Goal: Information Seeking & Learning: Check status

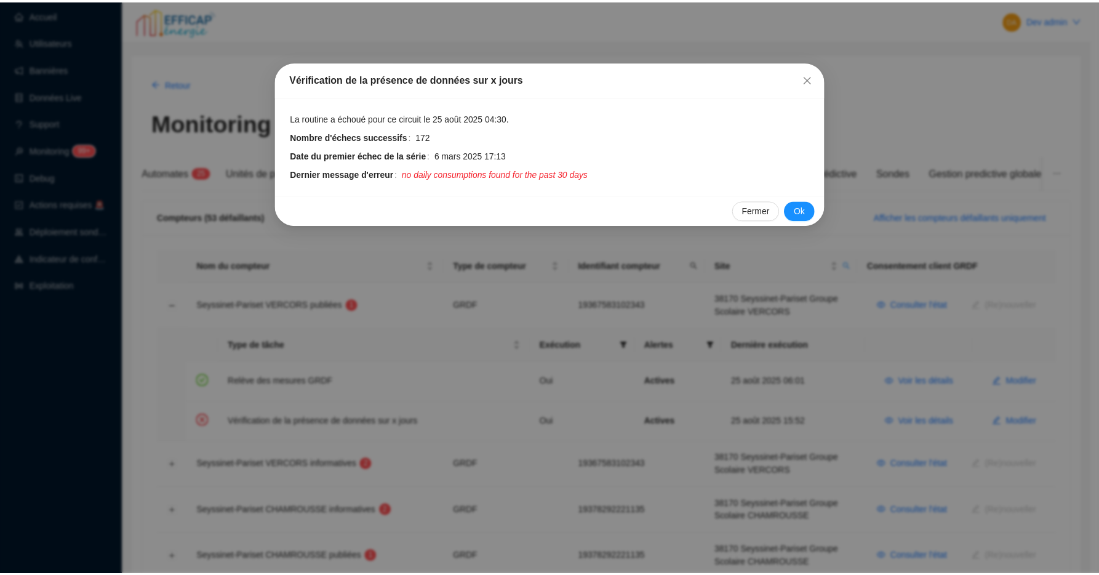
scroll to position [81, 0]
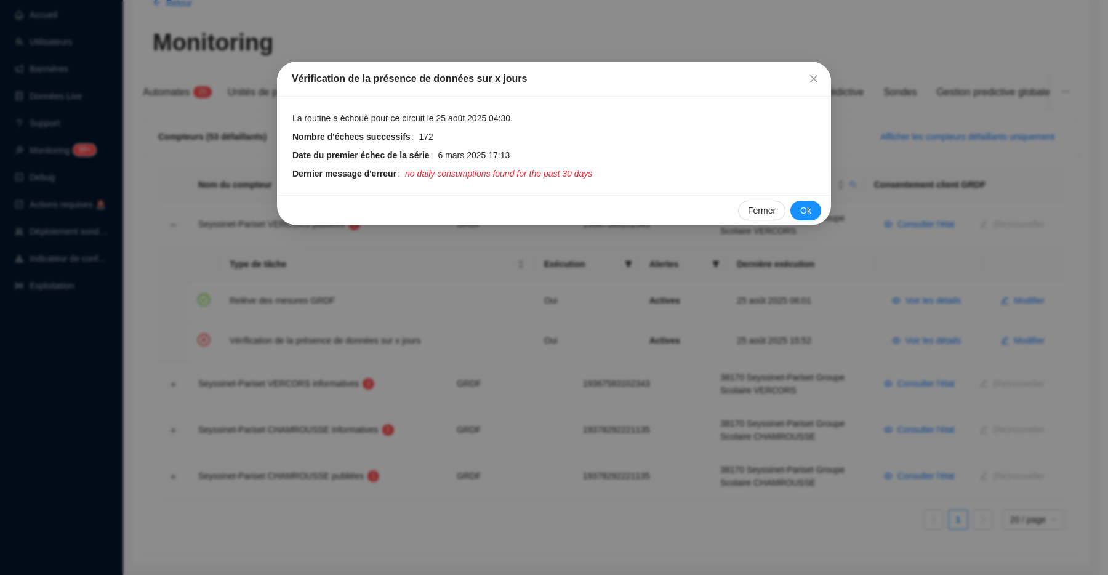
click at [455, 318] on div "Vérification de la présence de données sur x jours La routine a échoué pour ce …" at bounding box center [554, 287] width 1108 height 575
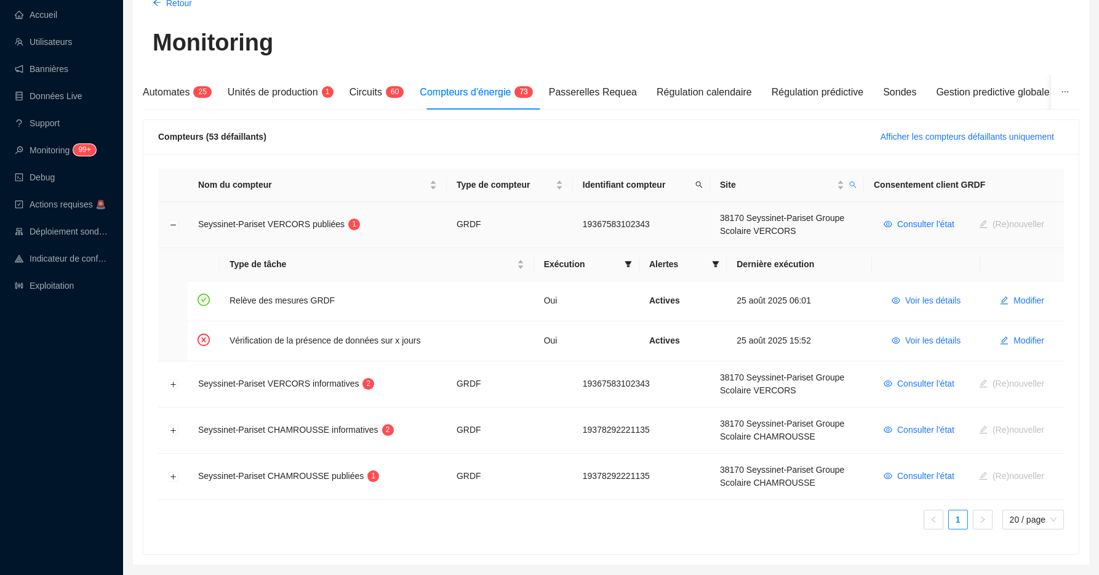
click at [332, 226] on span "Seyssinet-Pariset VERCORS publiées" at bounding box center [271, 224] width 146 height 10
drag, startPoint x: 246, startPoint y: 343, endPoint x: 412, endPoint y: 344, distance: 166.8
click at [412, 343] on td "Vérification de la présence de données sur x jours" at bounding box center [377, 340] width 314 height 39
click at [412, 344] on td "Vérification de la présence de données sur x jours" at bounding box center [377, 340] width 314 height 39
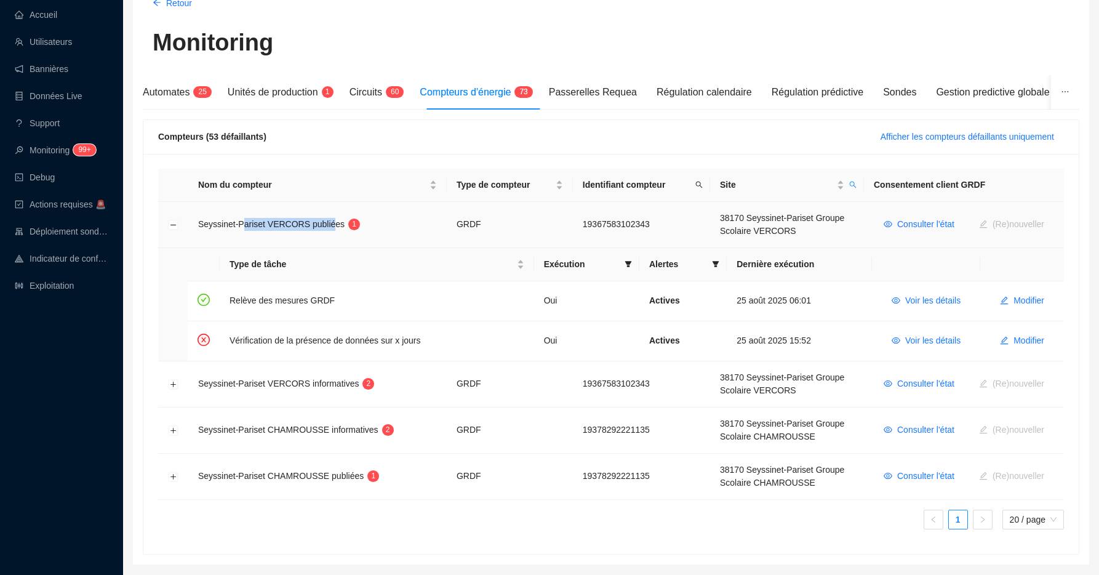
drag, startPoint x: 338, startPoint y: 226, endPoint x: 243, endPoint y: 227, distance: 94.8
click at [243, 227] on span "Seyssinet-Pariset VERCORS publiées" at bounding box center [271, 224] width 146 height 10
click at [217, 226] on span "Seyssinet-Pariset VERCORS publiées" at bounding box center [271, 224] width 146 height 10
click at [257, 226] on span "Seyssinet-Pariset VERCORS publiées" at bounding box center [271, 224] width 146 height 10
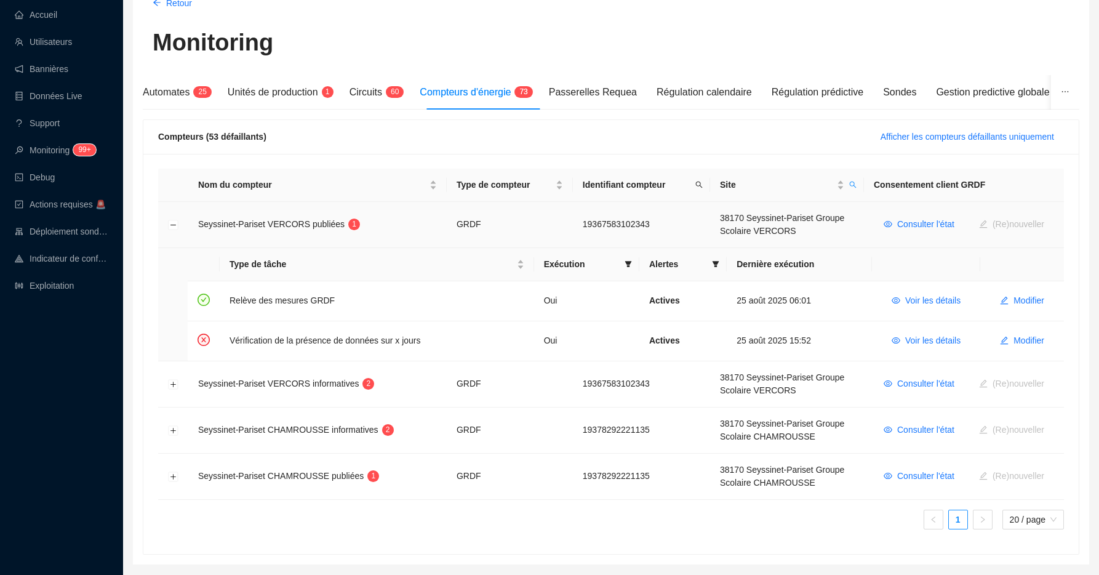
click at [288, 221] on span "Seyssinet-Pariset VERCORS publiées" at bounding box center [271, 224] width 146 height 10
click at [174, 383] on button "Développer la ligne" at bounding box center [174, 385] width 10 height 10
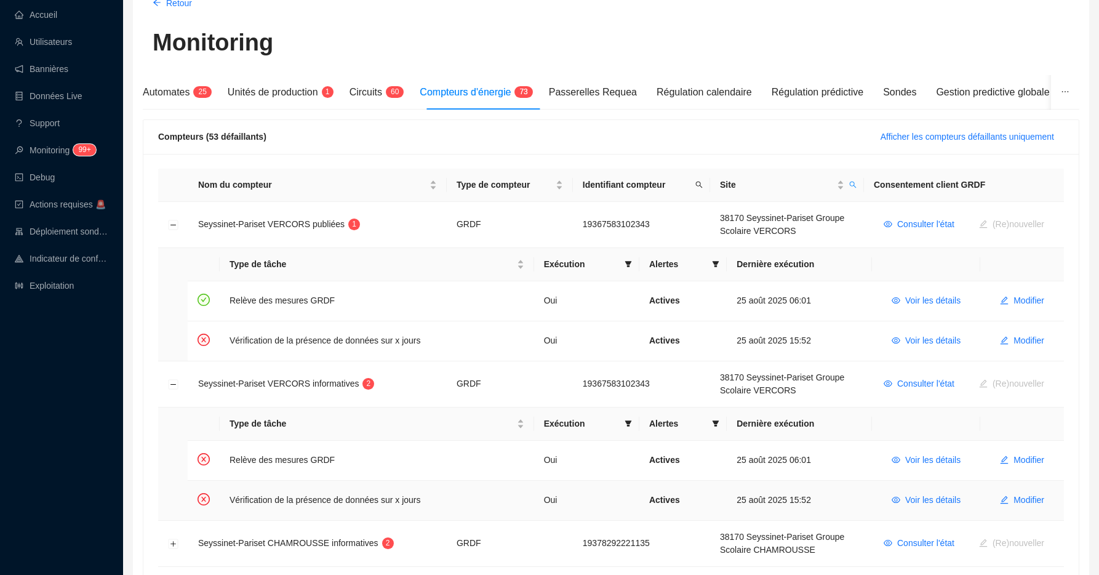
click at [266, 503] on td "Vérification de la présence de données sur x jours" at bounding box center [377, 500] width 314 height 39
drag, startPoint x: 266, startPoint y: 503, endPoint x: 415, endPoint y: 500, distance: 149.0
click at [415, 500] on td "Vérification de la présence de données sur x jours" at bounding box center [377, 500] width 314 height 39
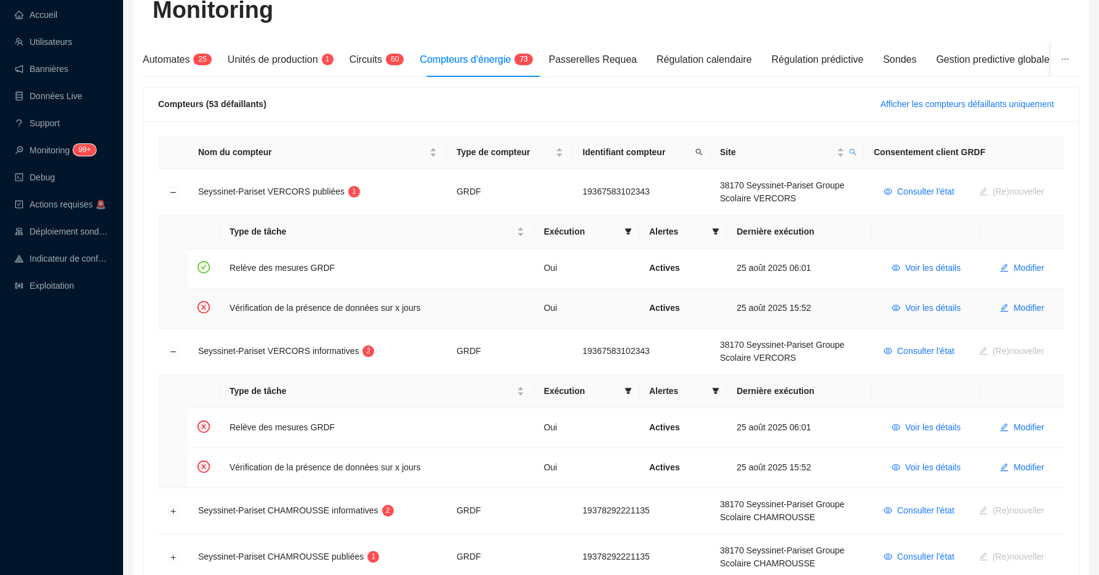
scroll to position [119, 0]
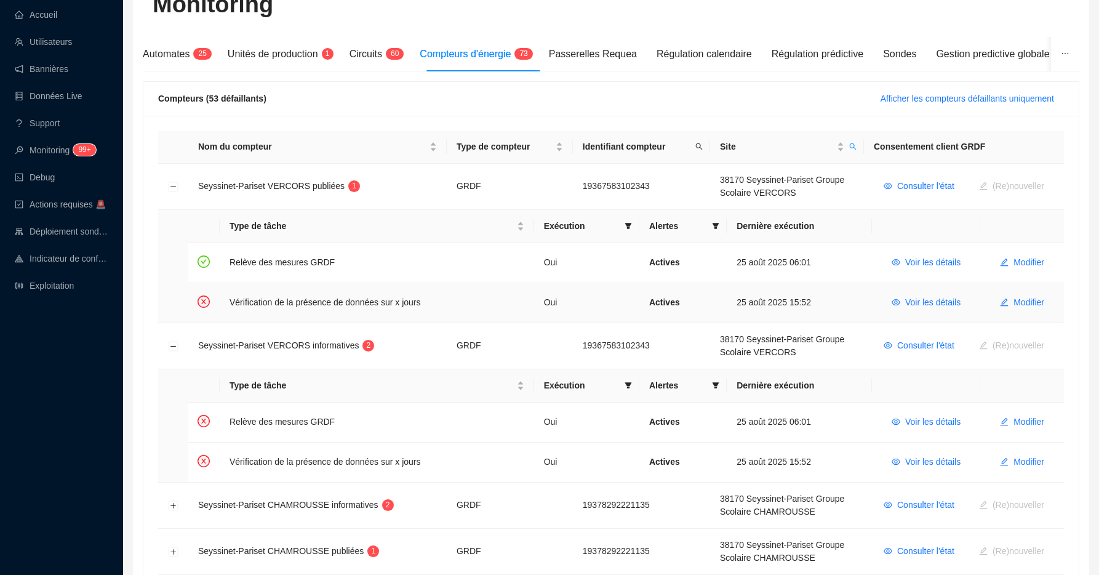
click at [255, 302] on td "Vérification de la présence de données sur x jours" at bounding box center [377, 302] width 314 height 39
drag, startPoint x: 255, startPoint y: 302, endPoint x: 418, endPoint y: 307, distance: 163.8
click at [418, 307] on td "Vérification de la présence de données sur x jours" at bounding box center [377, 302] width 314 height 39
click at [257, 306] on td "Vérification de la présence de données sur x jours" at bounding box center [377, 302] width 314 height 39
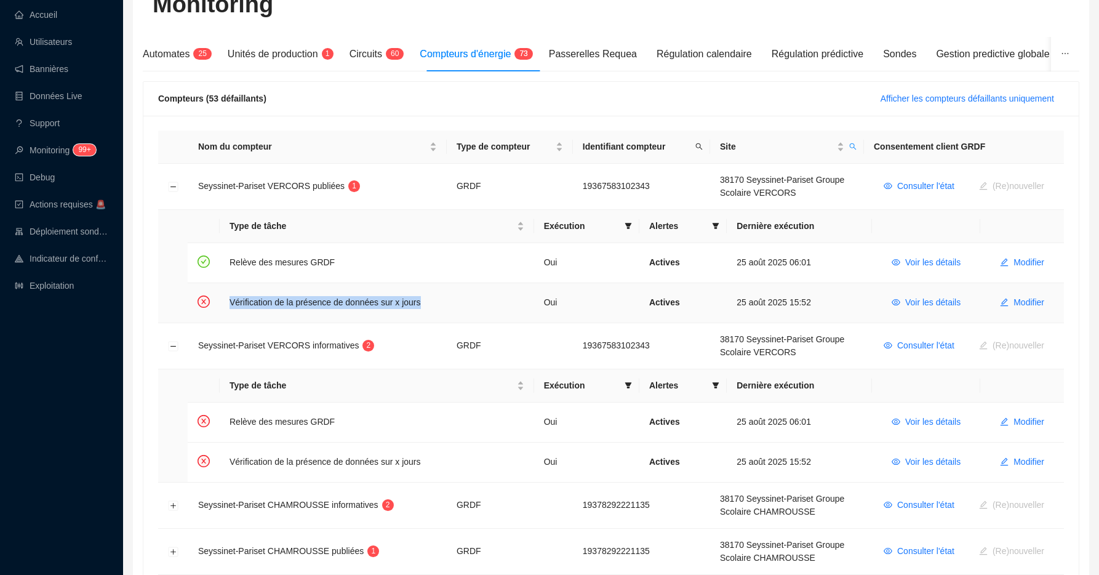
drag, startPoint x: 257, startPoint y: 306, endPoint x: 418, endPoint y: 306, distance: 161.8
click at [418, 306] on td "Vérification de la présence de données sur x jours" at bounding box center [377, 302] width 314 height 39
click at [224, 186] on span "Seyssinet-Pariset VERCORS publiées" at bounding box center [271, 186] width 146 height 10
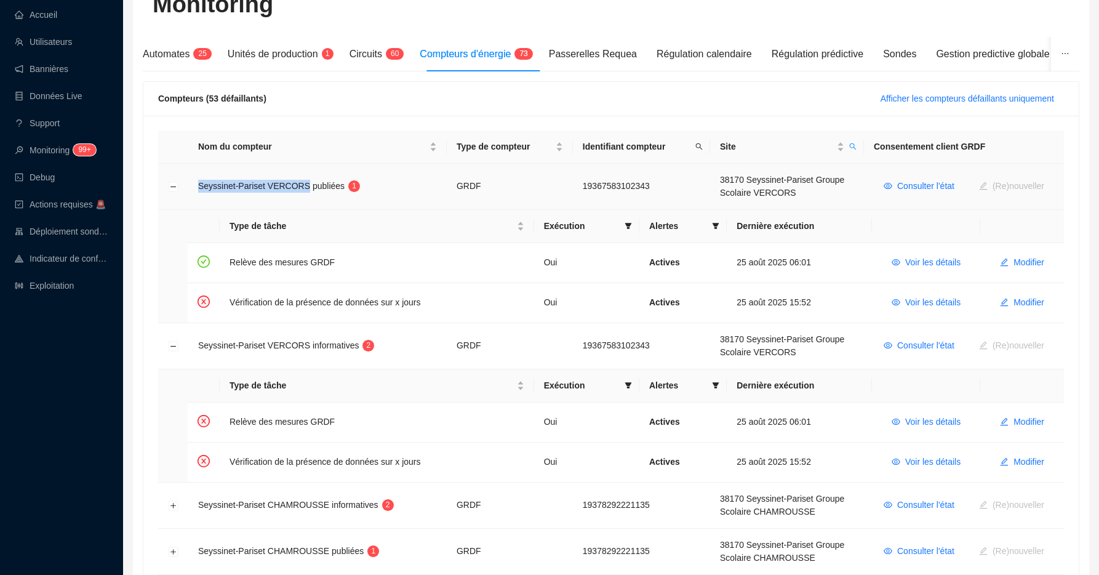
drag, startPoint x: 224, startPoint y: 186, endPoint x: 302, endPoint y: 185, distance: 77.5
click at [302, 185] on span "Seyssinet-Pariset VERCORS publiées" at bounding box center [271, 186] width 146 height 10
click at [266, 305] on td "Vérification de la présence de données sur x jours" at bounding box center [377, 302] width 314 height 39
drag, startPoint x: 266, startPoint y: 305, endPoint x: 399, endPoint y: 303, distance: 132.3
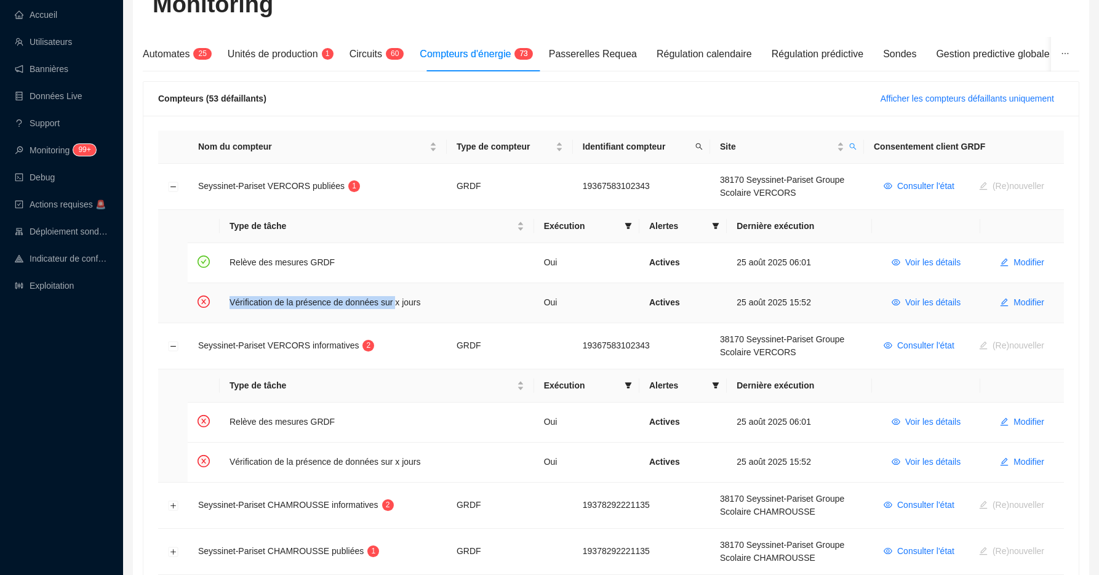
click at [399, 303] on td "Vérification de la présence de données sur x jours" at bounding box center [377, 302] width 314 height 39
click at [399, 307] on td "Vérification de la présence de données sur x jours" at bounding box center [377, 302] width 314 height 39
click at [849, 145] on icon "search" at bounding box center [852, 146] width 7 height 7
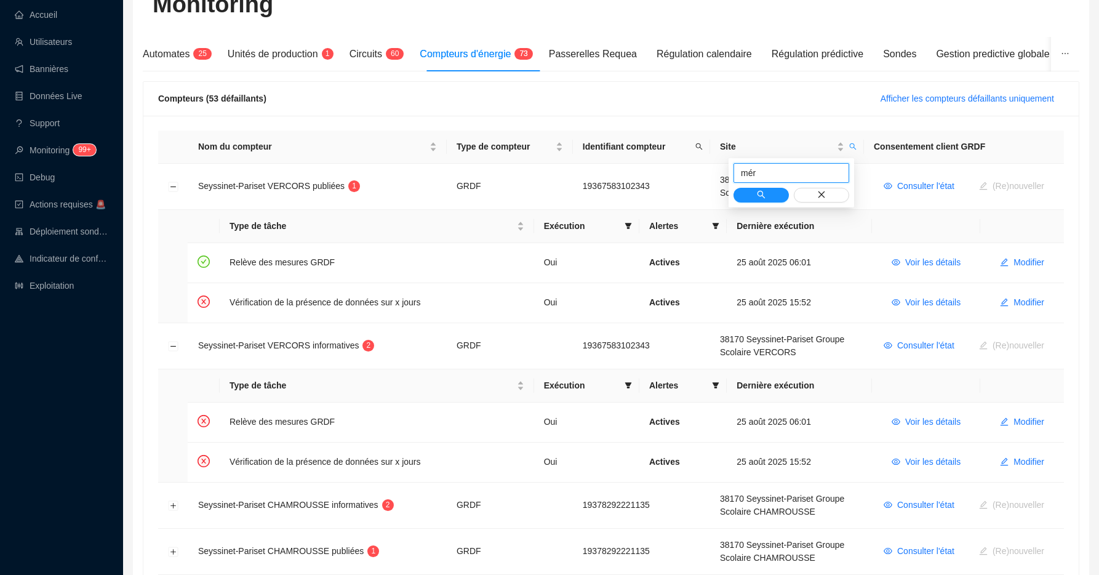
type input "mér"
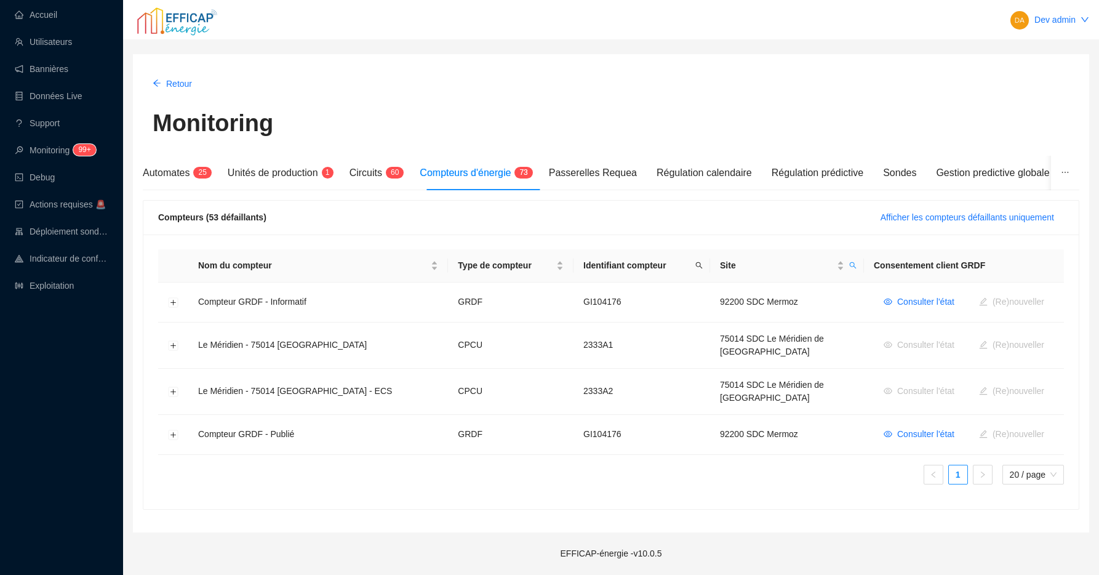
scroll to position [0, 0]
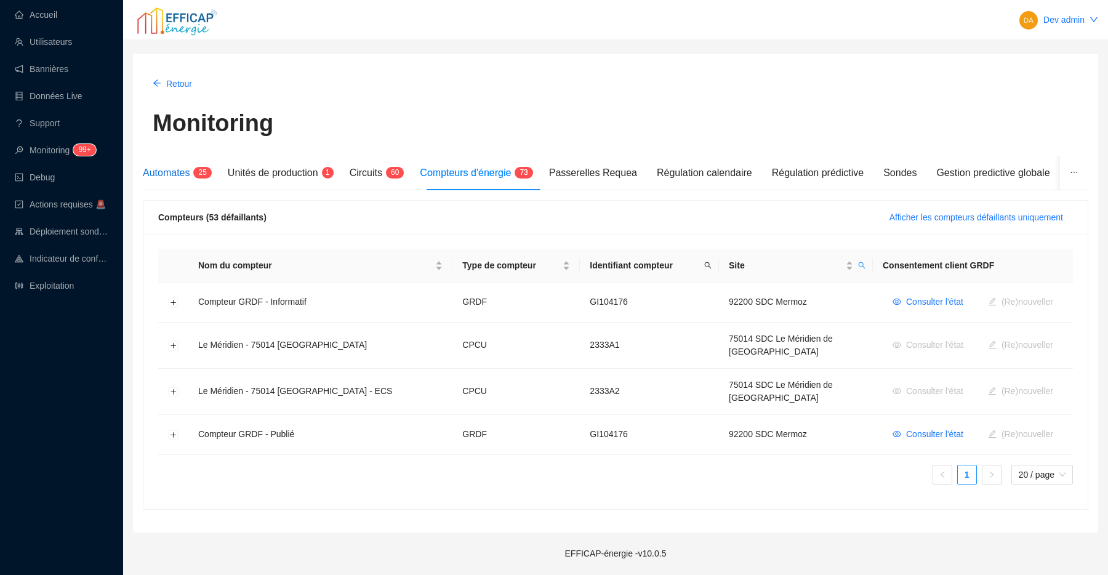
click at [194, 172] on sup "2 5" at bounding box center [202, 173] width 18 height 12
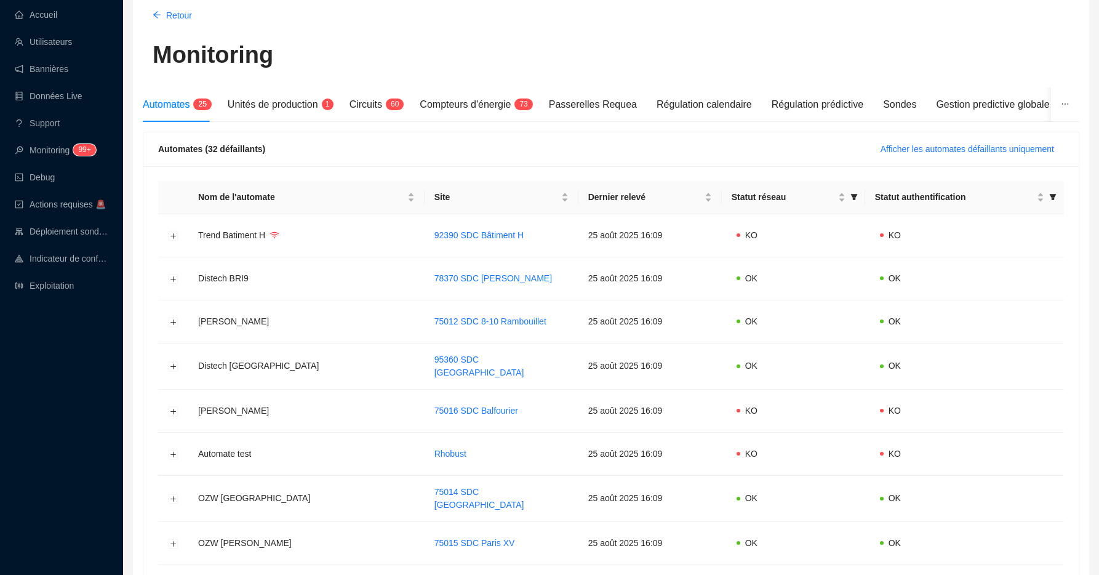
scroll to position [78, 0]
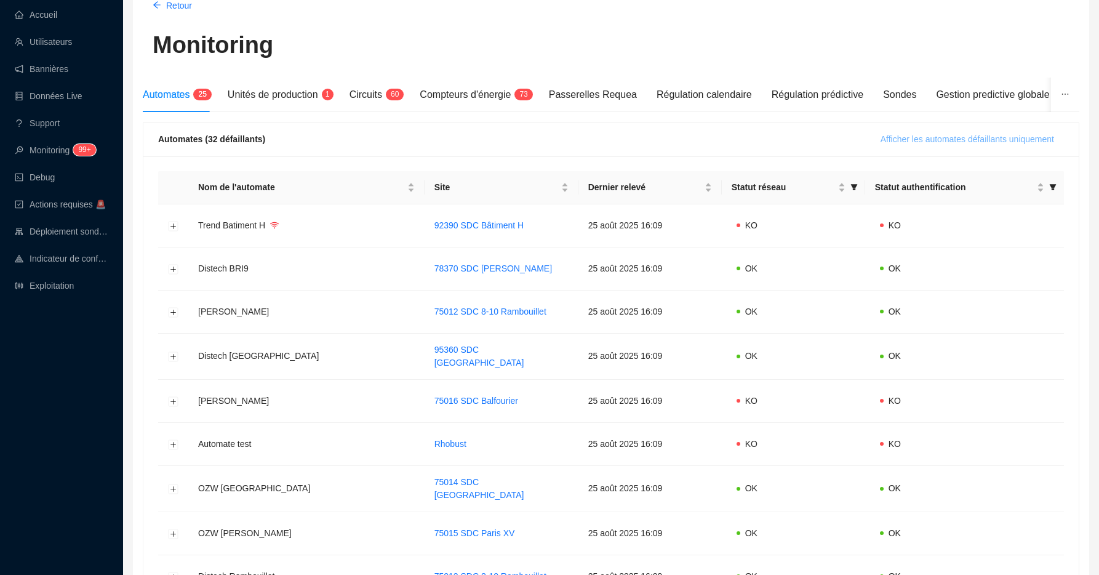
click at [929, 134] on span "Afficher les automates défaillants uniquement" at bounding box center [968, 139] width 174 height 13
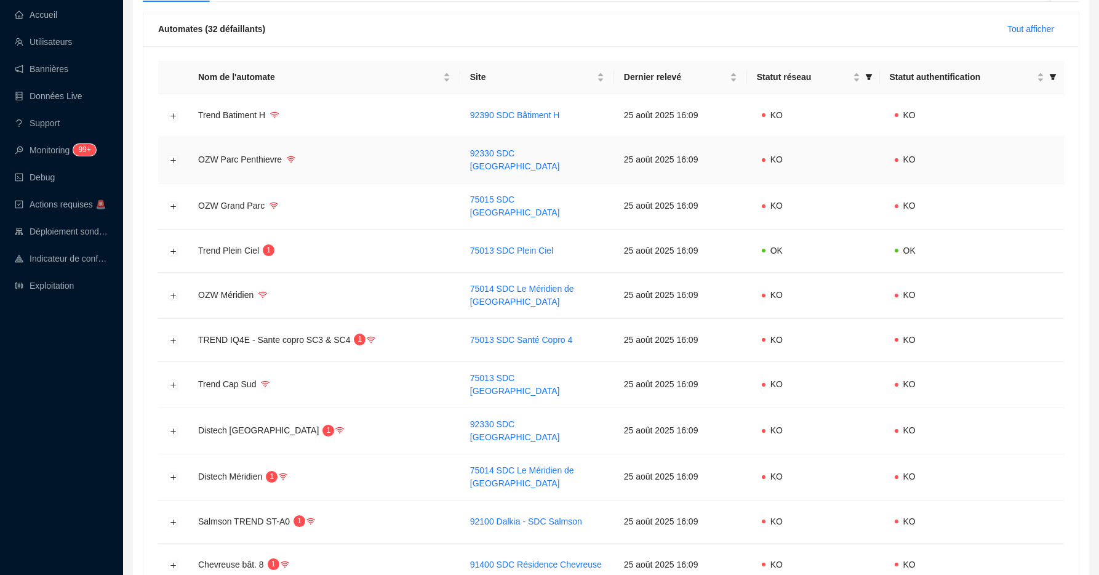
scroll to position [196, 0]
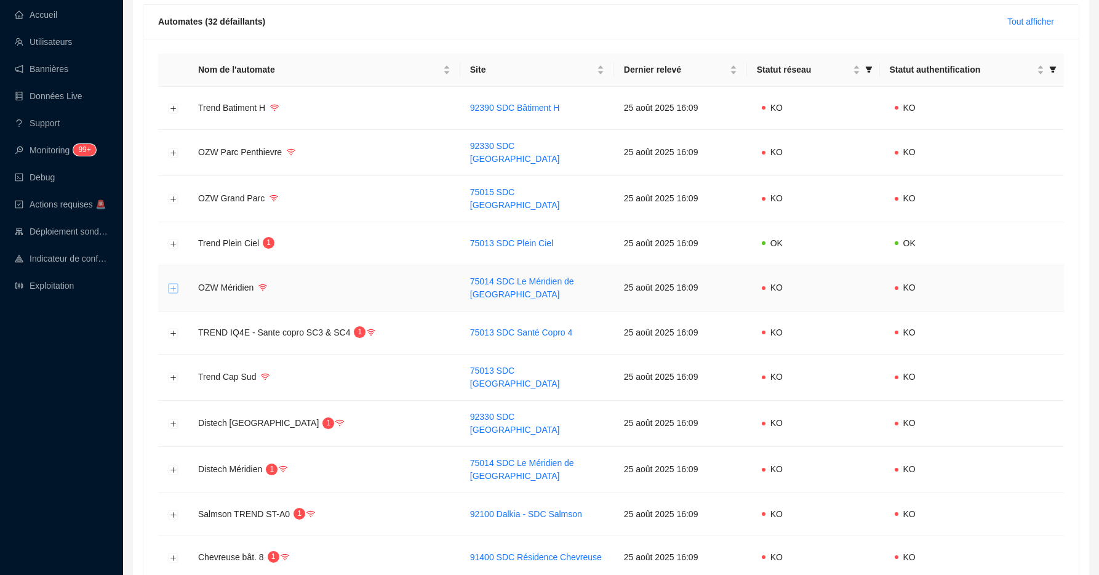
click at [177, 284] on button "Développer la ligne" at bounding box center [174, 289] width 10 height 10
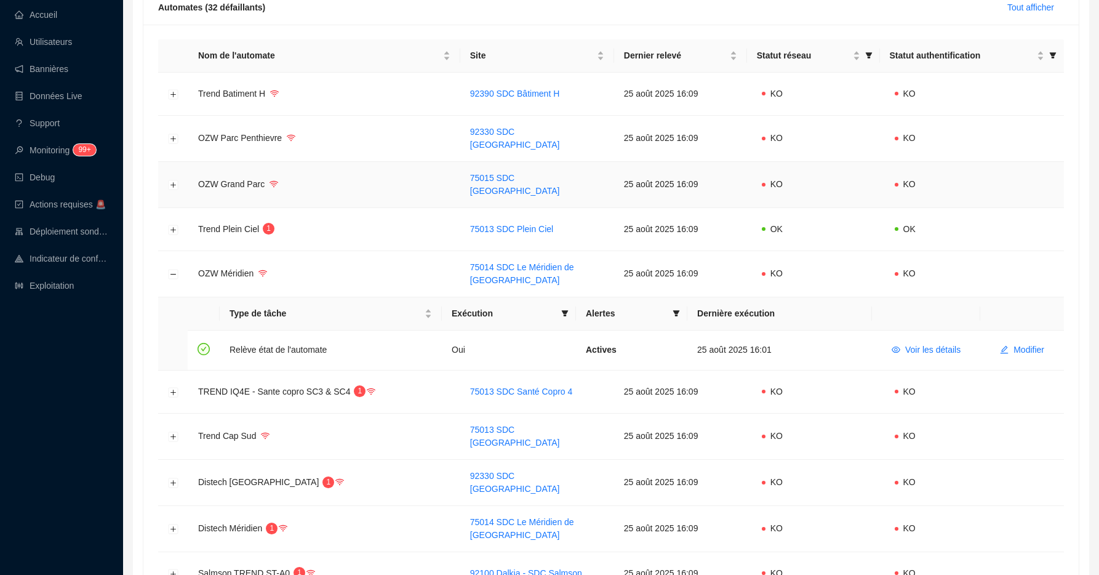
scroll to position [212, 0]
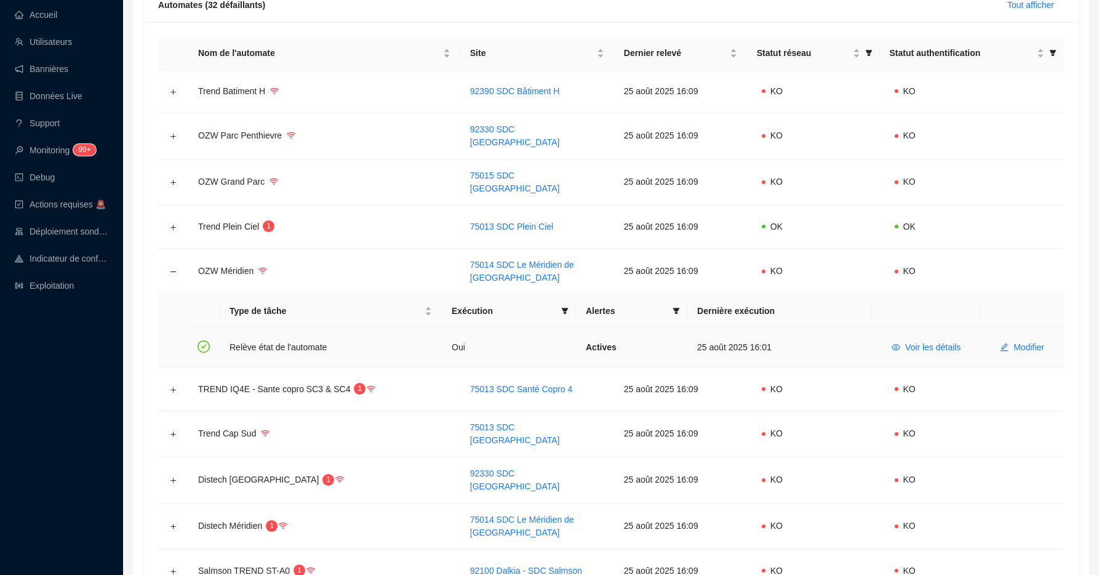
click at [247, 340] on td "Relève état de l'automate" at bounding box center [331, 347] width 222 height 39
drag, startPoint x: 247, startPoint y: 340, endPoint x: 294, endPoint y: 340, distance: 46.2
click at [294, 340] on td "Relève état de l'automate" at bounding box center [331, 347] width 222 height 39
click at [241, 339] on td "Relève état de l'automate" at bounding box center [331, 347] width 222 height 39
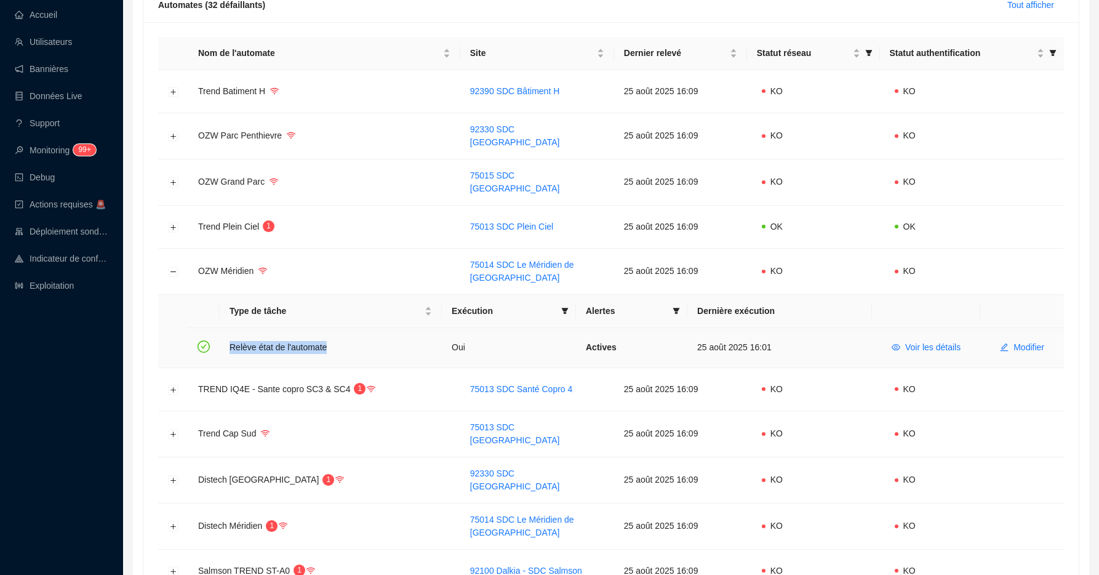
drag, startPoint x: 241, startPoint y: 339, endPoint x: 300, endPoint y: 339, distance: 59.1
click at [300, 339] on td "Relève état de l'automate" at bounding box center [331, 347] width 222 height 39
click at [242, 338] on td "Relève état de l'automate" at bounding box center [331, 347] width 222 height 39
drag, startPoint x: 242, startPoint y: 338, endPoint x: 305, endPoint y: 338, distance: 62.1
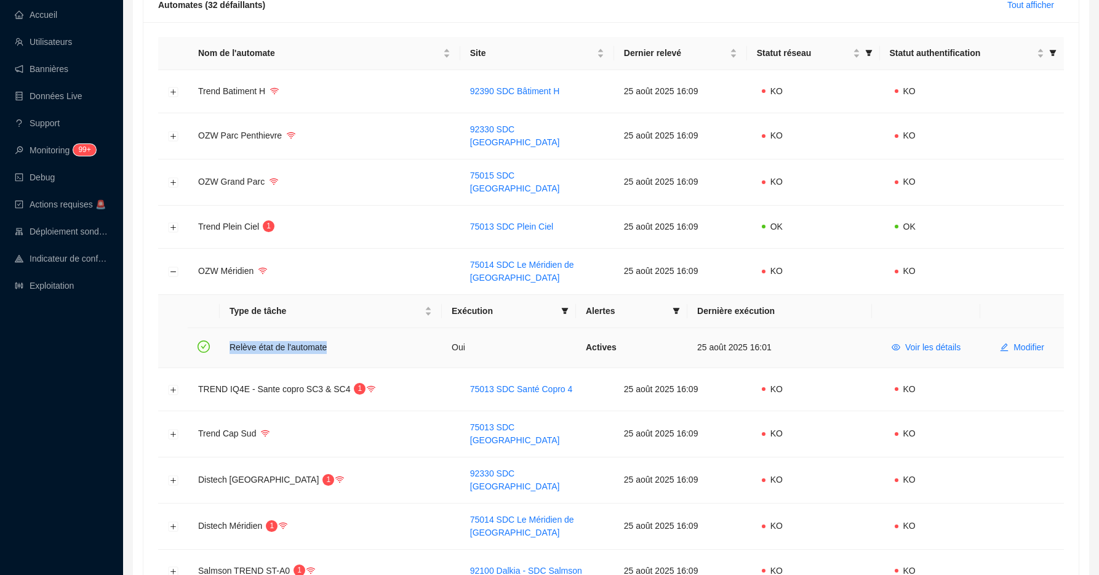
click at [305, 338] on td "Relève état de l'automate" at bounding box center [331, 347] width 222 height 39
click at [247, 339] on td "Relève état de l'automate" at bounding box center [331, 347] width 222 height 39
drag, startPoint x: 247, startPoint y: 339, endPoint x: 307, endPoint y: 338, distance: 60.3
click at [307, 338] on td "Relève état de l'automate" at bounding box center [331, 347] width 222 height 39
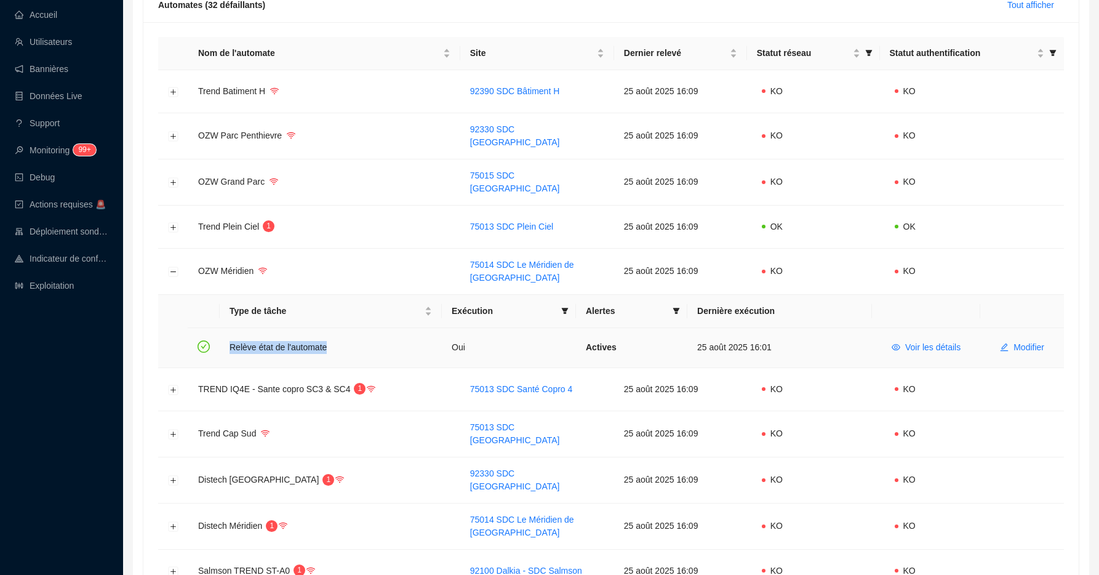
click at [307, 338] on td "Relève état de l'automate" at bounding box center [331, 347] width 222 height 39
click at [912, 341] on span "Voir les détails" at bounding box center [932, 347] width 55 height 13
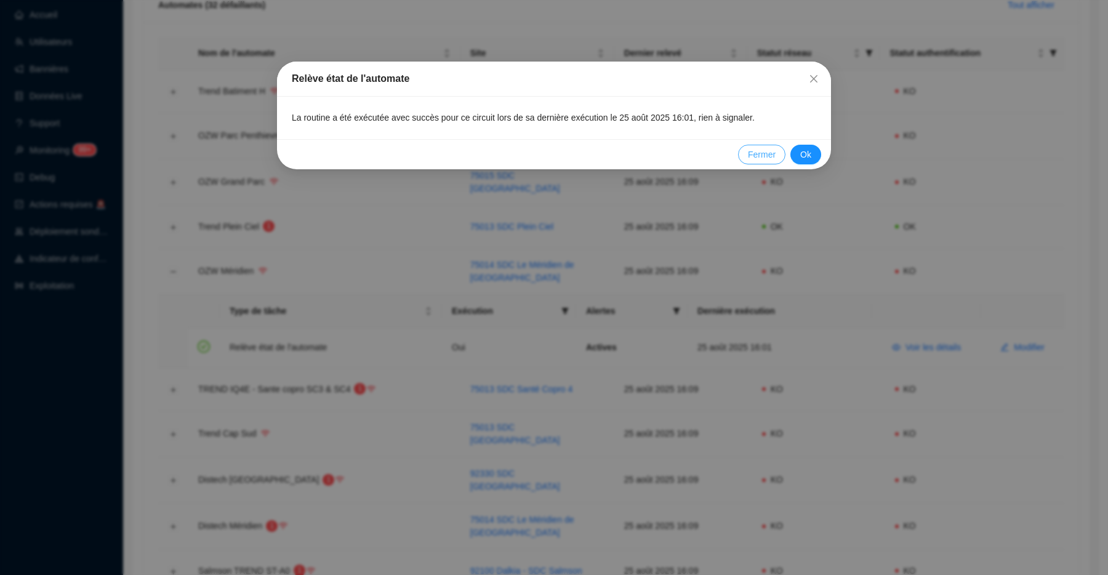
click at [761, 154] on span "Fermer" at bounding box center [762, 154] width 28 height 13
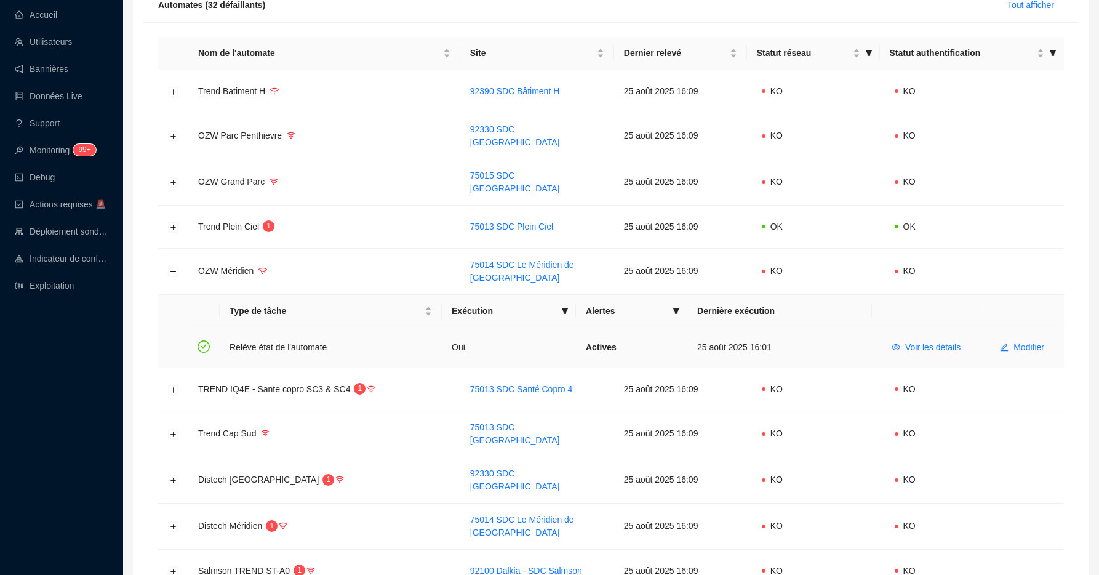
click at [302, 338] on td "Relève état de l'automate" at bounding box center [331, 347] width 222 height 39
click at [246, 338] on td "Relève état de l'automate" at bounding box center [331, 347] width 222 height 39
drag, startPoint x: 246, startPoint y: 338, endPoint x: 298, endPoint y: 337, distance: 51.7
click at [298, 337] on td "Relève état de l'automate" at bounding box center [331, 347] width 222 height 39
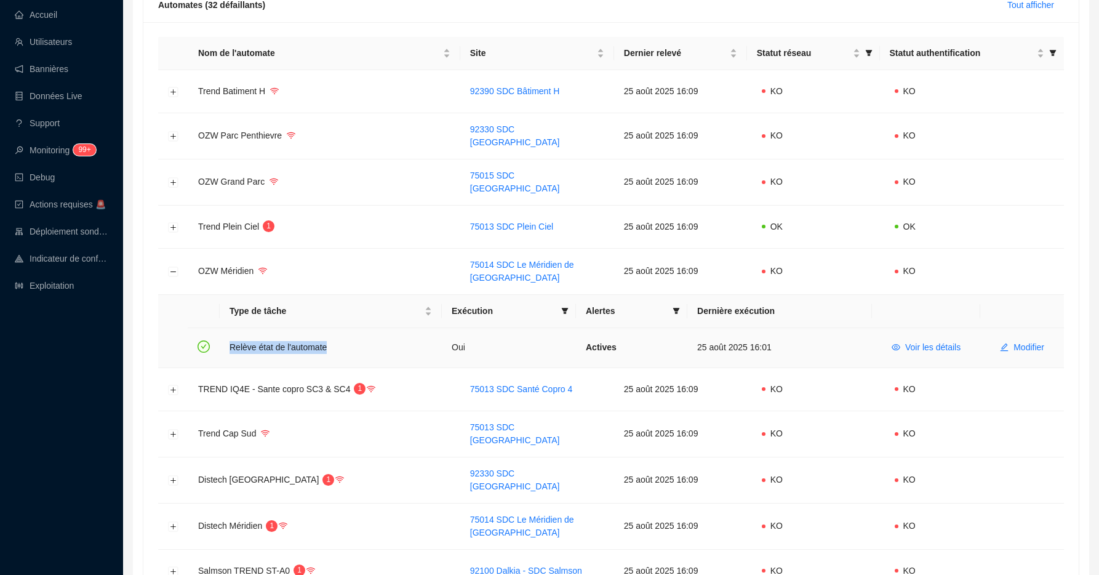
click at [298, 337] on td "Relève état de l'automate" at bounding box center [331, 347] width 222 height 39
click at [243, 342] on td "Relève état de l'automate" at bounding box center [331, 347] width 222 height 39
drag, startPoint x: 243, startPoint y: 342, endPoint x: 304, endPoint y: 340, distance: 60.9
click at [305, 340] on td "Relève état de l'automate" at bounding box center [331, 347] width 222 height 39
click at [304, 340] on td "Relève état de l'automate" at bounding box center [331, 347] width 222 height 39
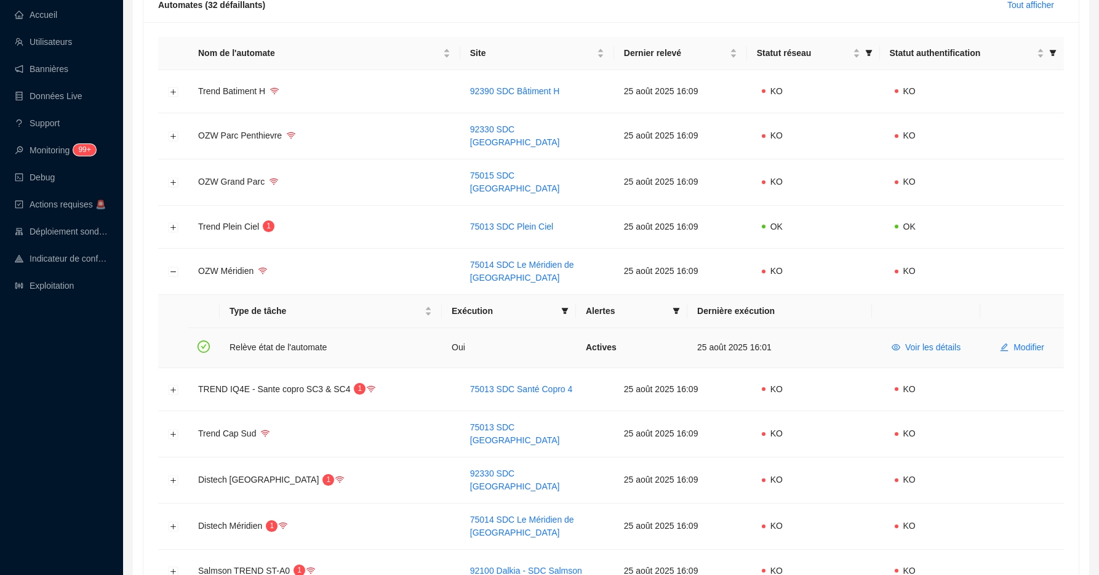
click at [247, 338] on td "Relève état de l'automate" at bounding box center [331, 347] width 222 height 39
drag, startPoint x: 247, startPoint y: 338, endPoint x: 302, endPoint y: 338, distance: 54.8
click at [302, 338] on td "Relève état de l'automate" at bounding box center [331, 347] width 222 height 39
click at [252, 337] on td "Relève état de l'automate" at bounding box center [331, 347] width 222 height 39
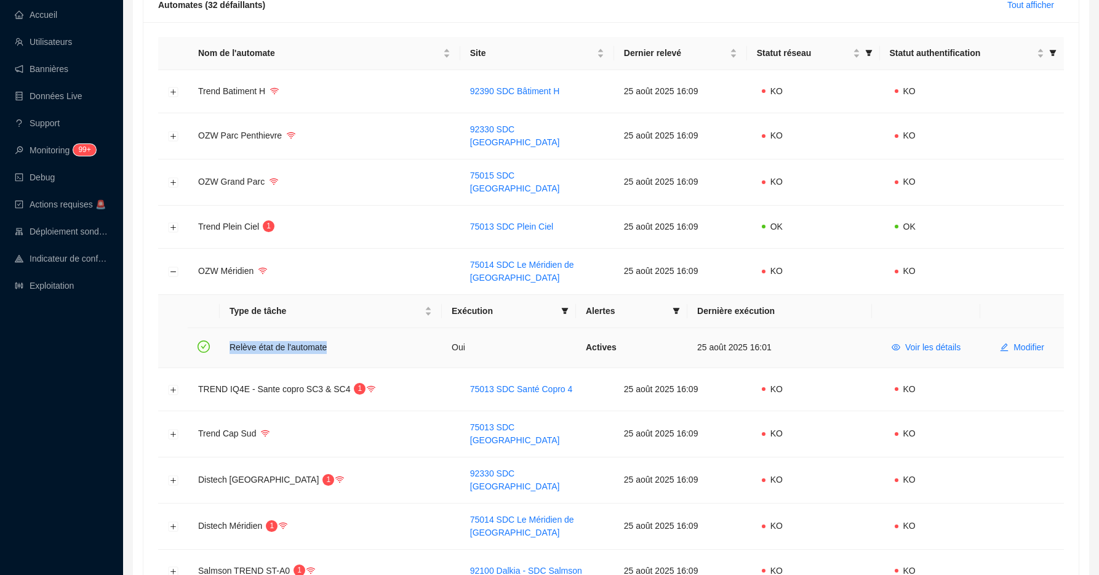
drag, startPoint x: 252, startPoint y: 337, endPoint x: 318, endPoint y: 336, distance: 65.8
click at [319, 336] on td "Relève état de l'automate" at bounding box center [331, 347] width 222 height 39
click at [318, 336] on td "Relève état de l'automate" at bounding box center [331, 347] width 222 height 39
click at [300, 338] on td "Relève état de l'automate" at bounding box center [331, 347] width 222 height 39
drag, startPoint x: 300, startPoint y: 338, endPoint x: 252, endPoint y: 338, distance: 48.0
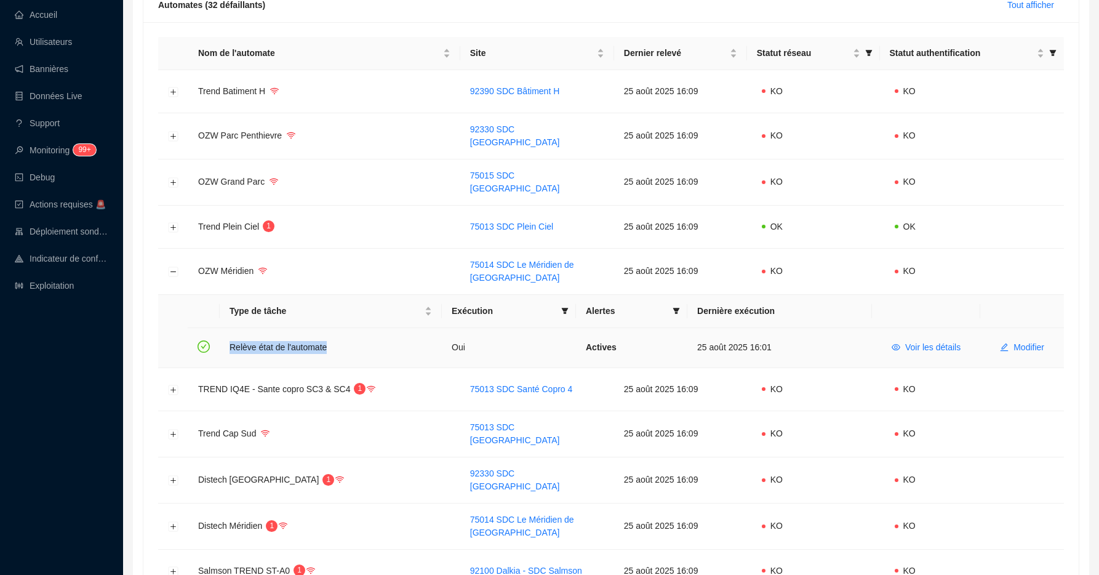
click at [252, 338] on td "Relève état de l'automate" at bounding box center [331, 347] width 222 height 39
click at [60, 284] on link "Exploitation" at bounding box center [44, 286] width 59 height 10
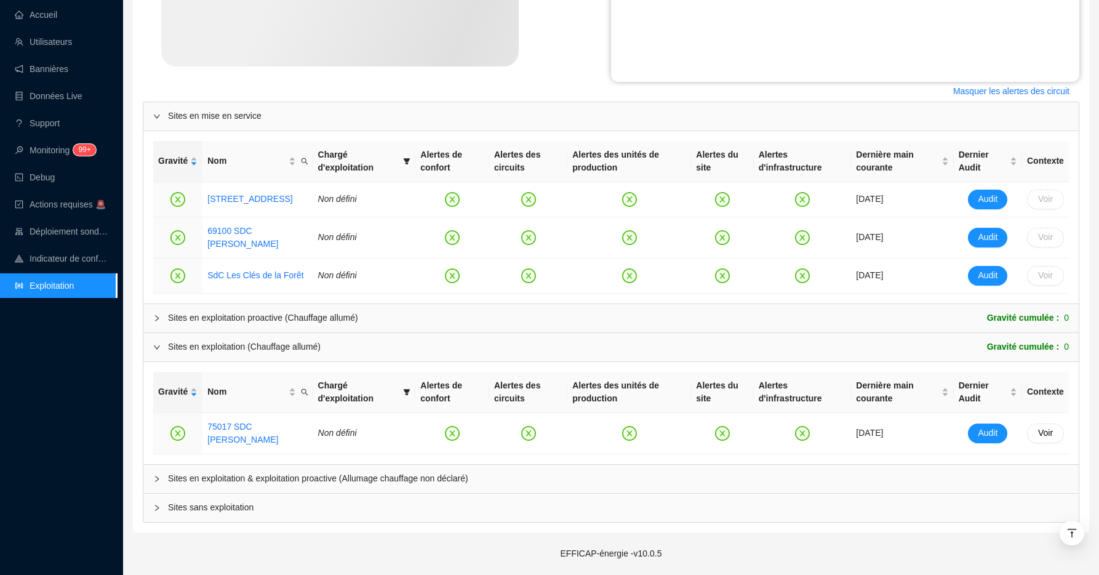
scroll to position [430, 0]
click at [353, 486] on div "Sites en exploitation & exploitation proactive (Allumage chauffage non déclaré)" at bounding box center [610, 479] width 935 height 28
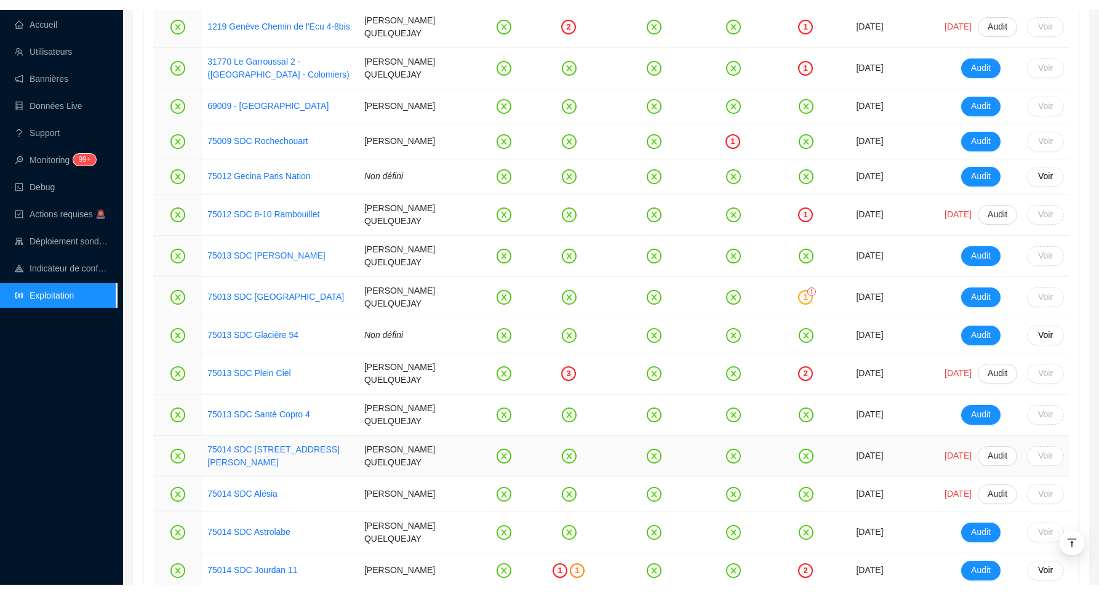
scroll to position [1372, 0]
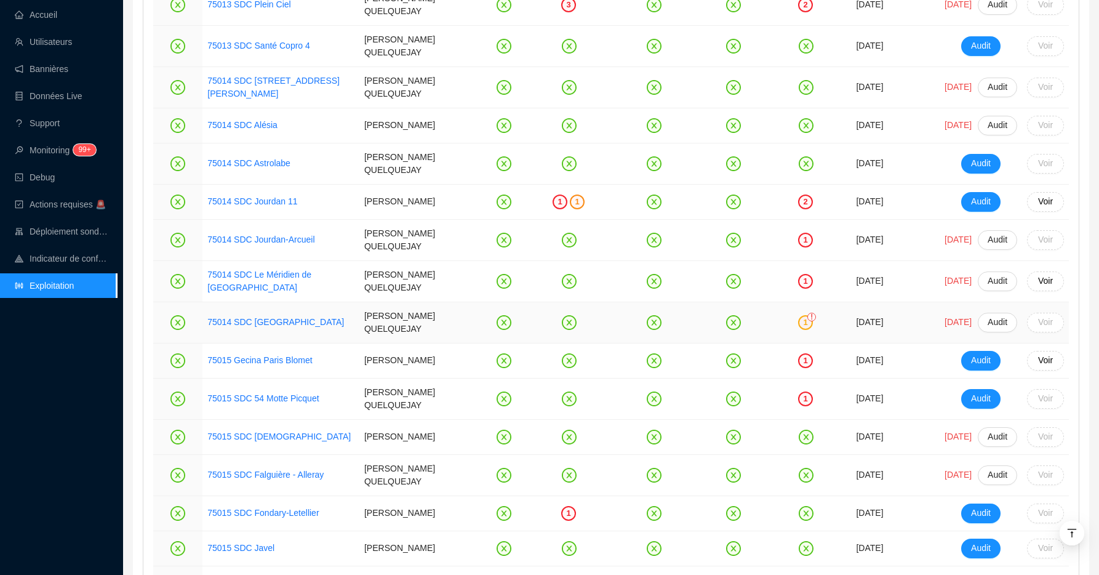
click at [551, 317] on td at bounding box center [569, 322] width 68 height 41
click at [798, 289] on div "1" at bounding box center [805, 281] width 15 height 15
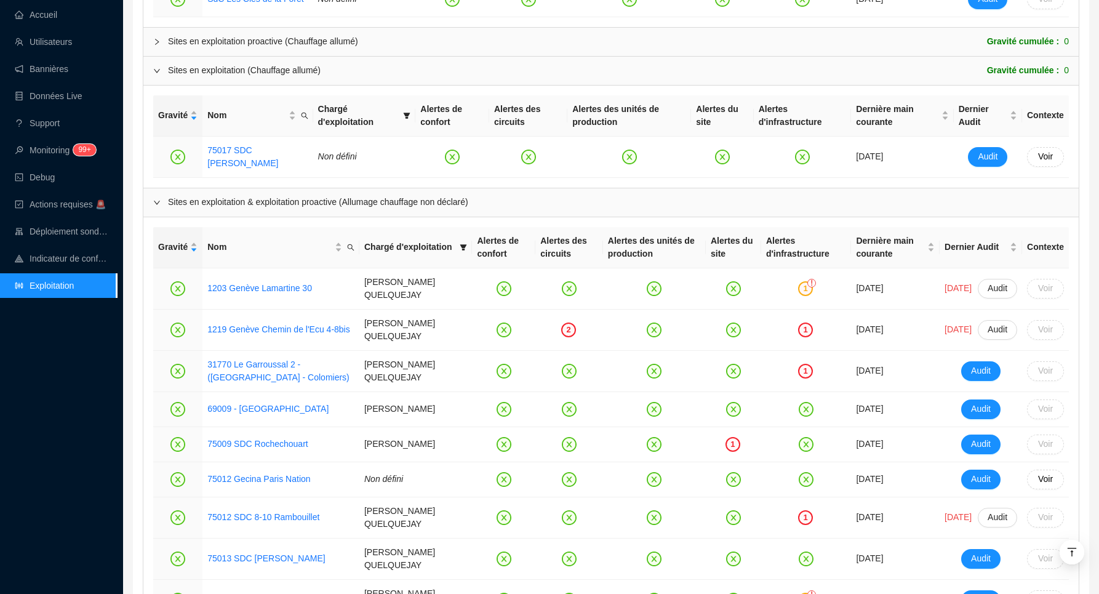
scroll to position [595, 0]
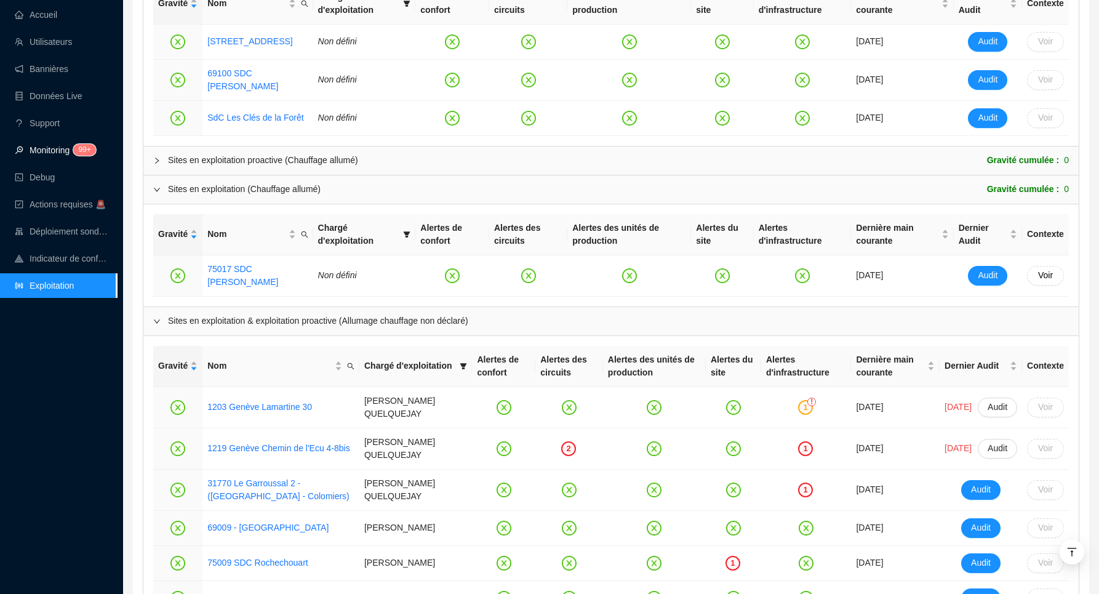
click at [63, 149] on link "Monitoring 99+" at bounding box center [54, 150] width 78 height 10
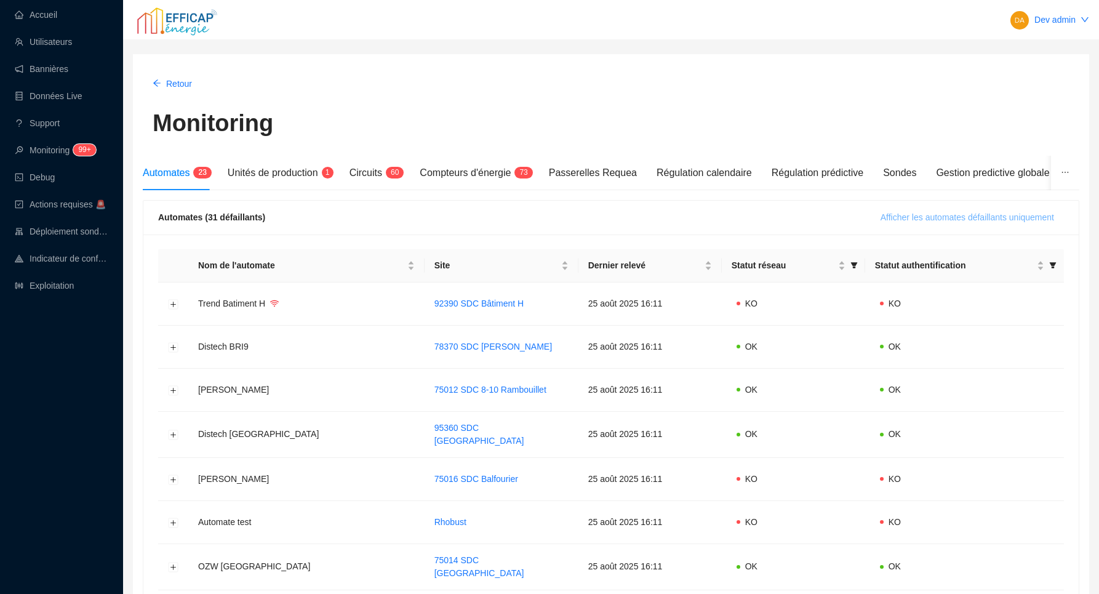
click at [929, 220] on span "Afficher les automates défaillants uniquement" at bounding box center [968, 217] width 174 height 13
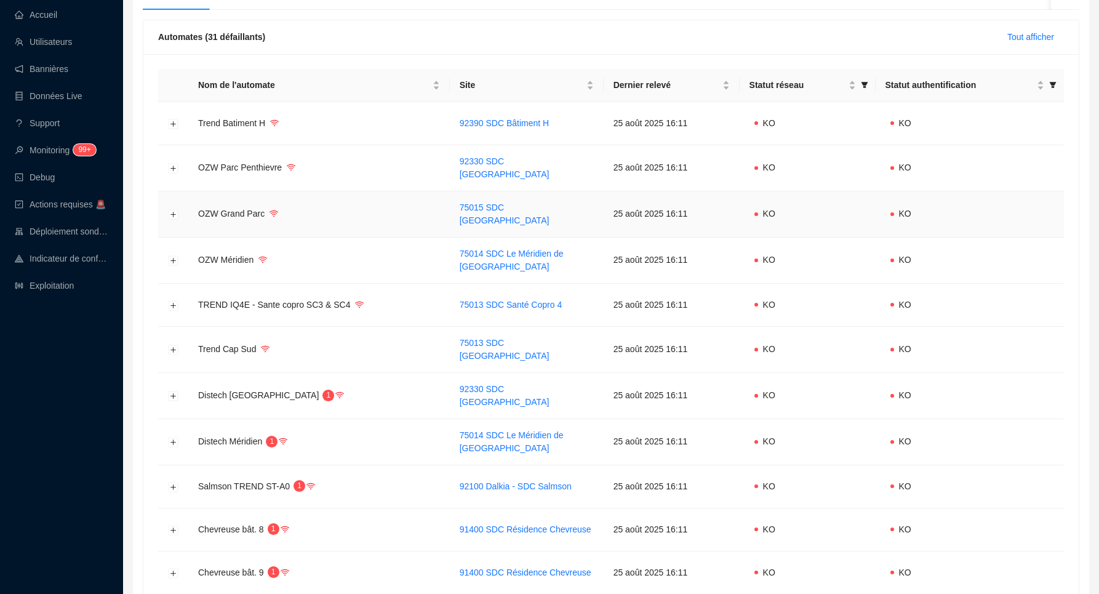
scroll to position [186, 0]
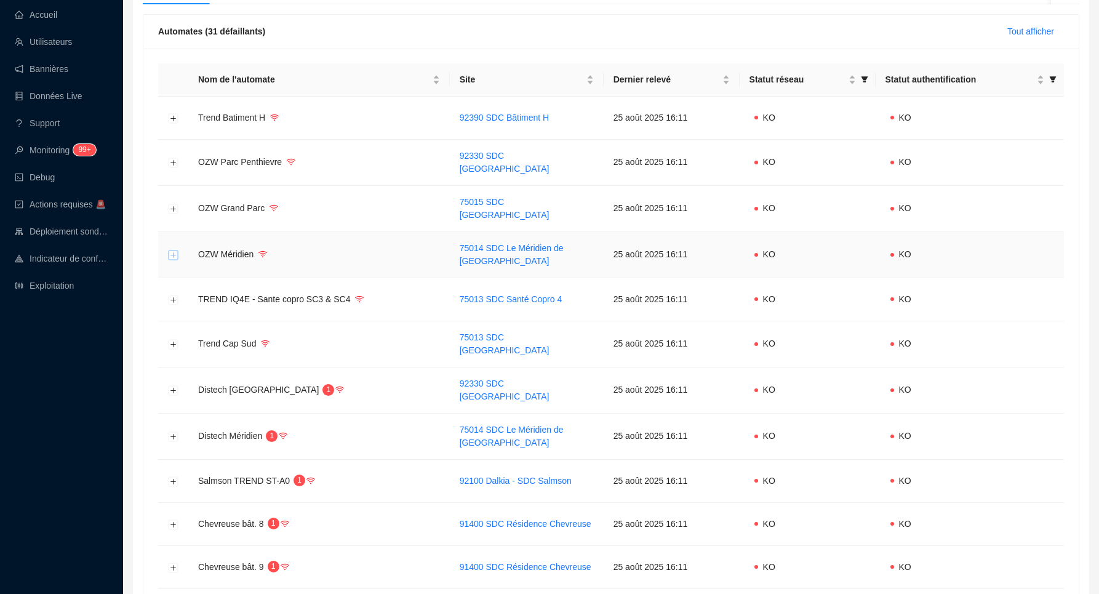
click at [169, 250] on button "Développer la ligne" at bounding box center [174, 255] width 10 height 10
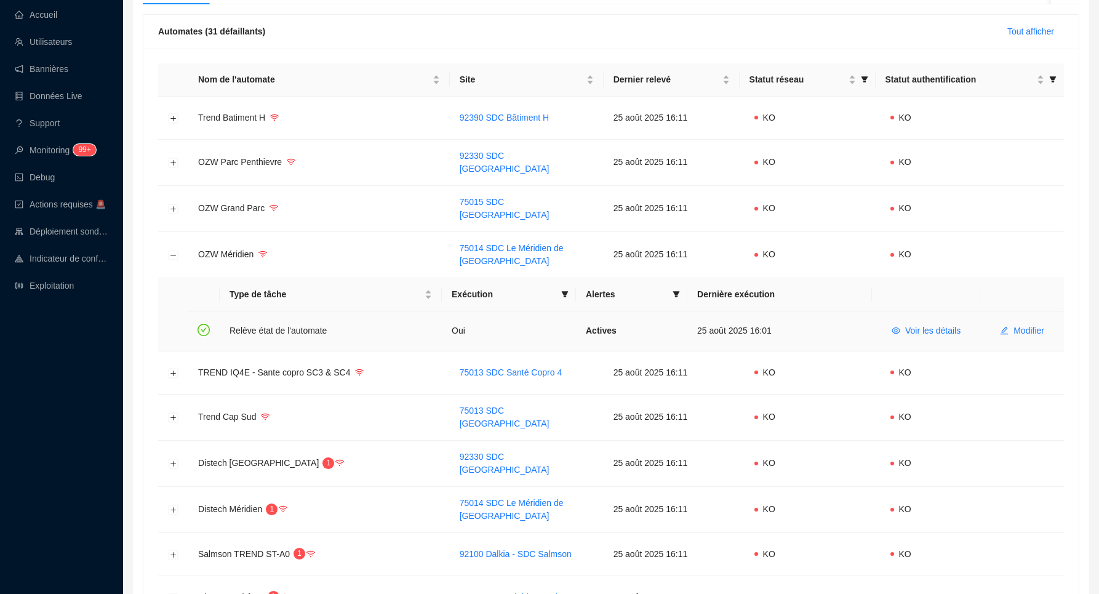
click at [245, 323] on td "Relève état de l'automate" at bounding box center [331, 330] width 222 height 39
drag, startPoint x: 245, startPoint y: 323, endPoint x: 303, endPoint y: 323, distance: 57.8
click at [303, 323] on td "Relève état de l'automate" at bounding box center [331, 330] width 222 height 39
drag, startPoint x: 235, startPoint y: 324, endPoint x: 302, endPoint y: 320, distance: 67.2
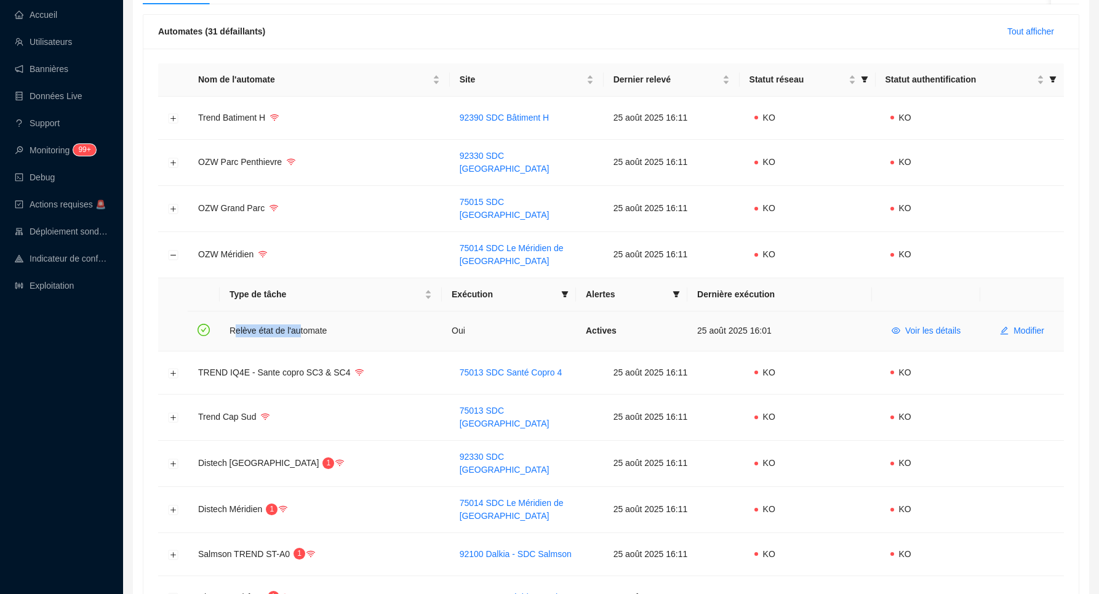
click at [302, 320] on td "Relève état de l'automate" at bounding box center [331, 330] width 222 height 39
click at [175, 250] on button "Réduire la ligne" at bounding box center [174, 255] width 10 height 10
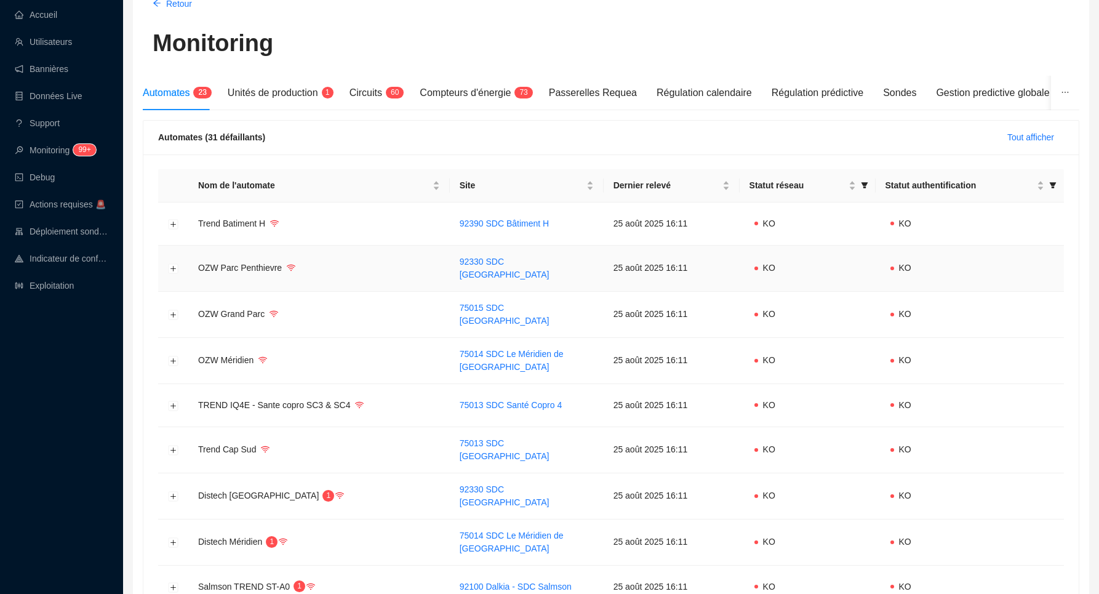
scroll to position [81, 0]
click at [488, 95] on span "Compteurs d'énergie" at bounding box center [465, 92] width 91 height 10
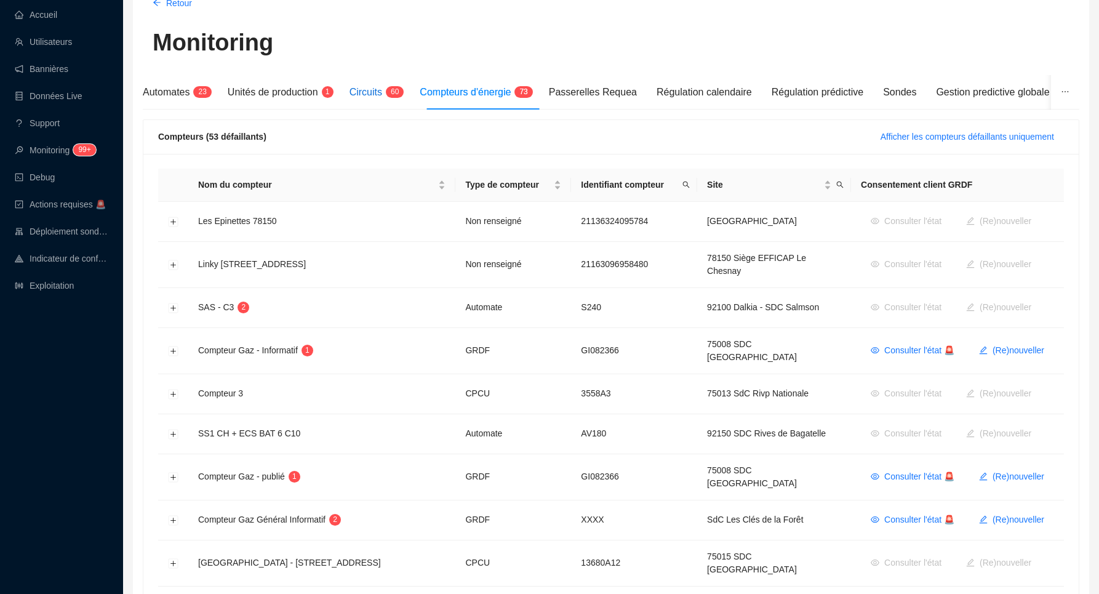
click at [361, 97] on span "Circuits" at bounding box center [366, 92] width 33 height 10
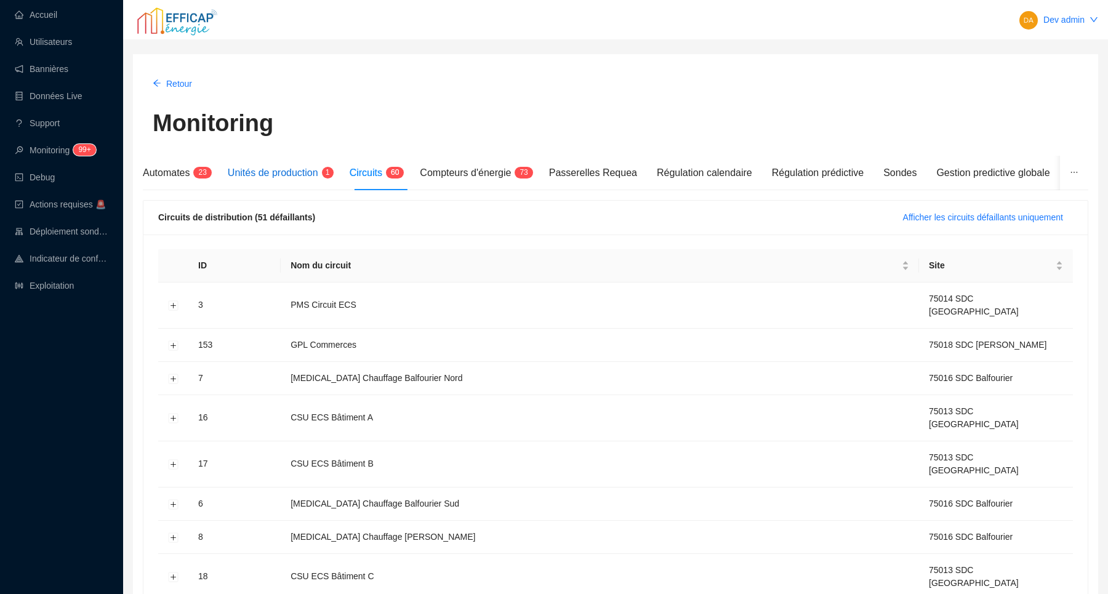
click at [286, 171] on span "Unités de production" at bounding box center [273, 172] width 90 height 10
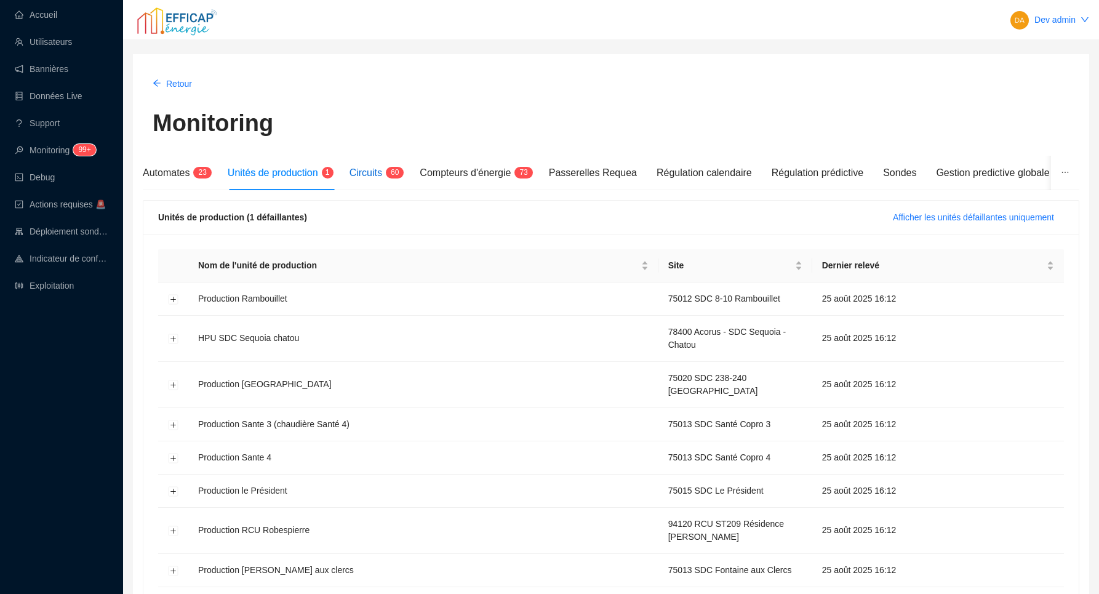
click at [375, 170] on span "Circuits" at bounding box center [366, 172] width 33 height 10
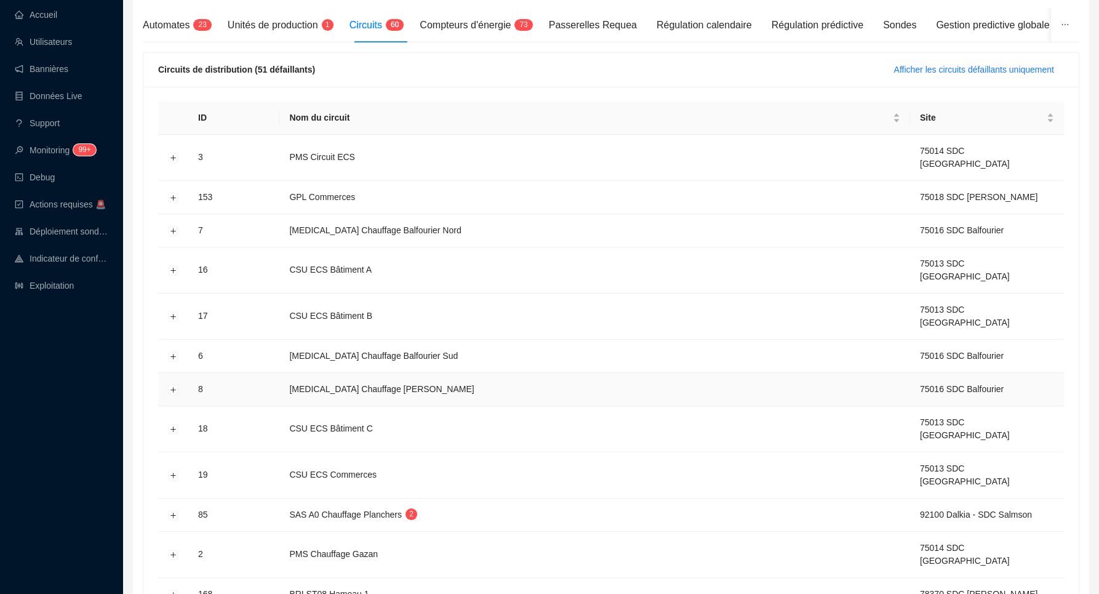
scroll to position [164, 0]
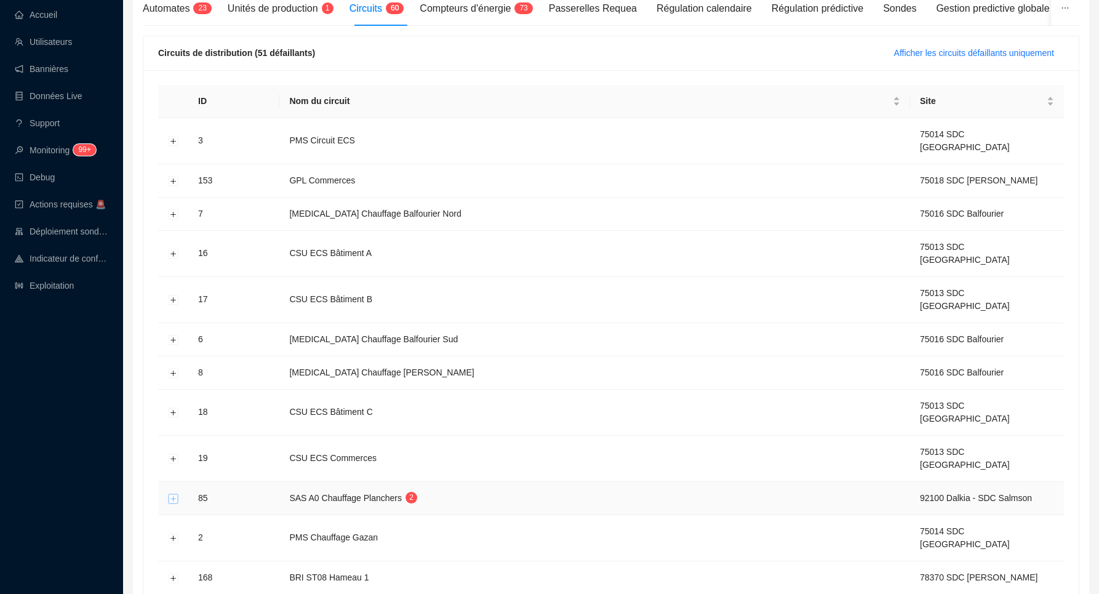
click at [174, 494] on button "Développer la ligne" at bounding box center [174, 499] width 10 height 10
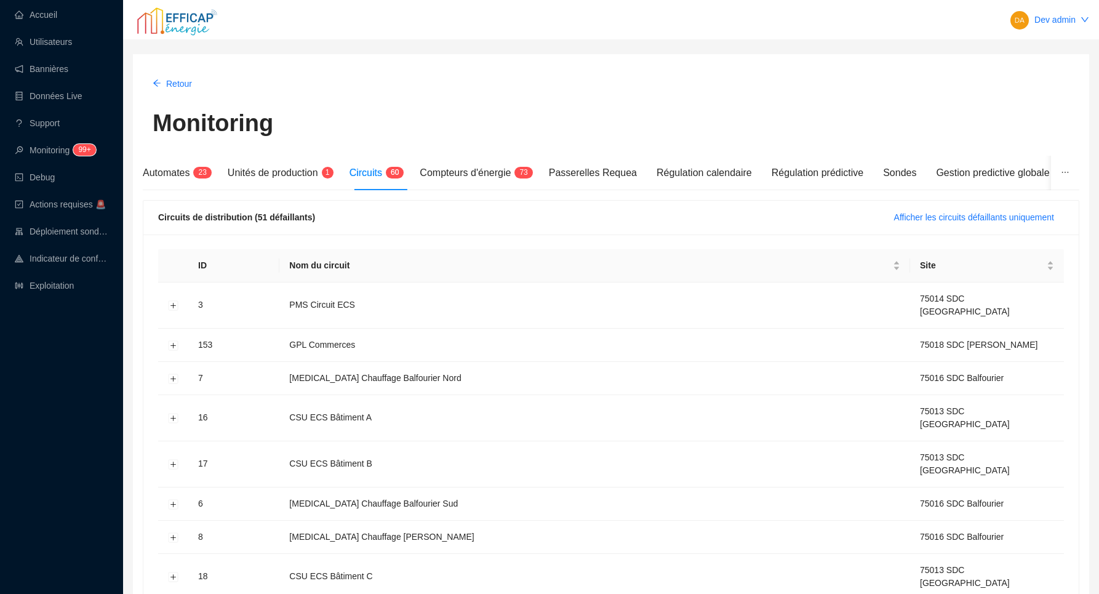
scroll to position [0, 0]
click at [943, 222] on span "Afficher les circuits défaillants uniquement" at bounding box center [974, 217] width 160 height 13
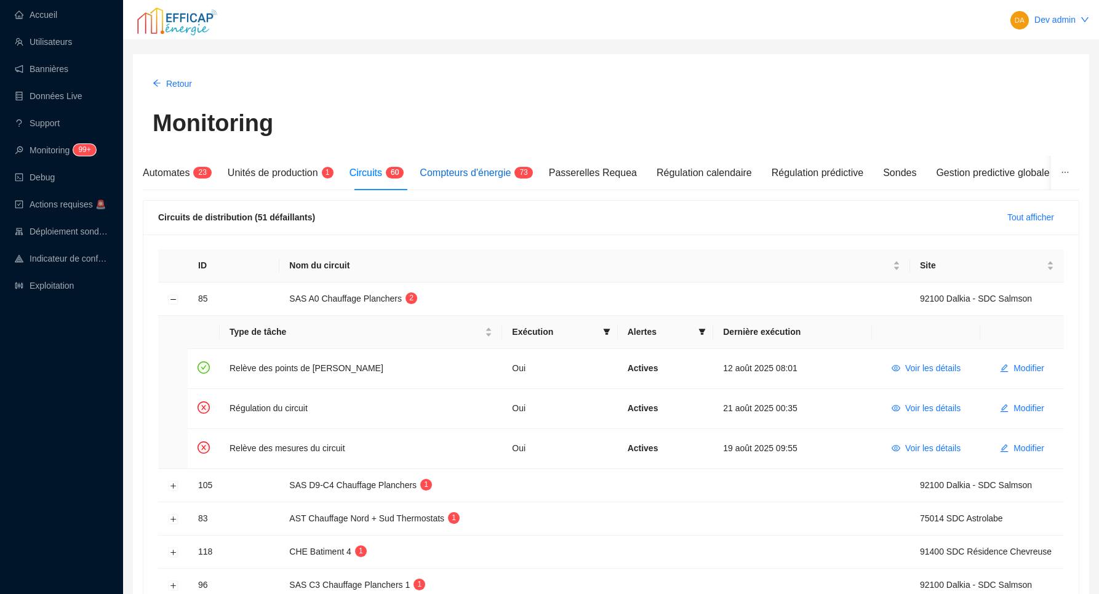
click at [457, 166] on div "Compteurs d'énergie 7 3" at bounding box center [474, 173] width 109 height 15
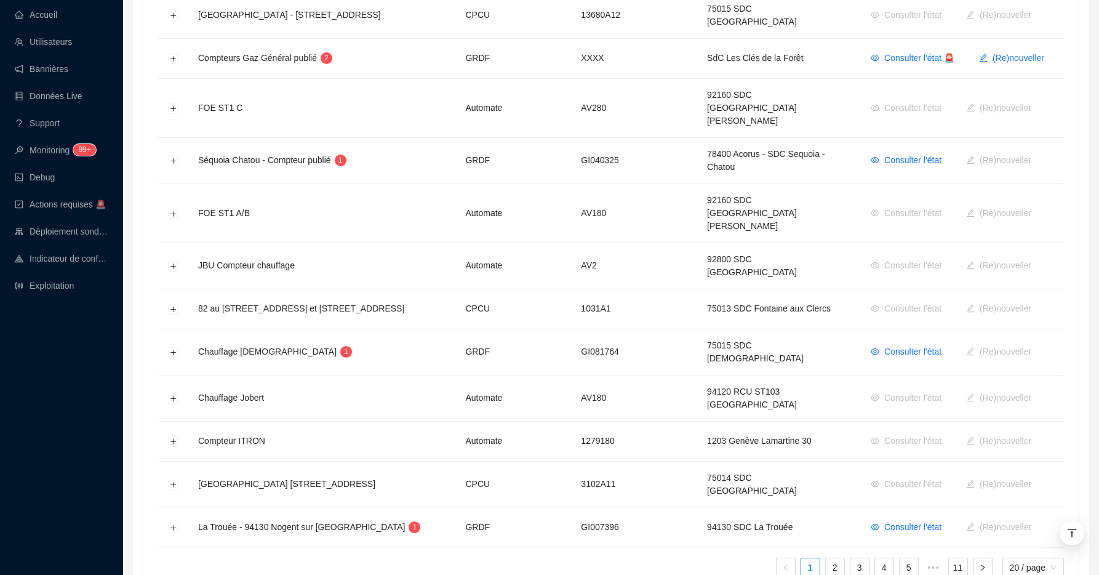
scroll to position [627, 0]
click at [836, 559] on link "2" at bounding box center [835, 568] width 18 height 18
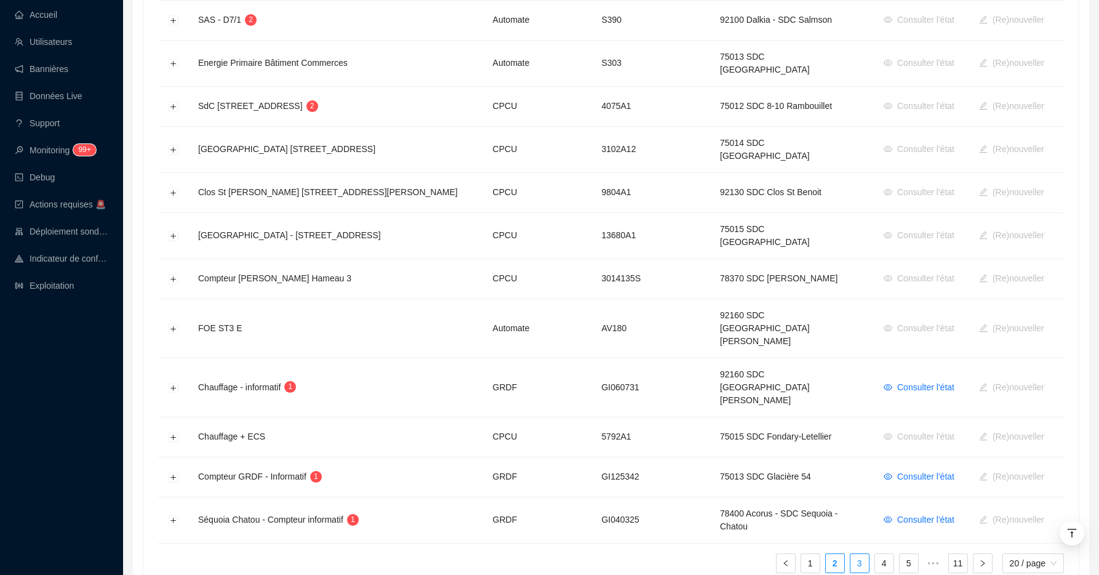
click at [856, 554] on link "3" at bounding box center [859, 563] width 18 height 18
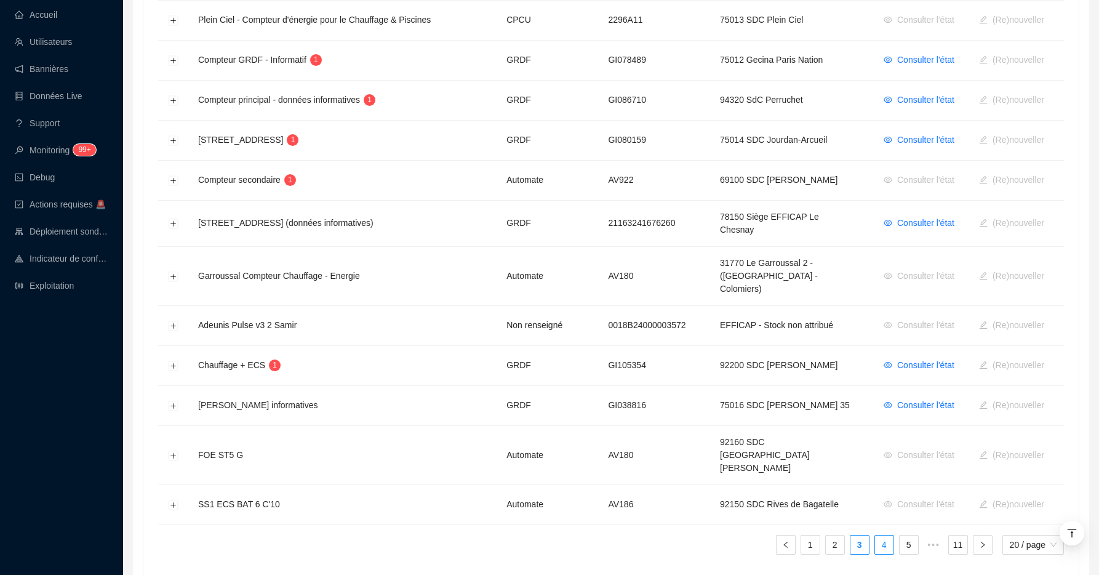
click at [885, 535] on link "4" at bounding box center [884, 544] width 18 height 18
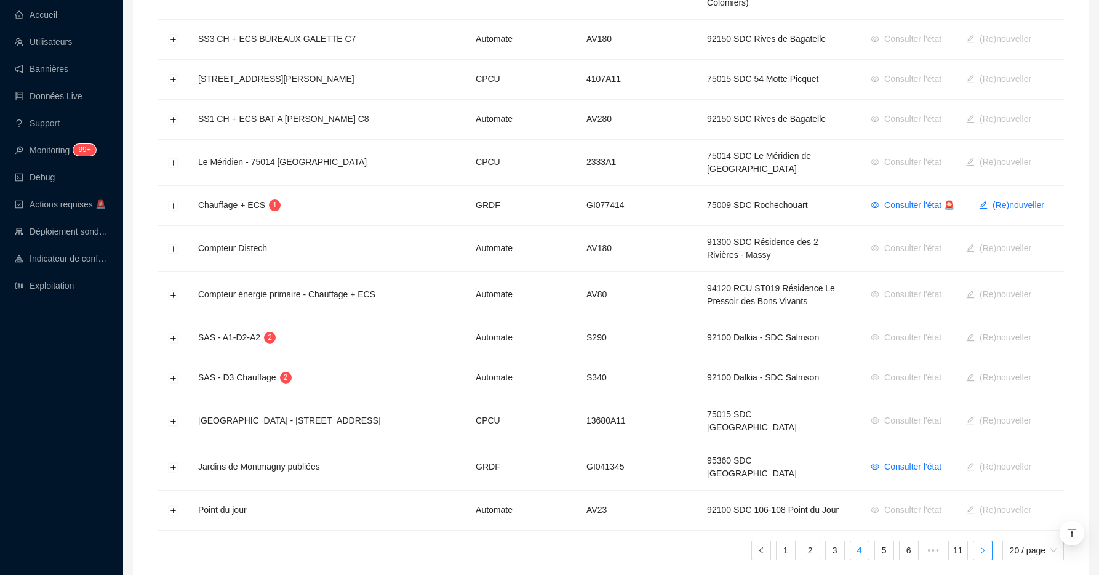
click at [979, 546] on icon "right" at bounding box center [982, 549] width 7 height 7
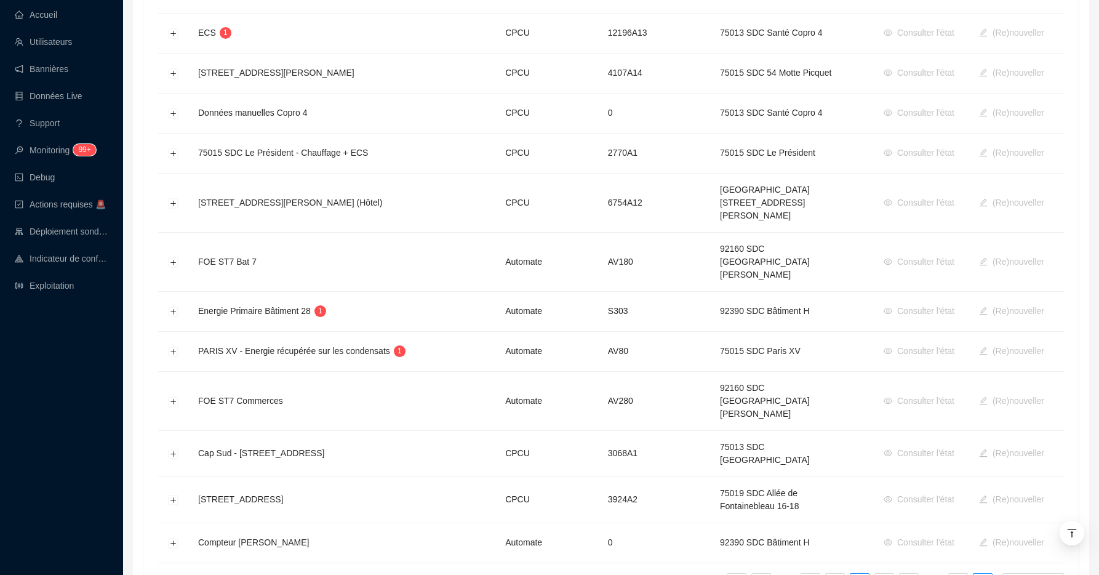
click at [978, 508] on div "Nom du compteur Type de compteur Identifiant compteur Site Consentement client …" at bounding box center [610, 112] width 935 height 1010
click at [978, 573] on button "button" at bounding box center [983, 583] width 20 height 20
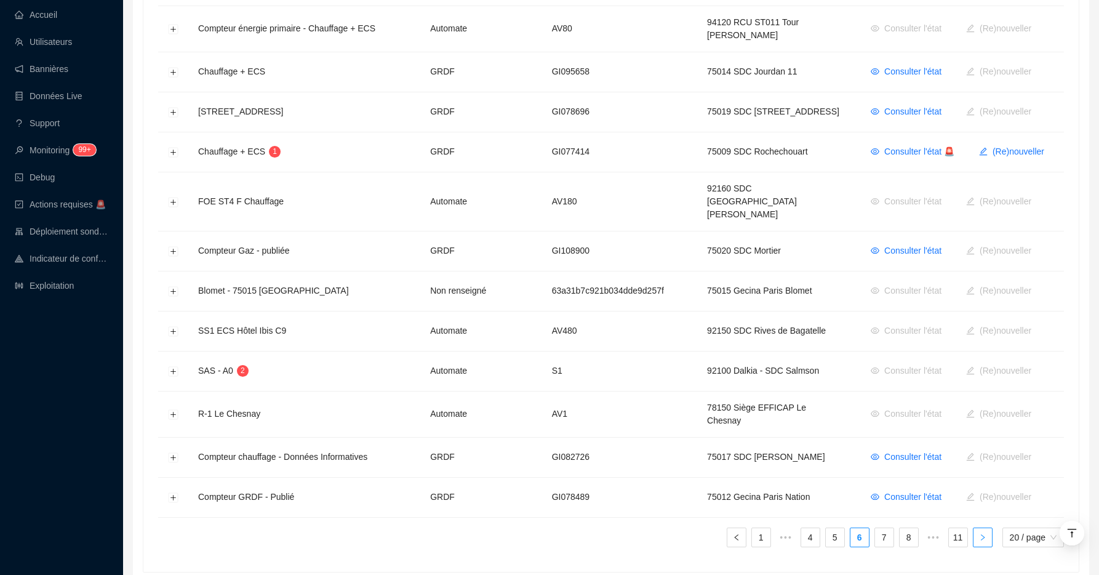
click at [978, 527] on button "button" at bounding box center [983, 537] width 20 height 20
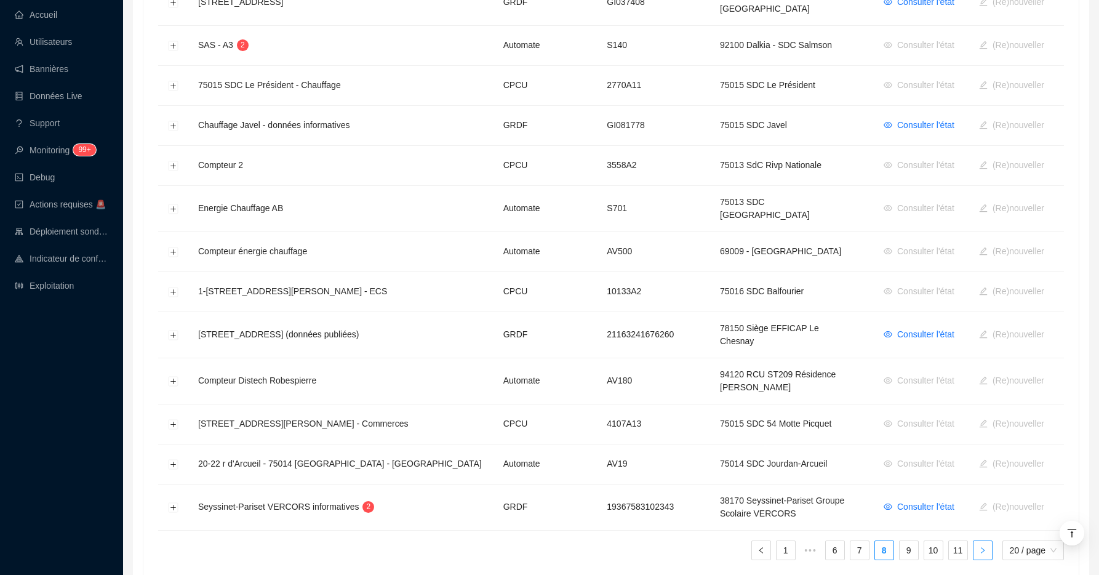
click at [978, 540] on button "button" at bounding box center [983, 550] width 20 height 20
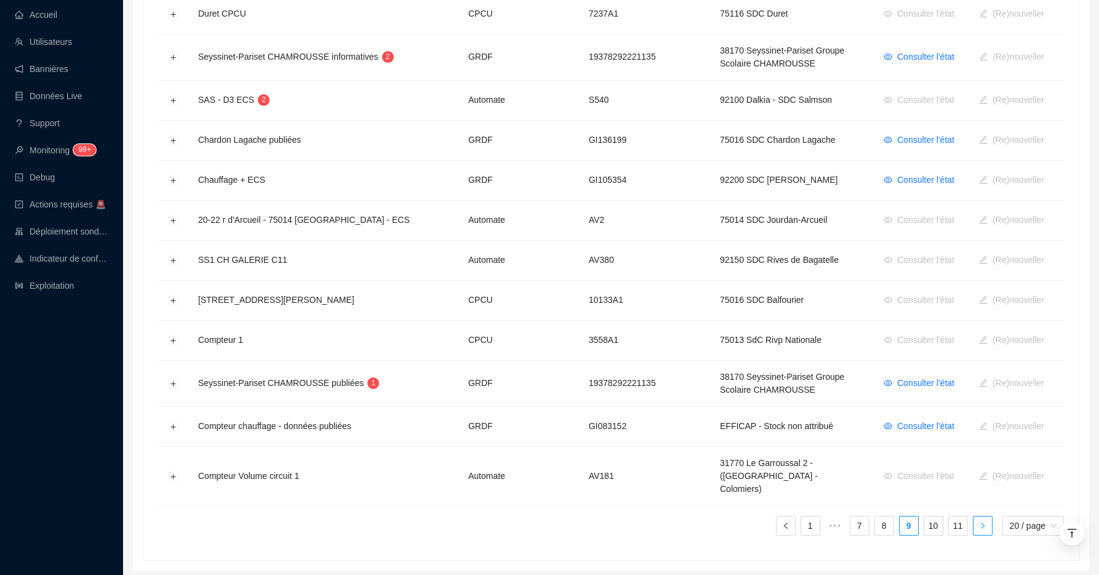
click at [978, 492] on div "Nom du compteur Type de compteur Identifiant compteur Site Consentement client …" at bounding box center [611, 78] width 906 height 913
click at [981, 516] on button "button" at bounding box center [983, 526] width 20 height 20
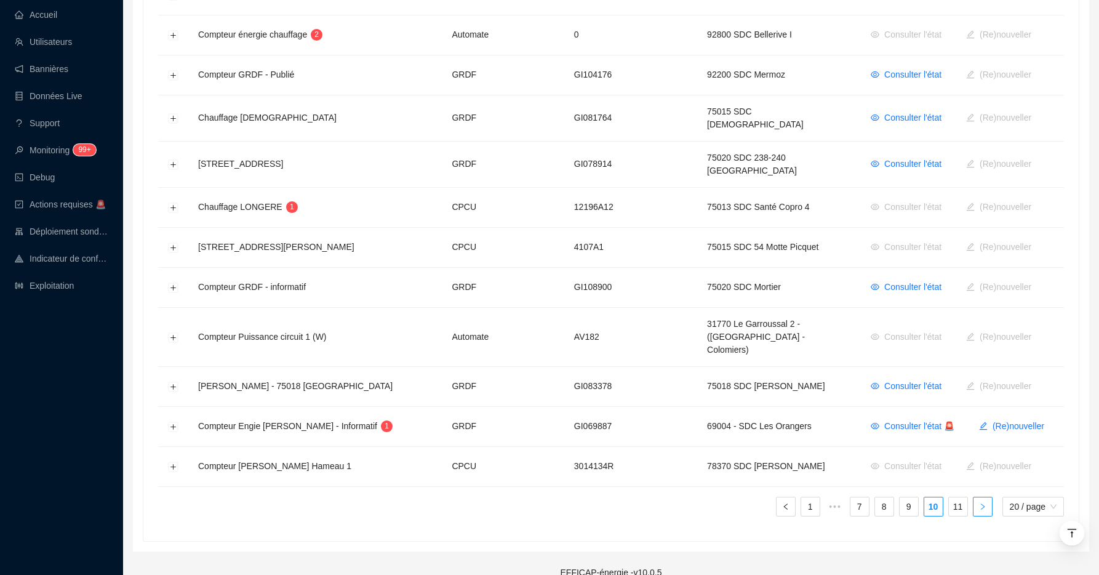
click at [980, 503] on icon "right" at bounding box center [982, 506] width 7 height 7
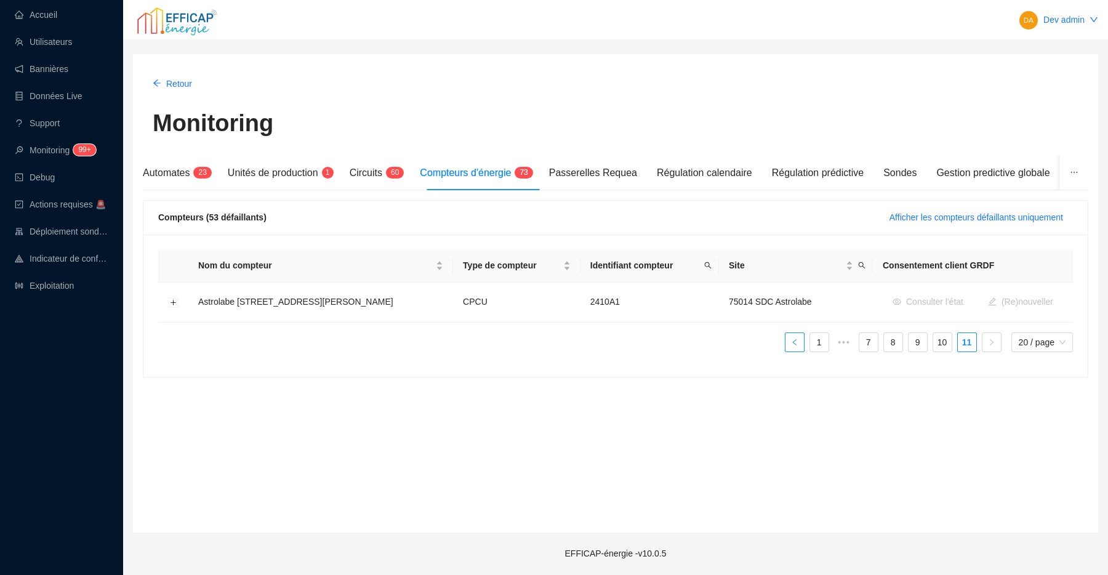
click at [798, 343] on button "button" at bounding box center [795, 342] width 20 height 20
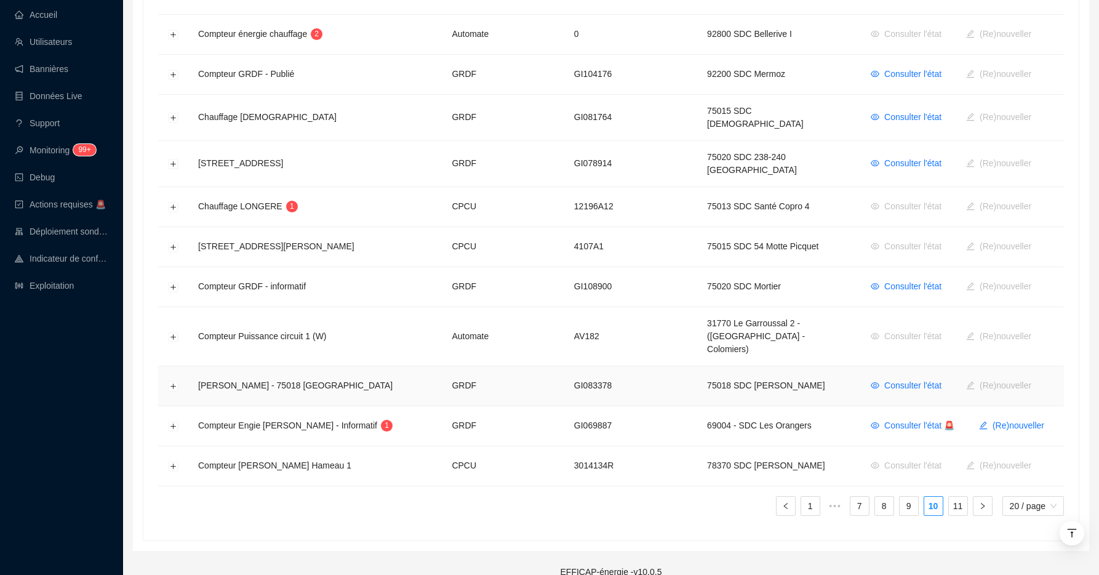
scroll to position [627, 0]
click at [783, 503] on icon "left" at bounding box center [785, 506] width 7 height 7
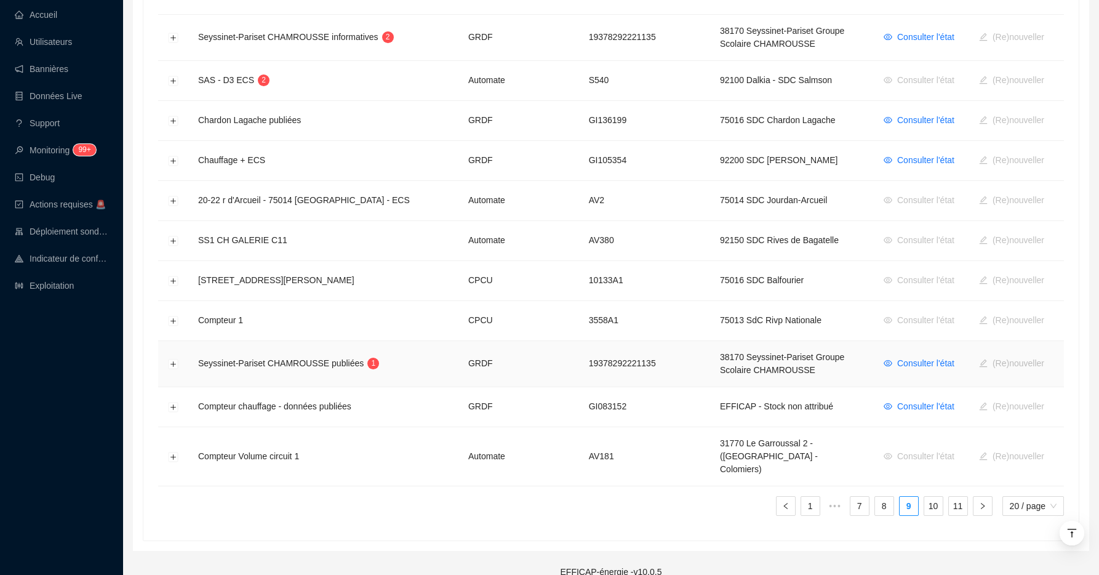
scroll to position [645, 0]
click at [786, 503] on icon "left" at bounding box center [785, 506] width 7 height 7
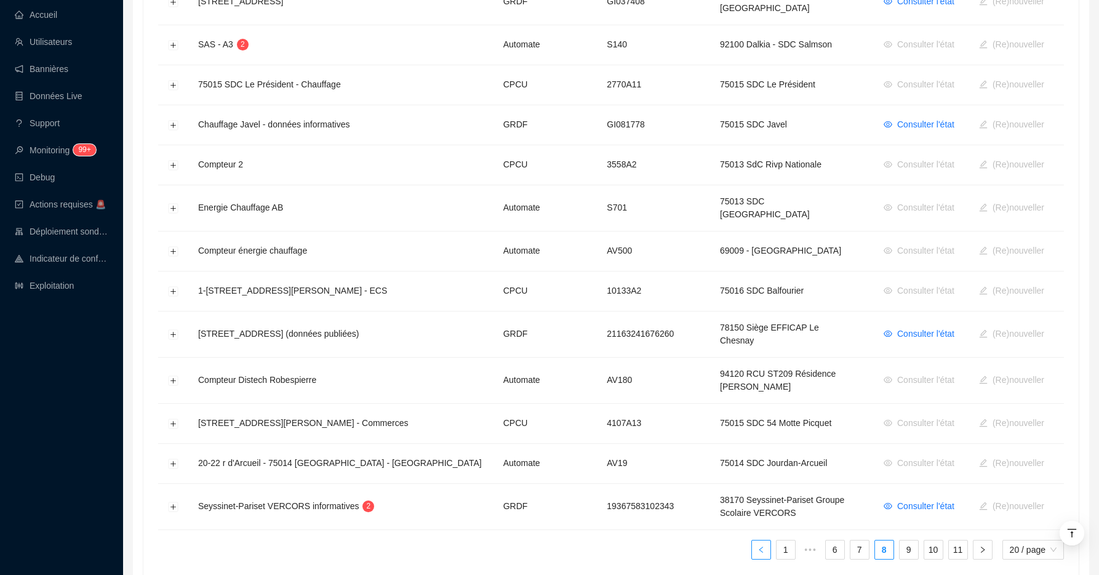
scroll to position [627, 0]
click at [757, 546] on icon "left" at bounding box center [760, 549] width 7 height 7
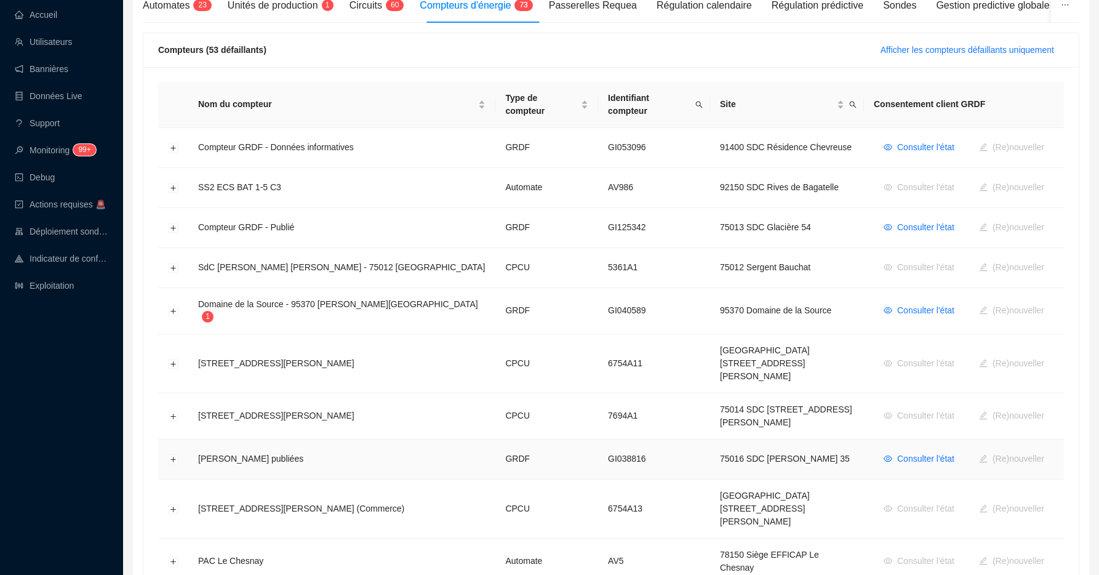
scroll to position [157, 1]
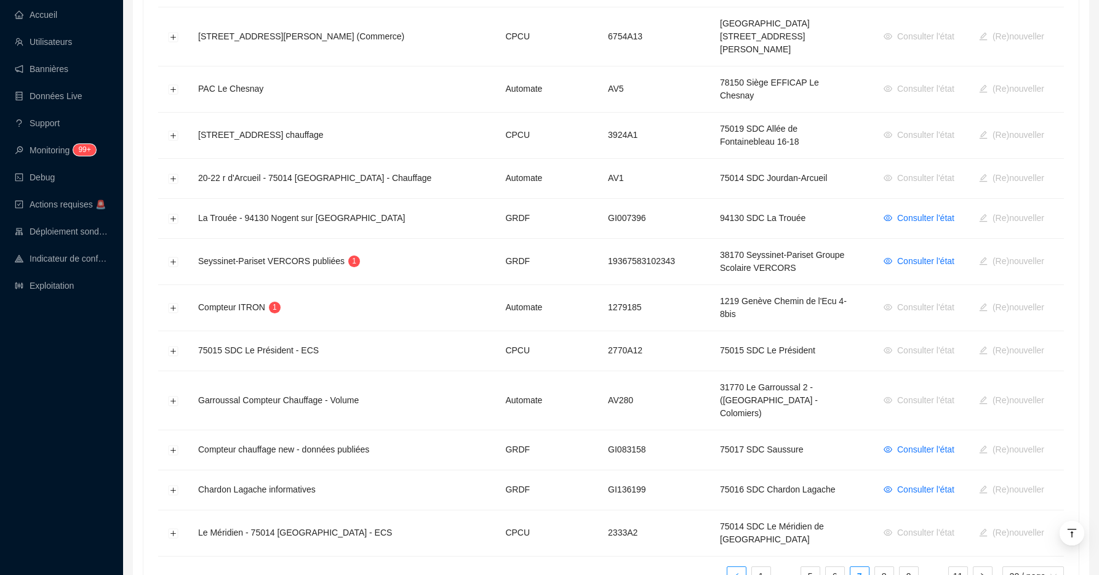
click at [740, 566] on button "button" at bounding box center [737, 576] width 20 height 20
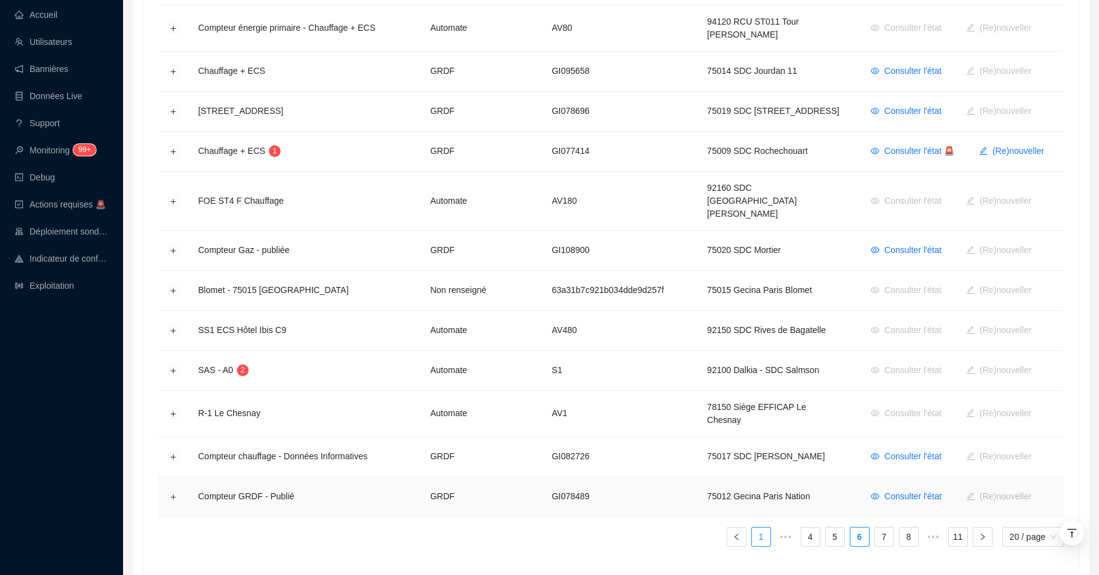
scroll to position [627, 0]
click at [741, 527] on button "button" at bounding box center [737, 537] width 20 height 20
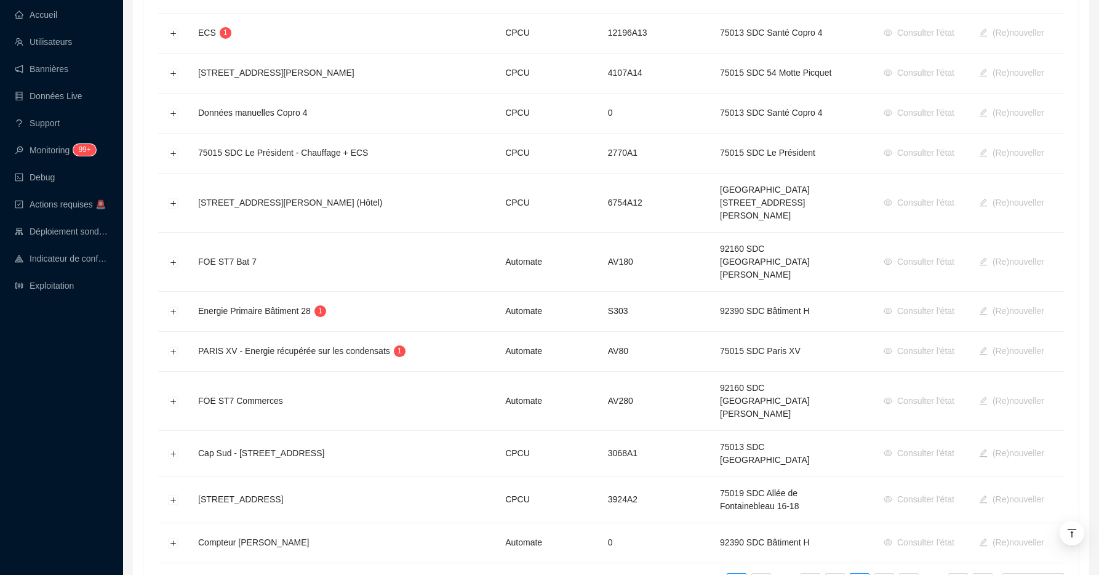
click at [729, 573] on button "button" at bounding box center [737, 583] width 20 height 20
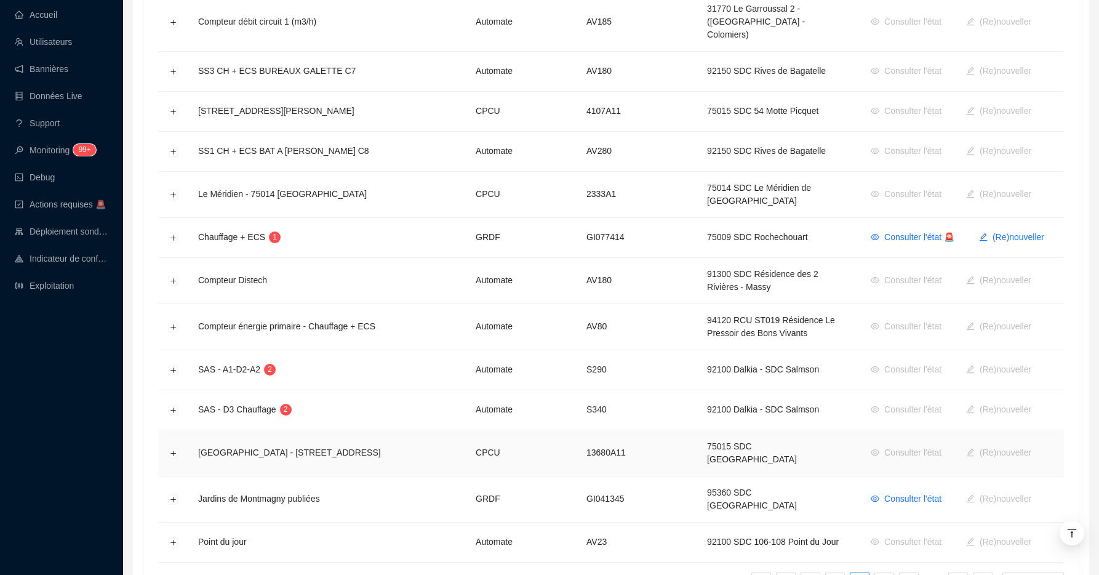
scroll to position [585, 0]
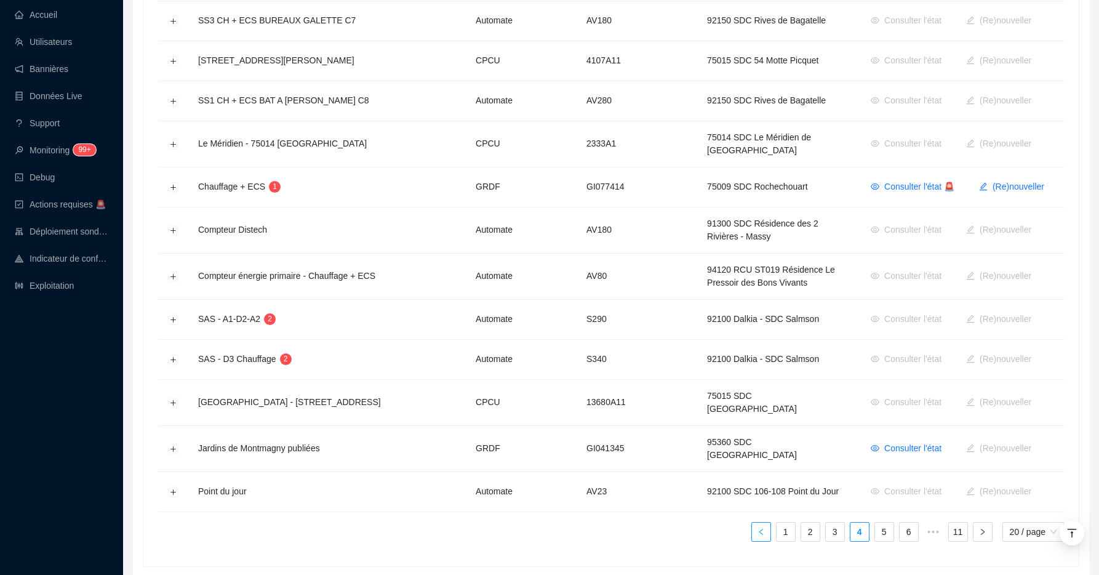
click at [757, 528] on icon "left" at bounding box center [760, 531] width 7 height 7
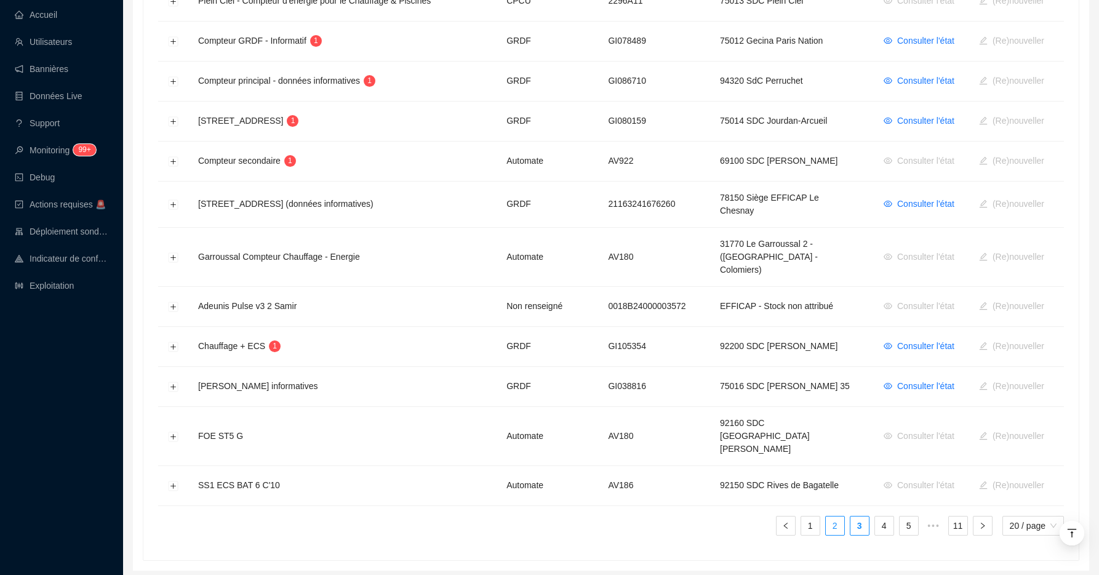
click at [828, 516] on link "2" at bounding box center [835, 525] width 18 height 18
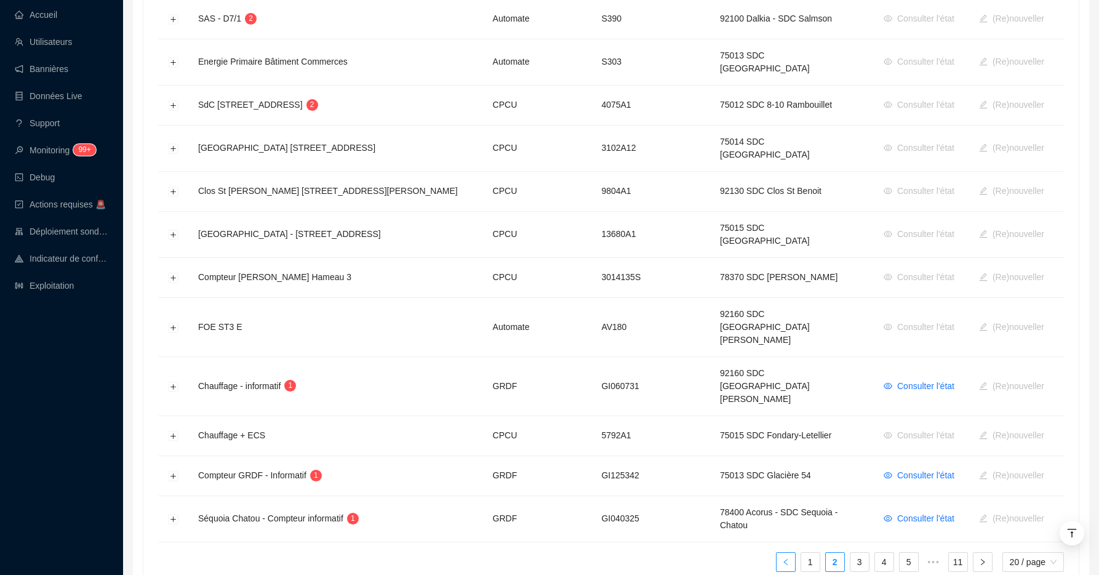
scroll to position [627, 0]
click at [789, 553] on button "button" at bounding box center [786, 563] width 20 height 20
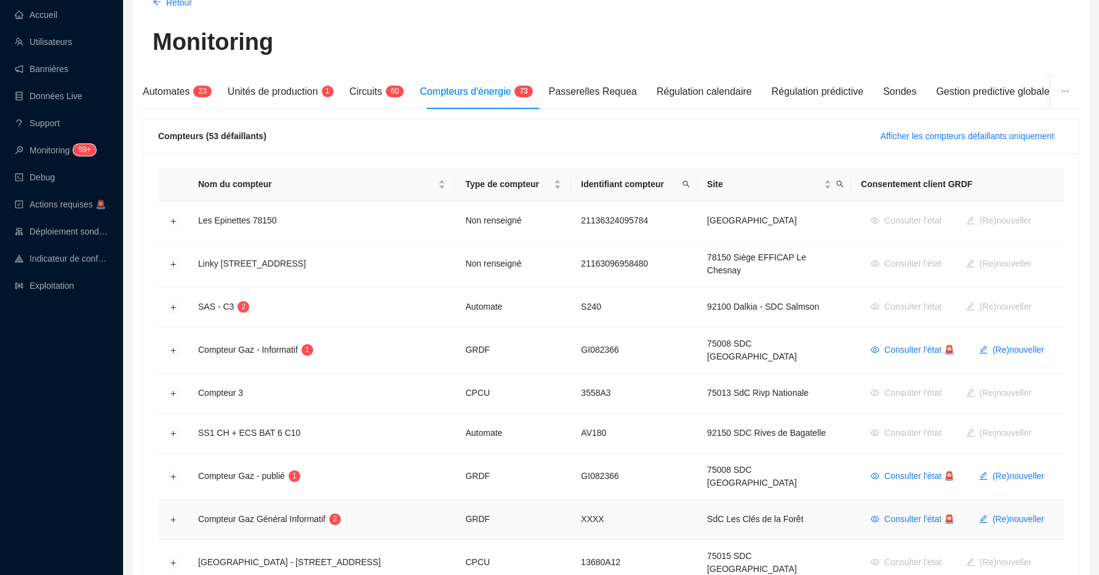
scroll to position [73, 0]
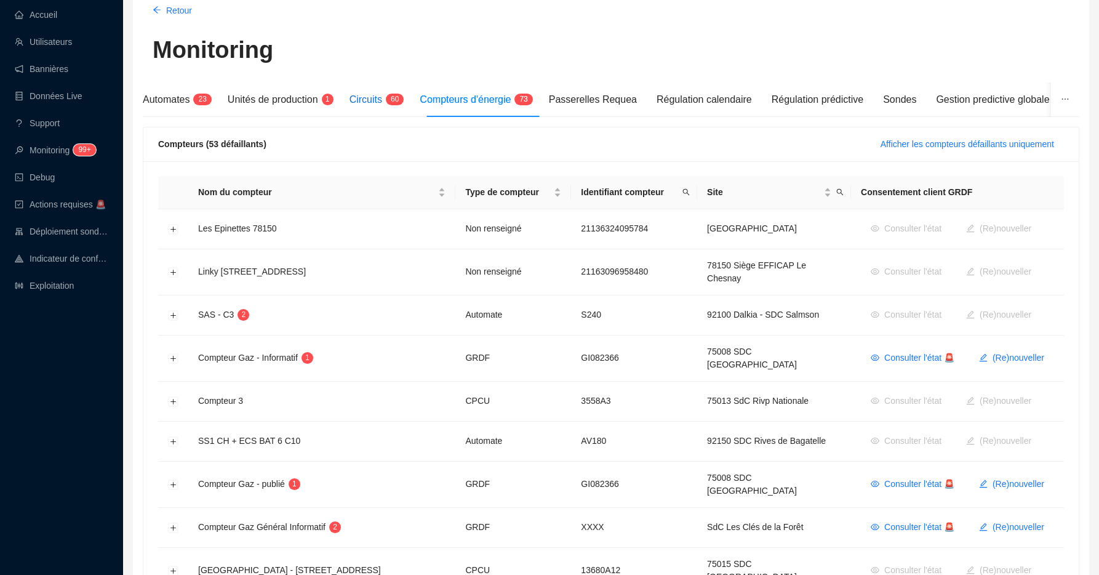
click at [382, 98] on span "Circuits" at bounding box center [366, 99] width 33 height 10
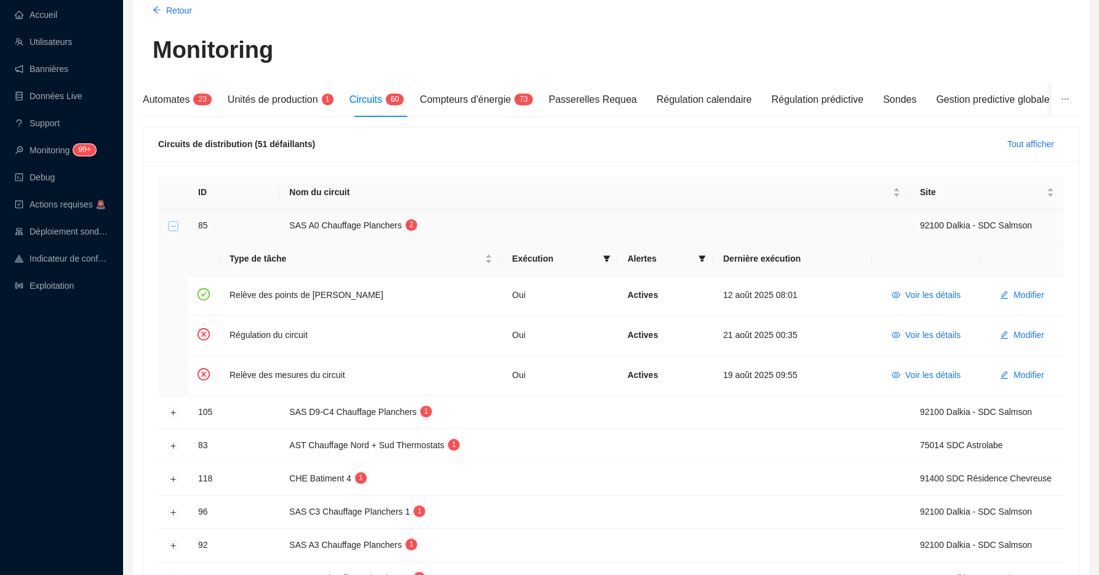
click at [172, 225] on button "Réduire la ligne" at bounding box center [174, 226] width 10 height 10
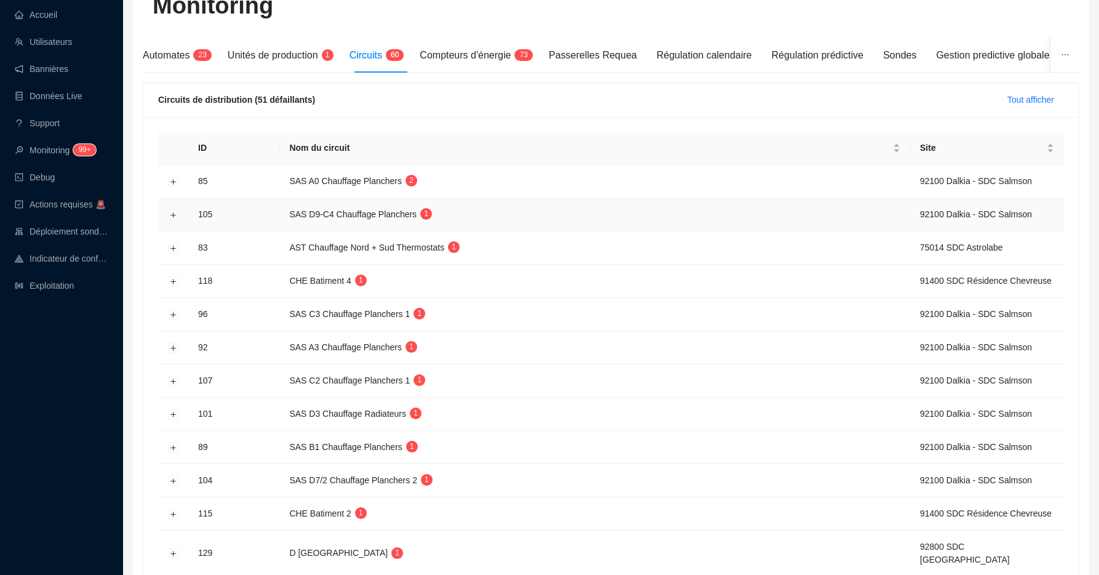
scroll to position [101, 0]
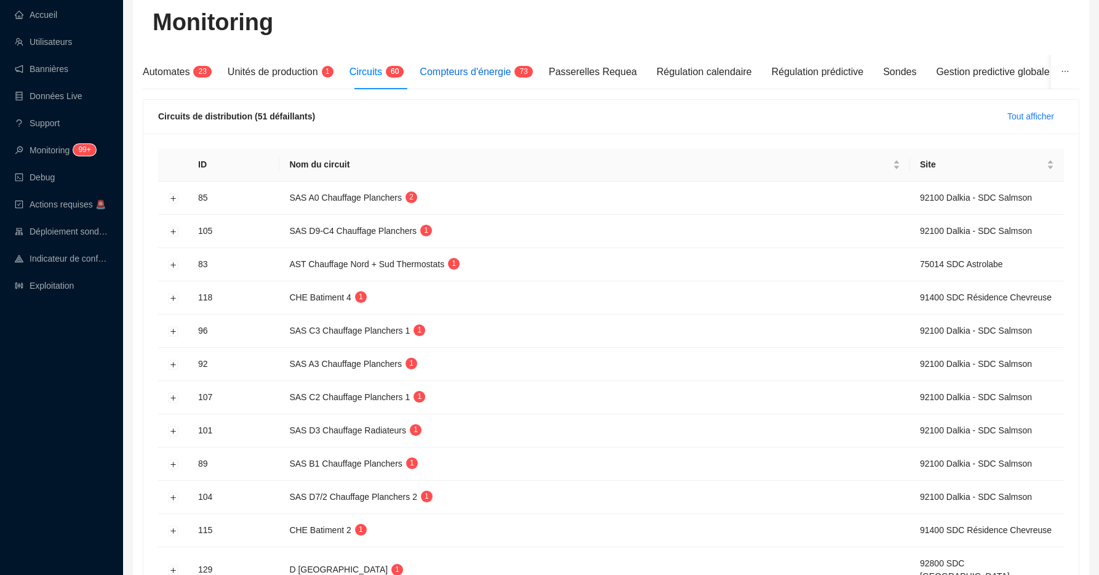
click at [444, 72] on span "Compteurs d'énergie" at bounding box center [465, 71] width 91 height 10
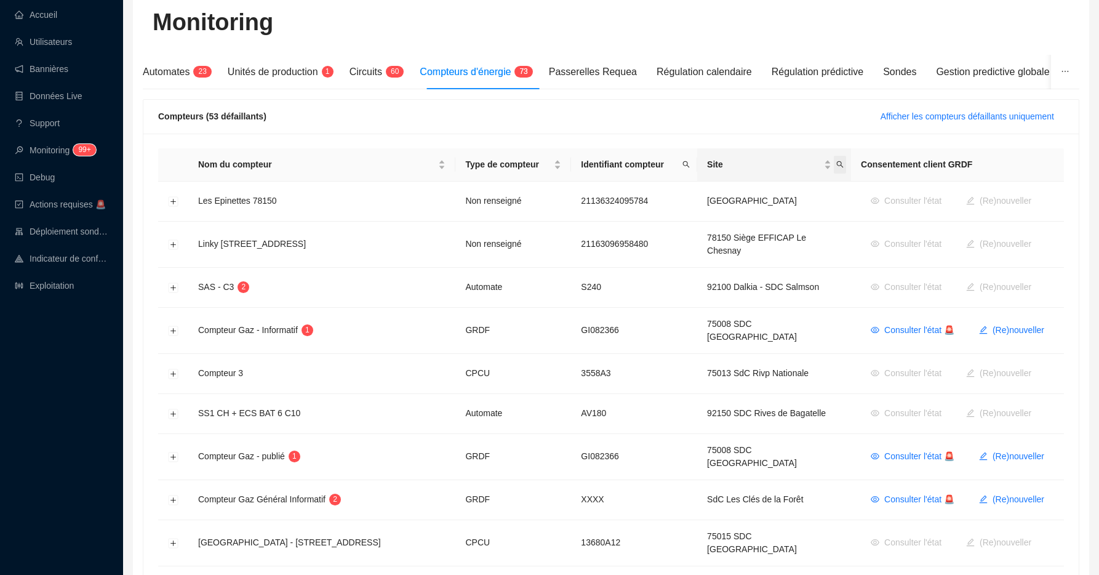
click at [837, 162] on icon "search" at bounding box center [840, 164] width 7 height 7
type input "albert"
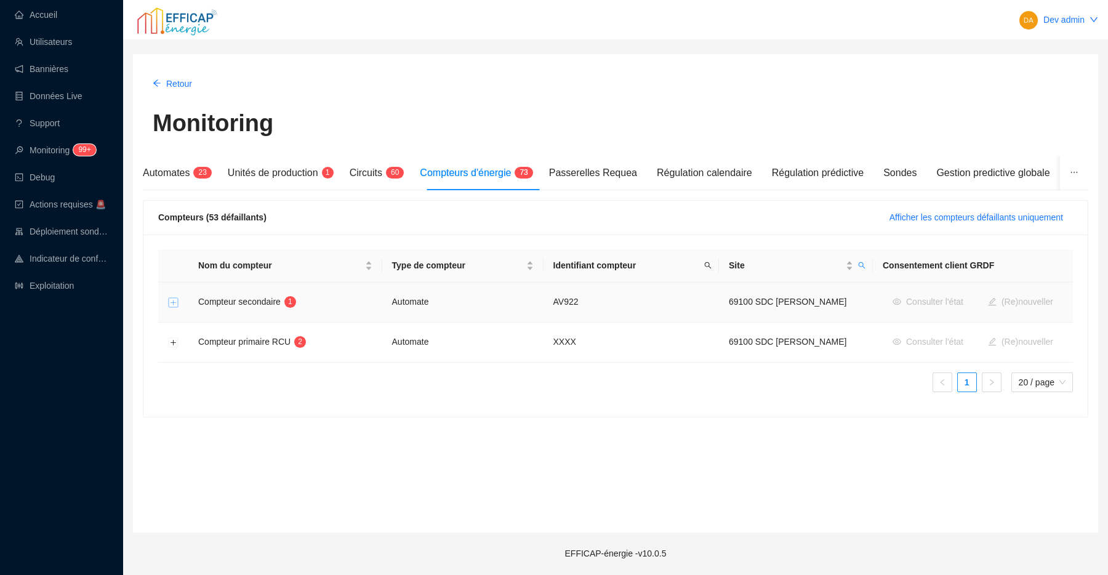
click at [173, 305] on button "Développer la ligne" at bounding box center [174, 303] width 10 height 10
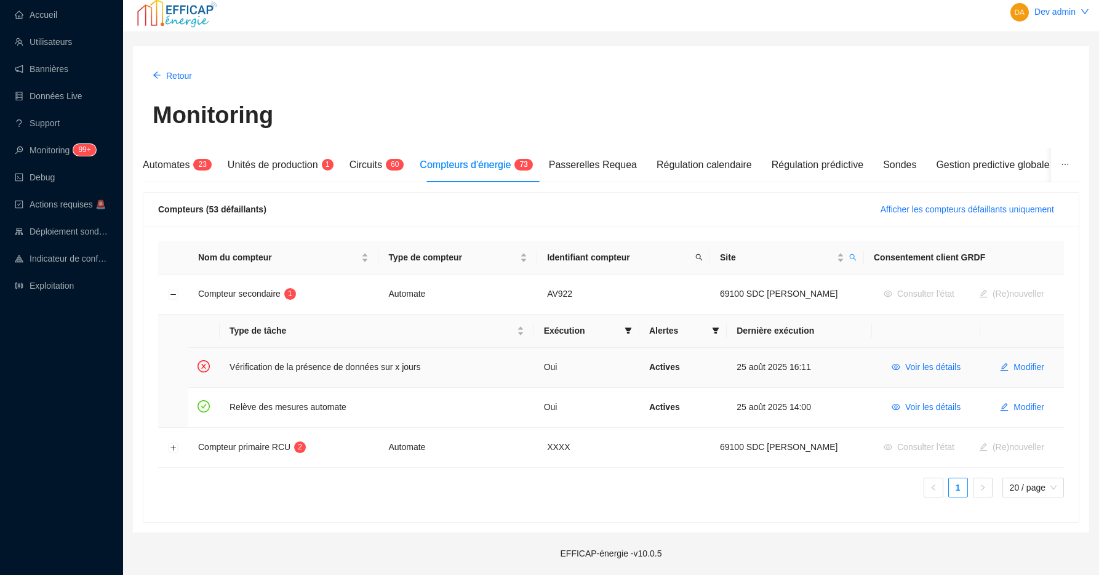
scroll to position [8, 0]
click at [894, 365] on icon "eye" at bounding box center [896, 366] width 9 height 9
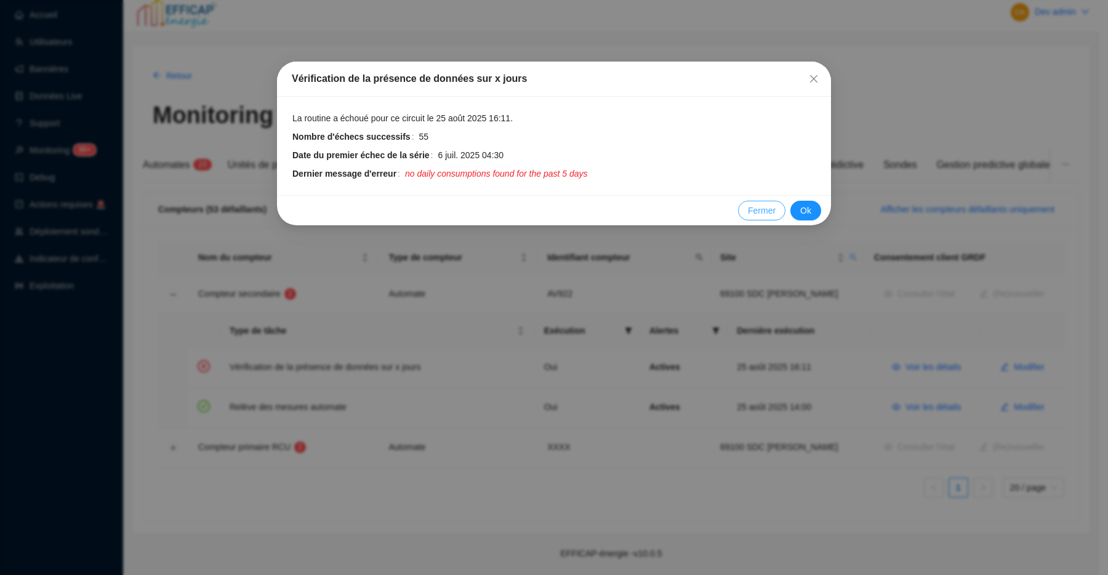
click at [748, 212] on span "Fermer" at bounding box center [762, 210] width 28 height 13
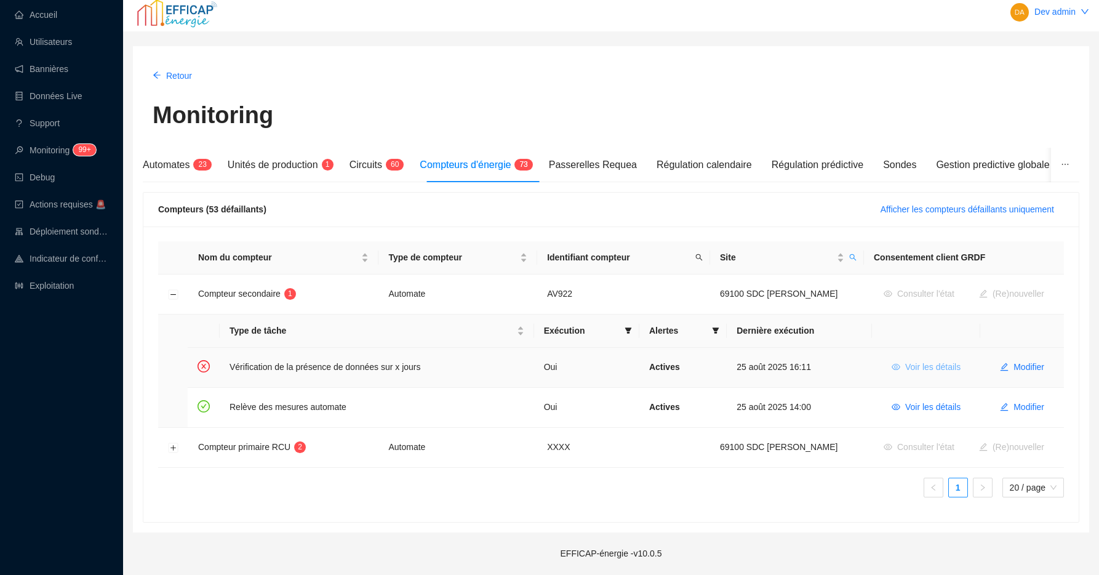
click at [924, 370] on span "Voir les détails" at bounding box center [932, 367] width 55 height 13
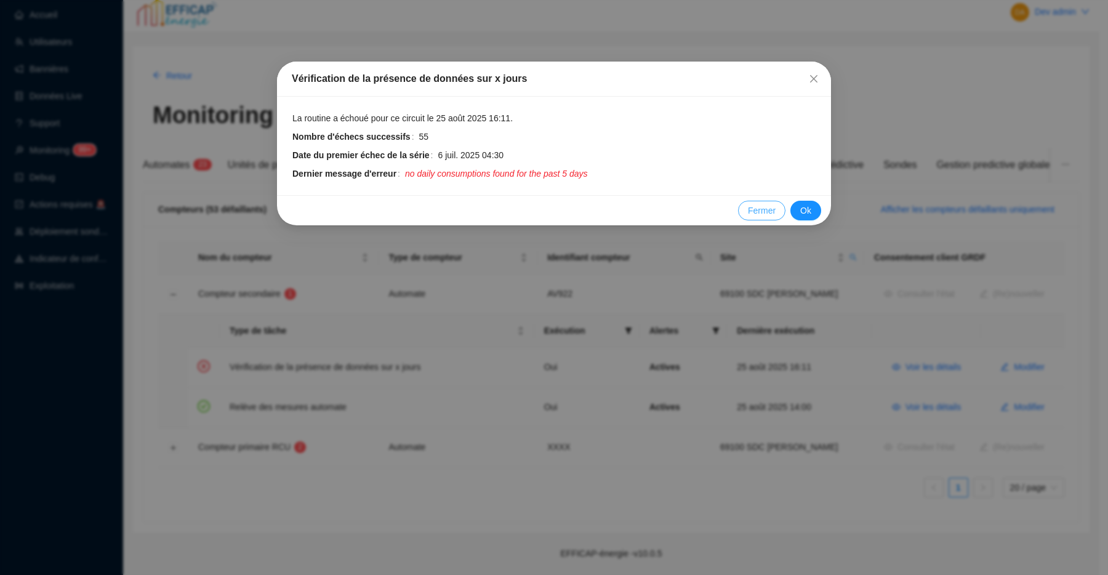
click at [759, 214] on span "Fermer" at bounding box center [762, 210] width 28 height 13
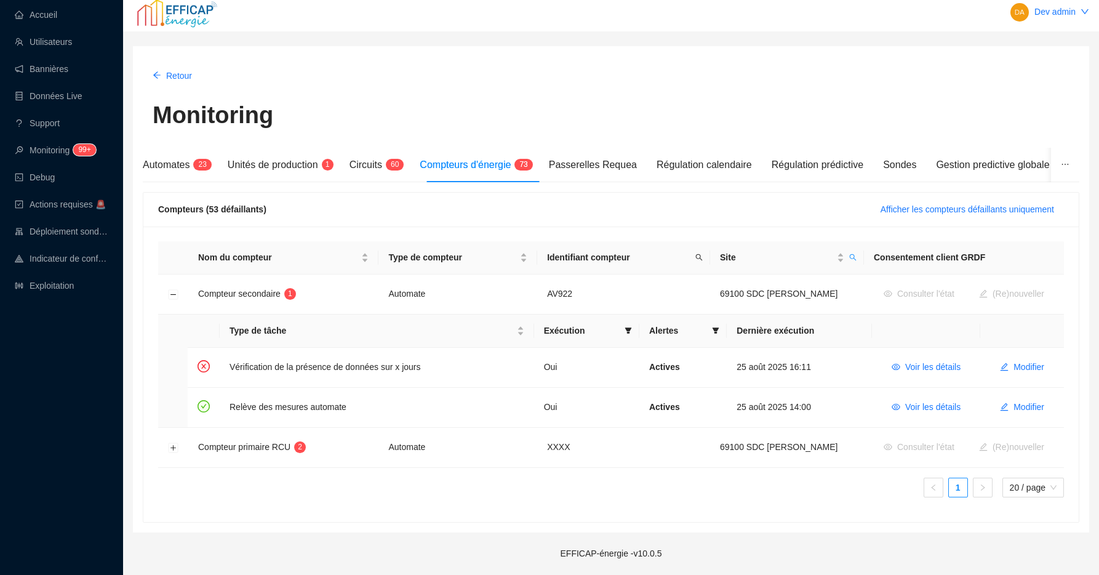
click at [192, 10] on img at bounding box center [176, 13] width 86 height 43
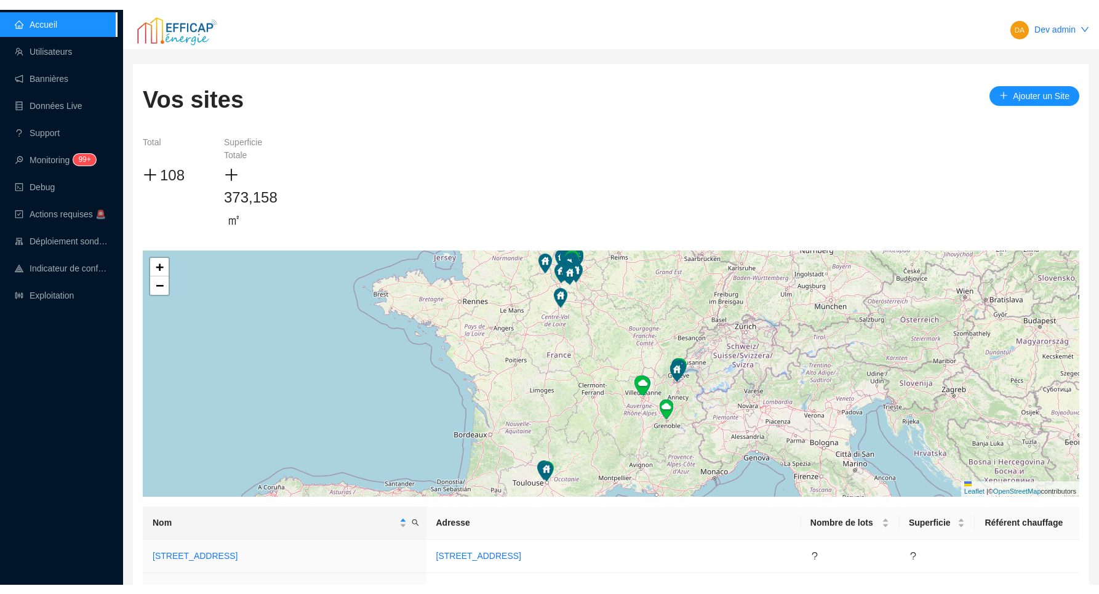
scroll to position [824, 0]
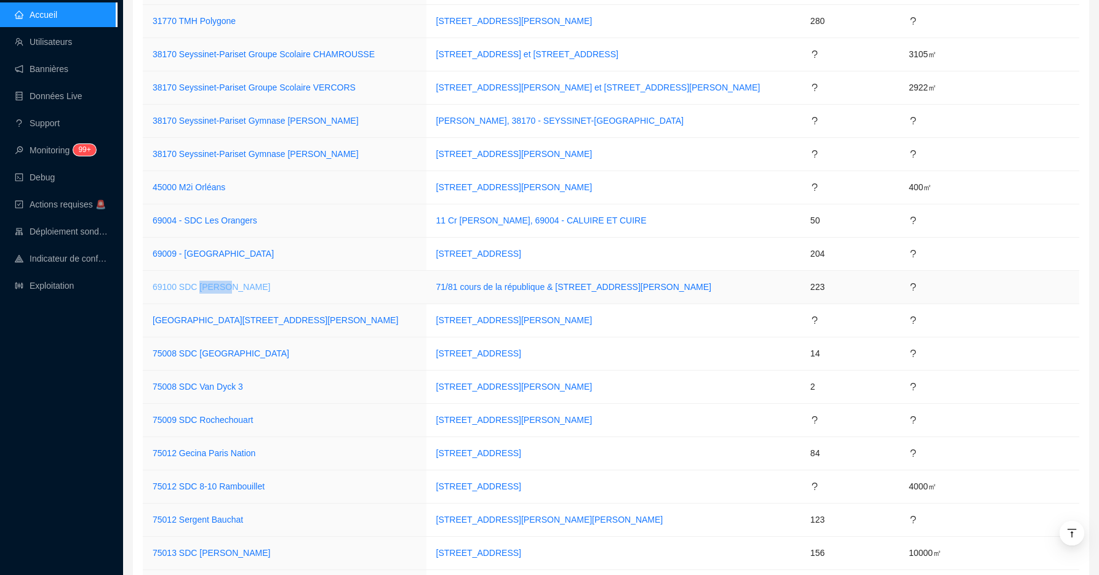
click at [240, 286] on link "69100 SDC [PERSON_NAME]" at bounding box center [212, 287] width 118 height 10
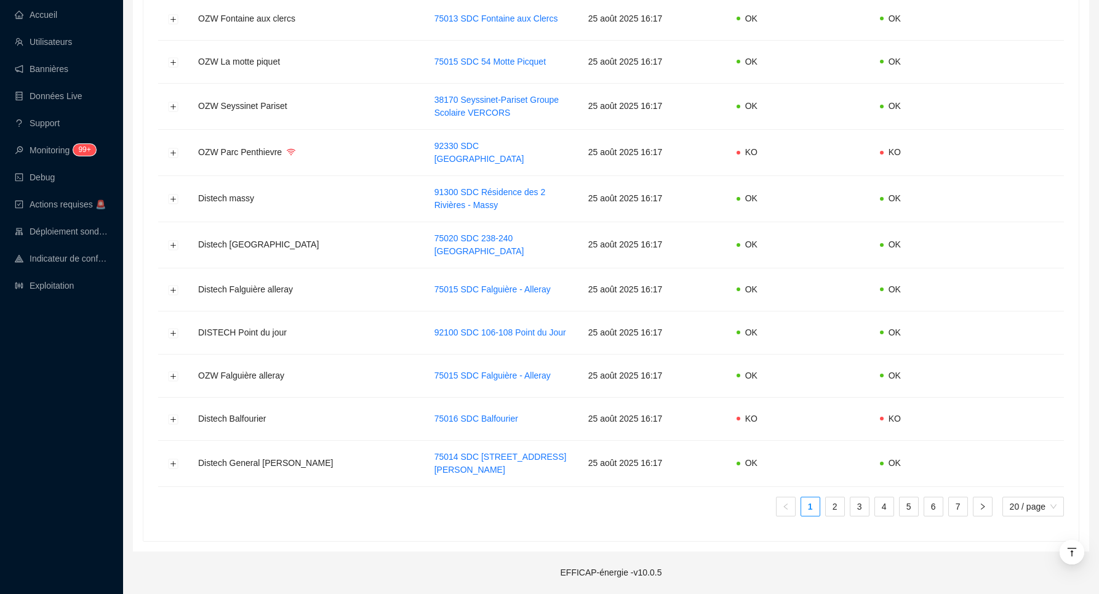
scroll to position [8, 0]
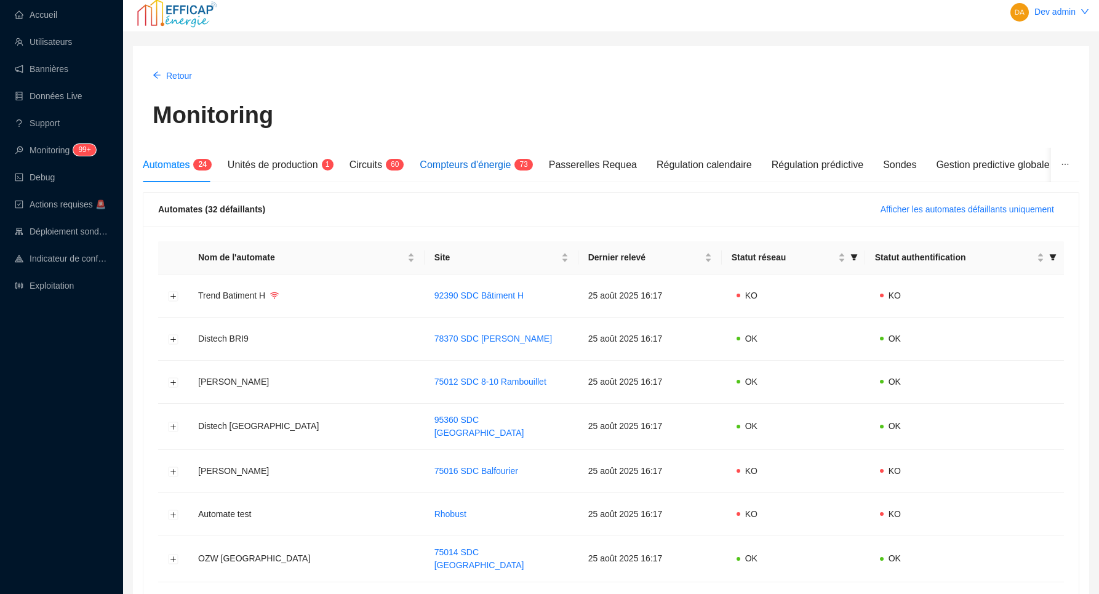
click at [452, 170] on div "Compteurs d'énergie 7 3" at bounding box center [474, 165] width 109 height 15
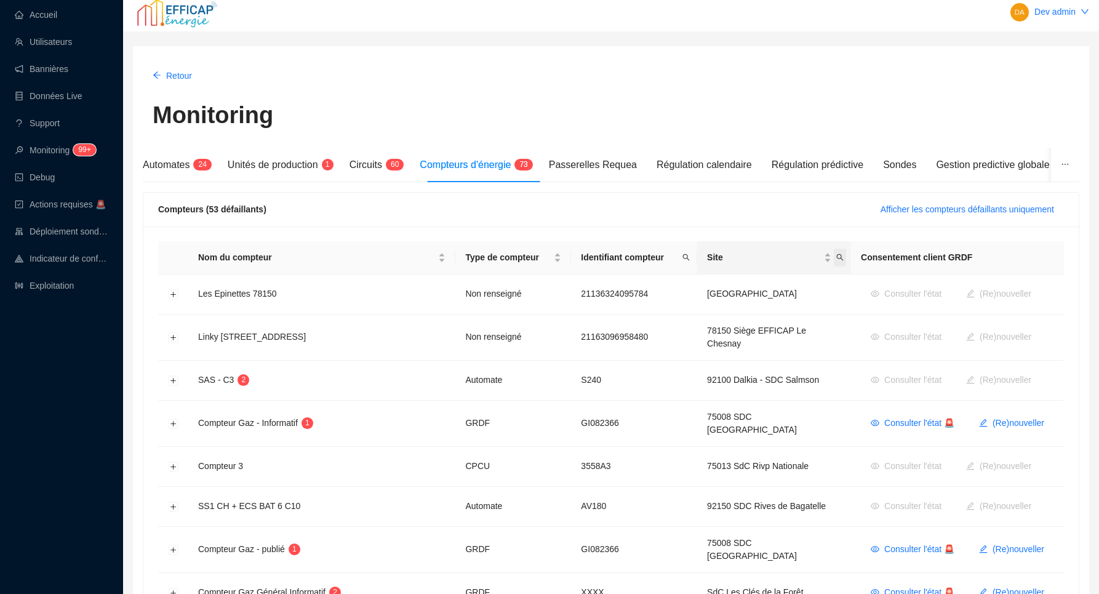
click at [836, 257] on icon "search" at bounding box center [839, 257] width 7 height 7
type input "albe"
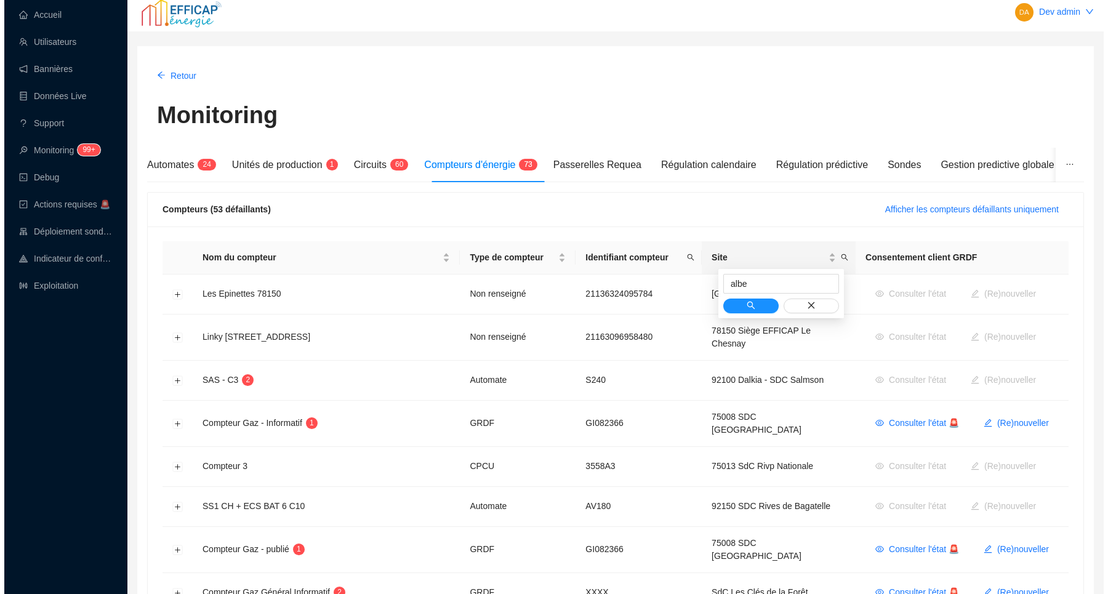
scroll to position [0, 0]
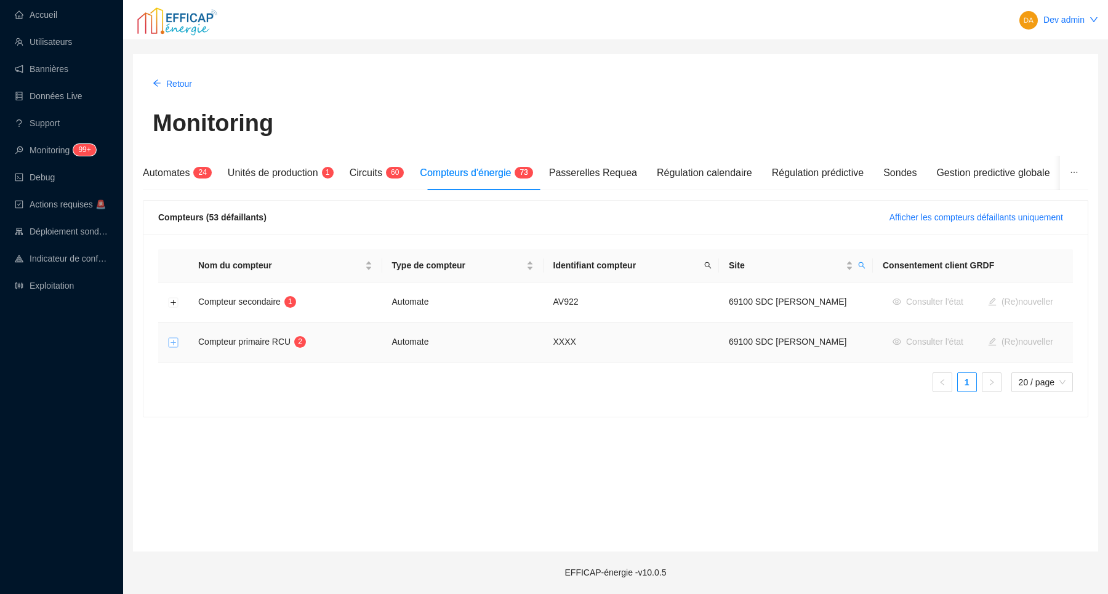
click at [172, 340] on button "Développer la ligne" at bounding box center [174, 343] width 10 height 10
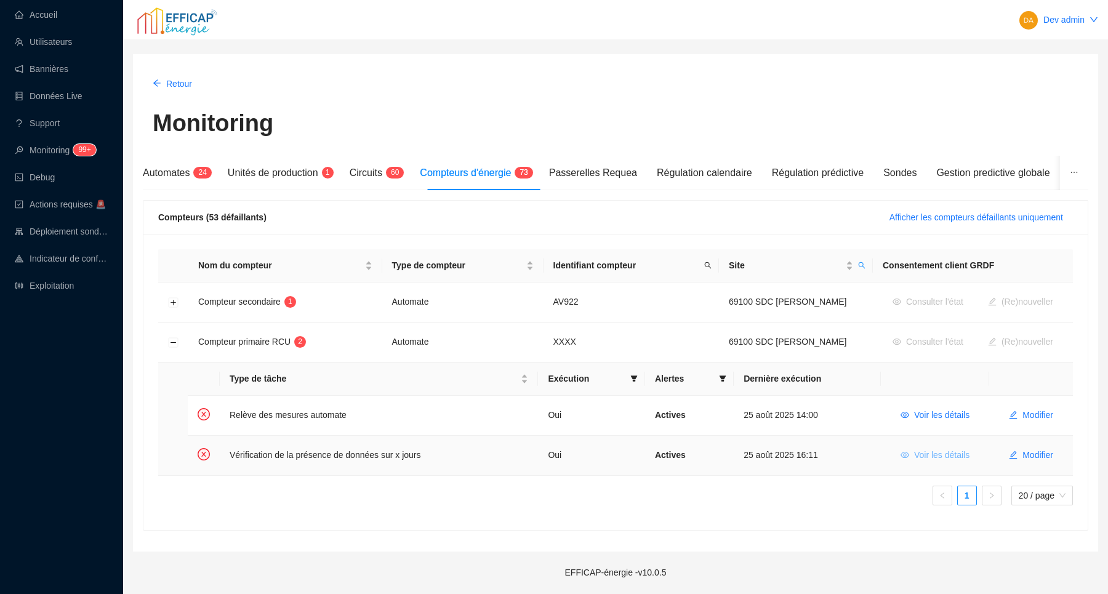
click at [914, 456] on span "Voir les détails" at bounding box center [941, 455] width 55 height 13
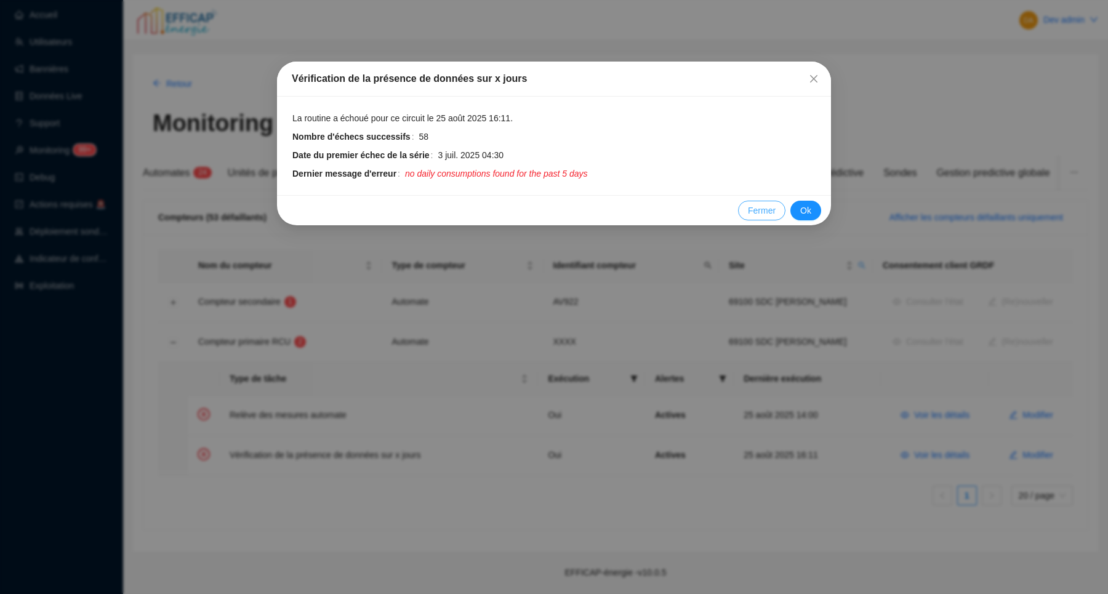
click at [757, 209] on span "Fermer" at bounding box center [762, 210] width 28 height 13
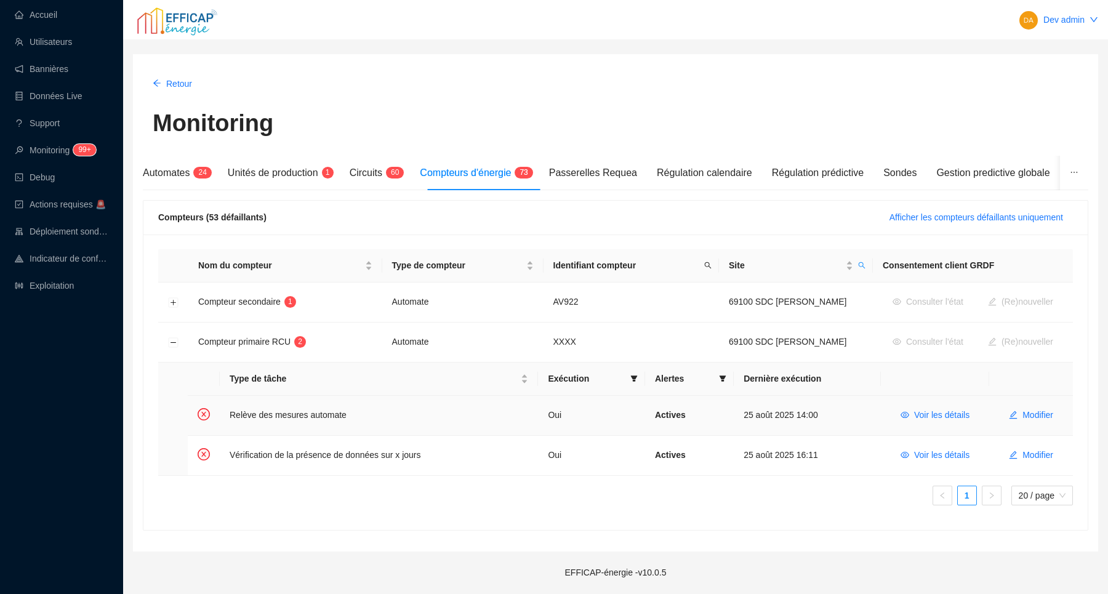
click at [326, 417] on td "Relève des mesures automate" at bounding box center [379, 416] width 318 height 40
click at [900, 414] on icon "eye" at bounding box center [904, 415] width 9 height 6
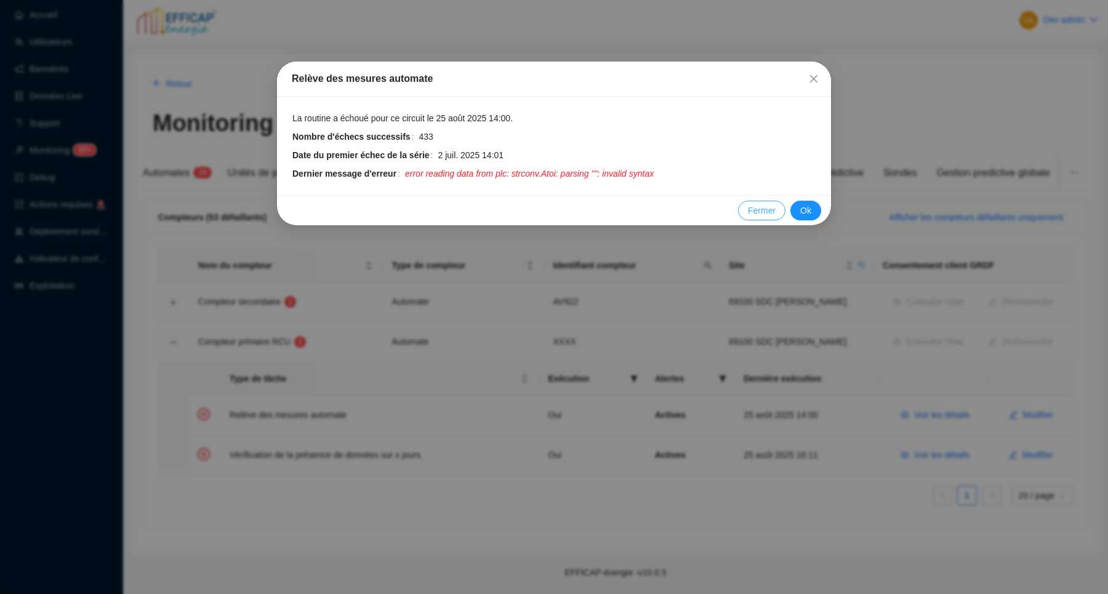
click at [754, 208] on span "Fermer" at bounding box center [762, 210] width 28 height 13
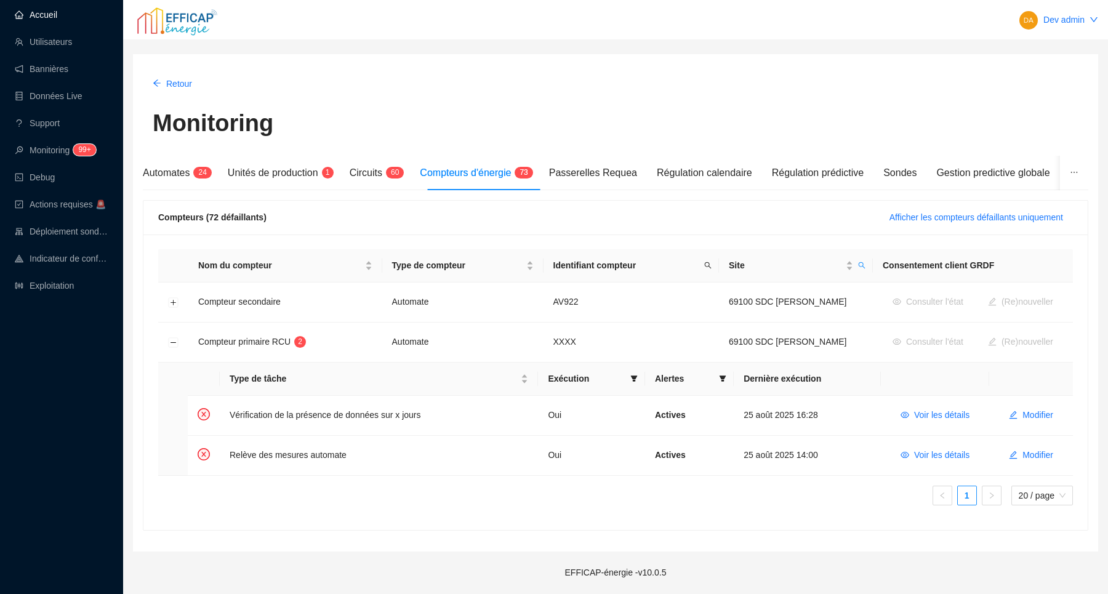
click at [53, 12] on link "Accueil" at bounding box center [36, 15] width 42 height 10
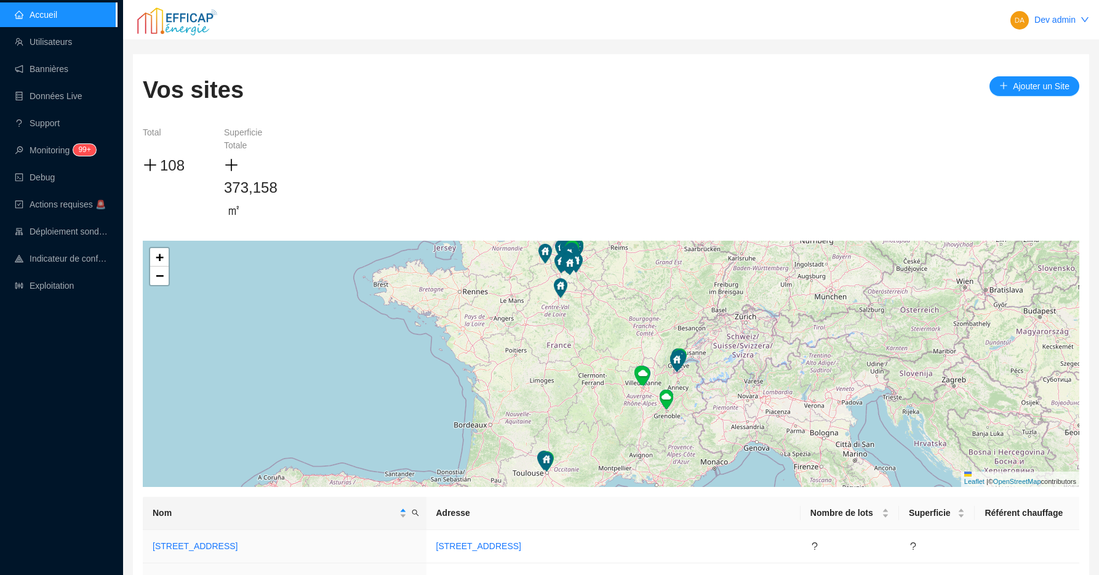
scroll to position [824, 0]
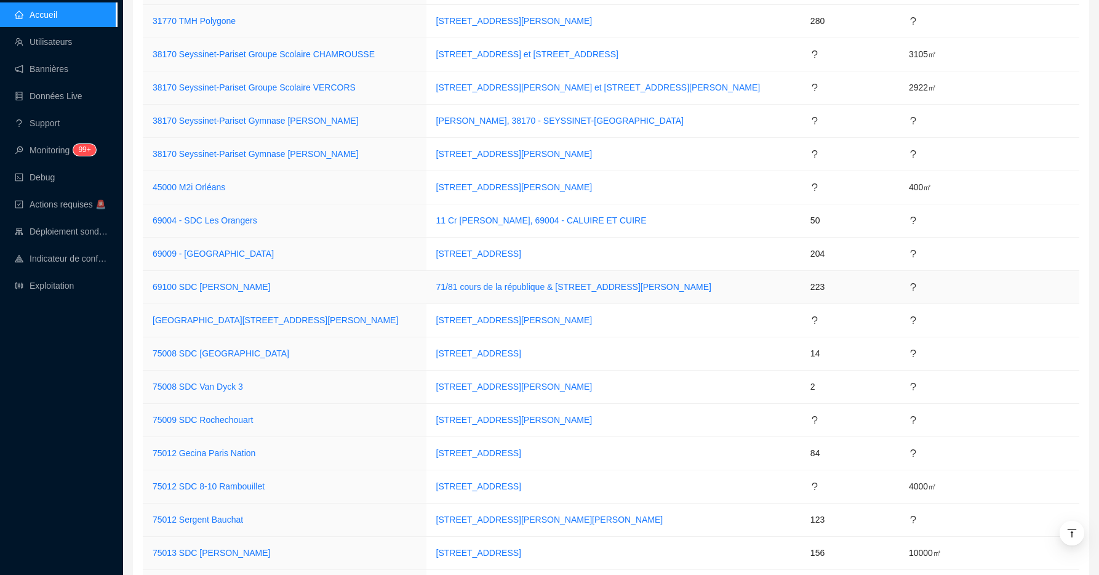
click at [243, 292] on span "69100 SDC [PERSON_NAME]" at bounding box center [212, 287] width 118 height 13
click at [234, 282] on link "69100 SDC [PERSON_NAME]" at bounding box center [212, 287] width 118 height 10
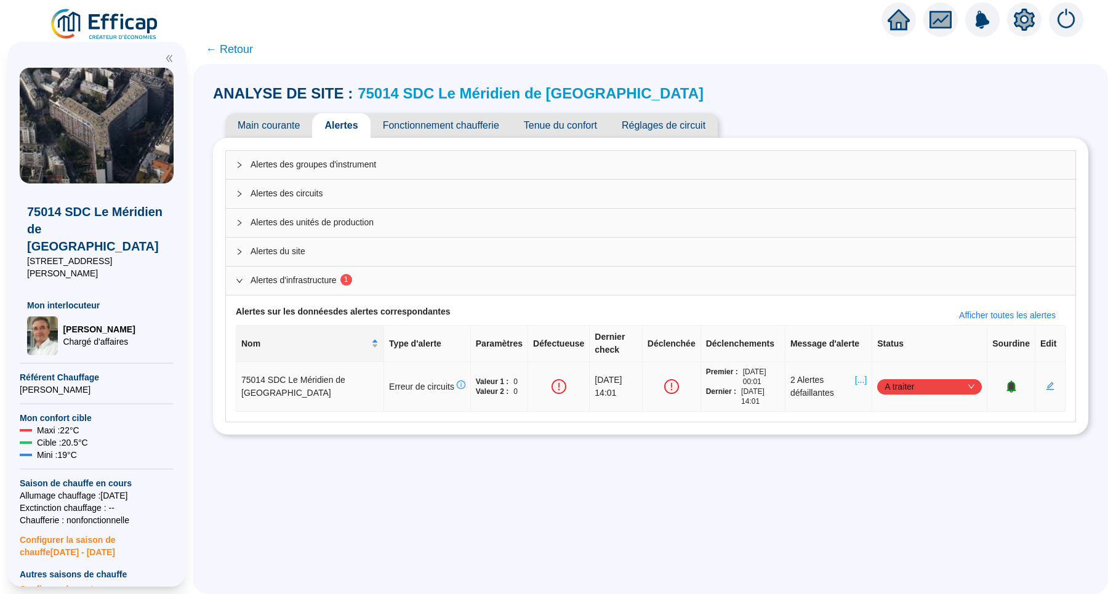
click at [855, 379] on span "[...]" at bounding box center [861, 387] width 12 height 26
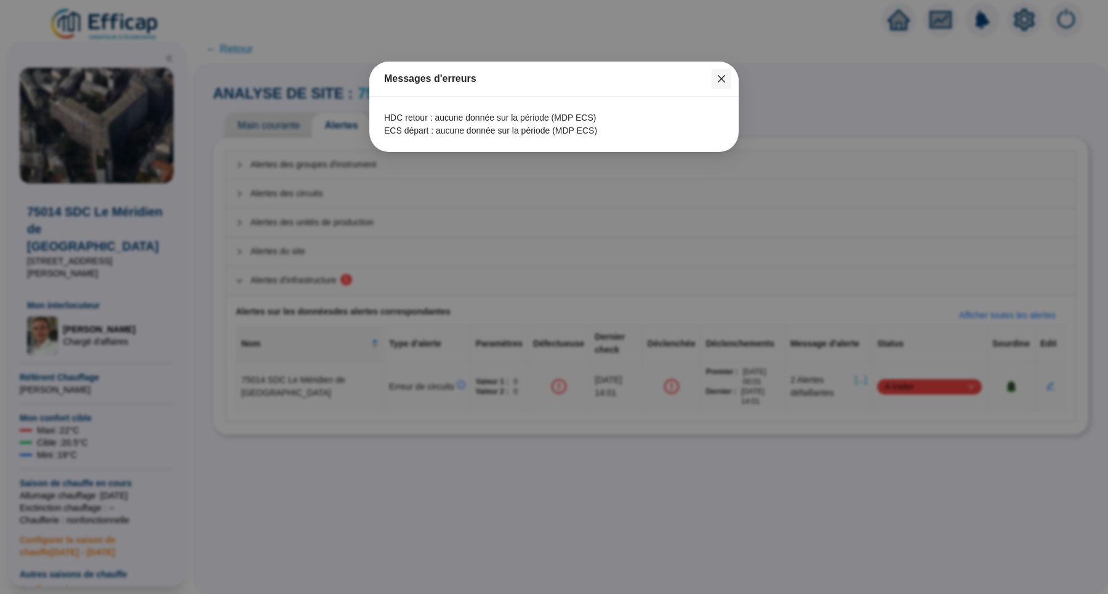
click at [724, 82] on icon "close" at bounding box center [720, 78] width 7 height 7
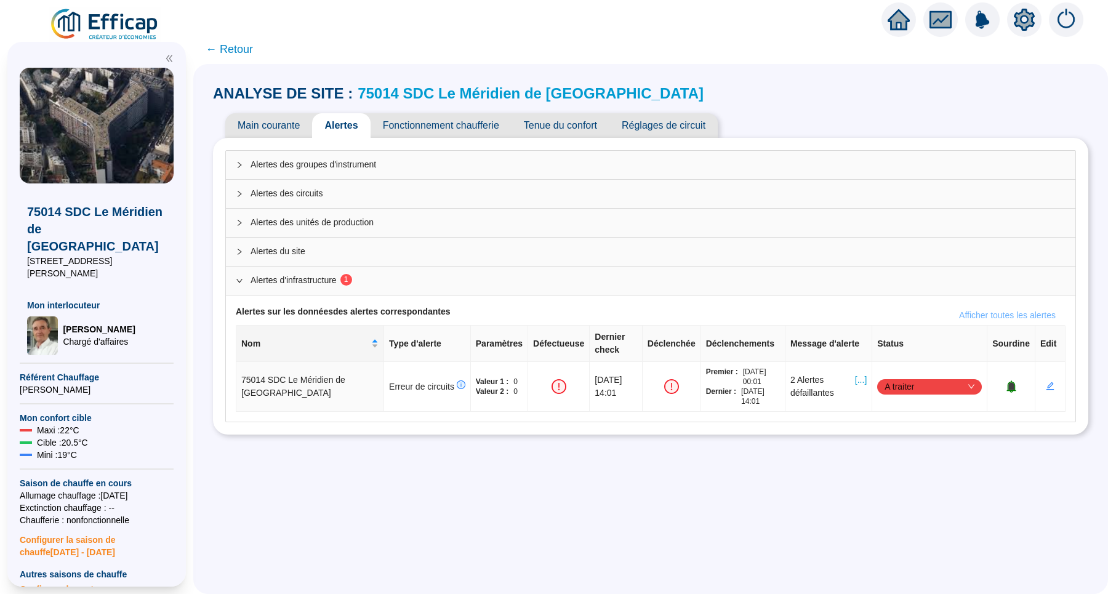
click at [1008, 311] on span "Afficher toutes les alertes" at bounding box center [1007, 315] width 97 height 13
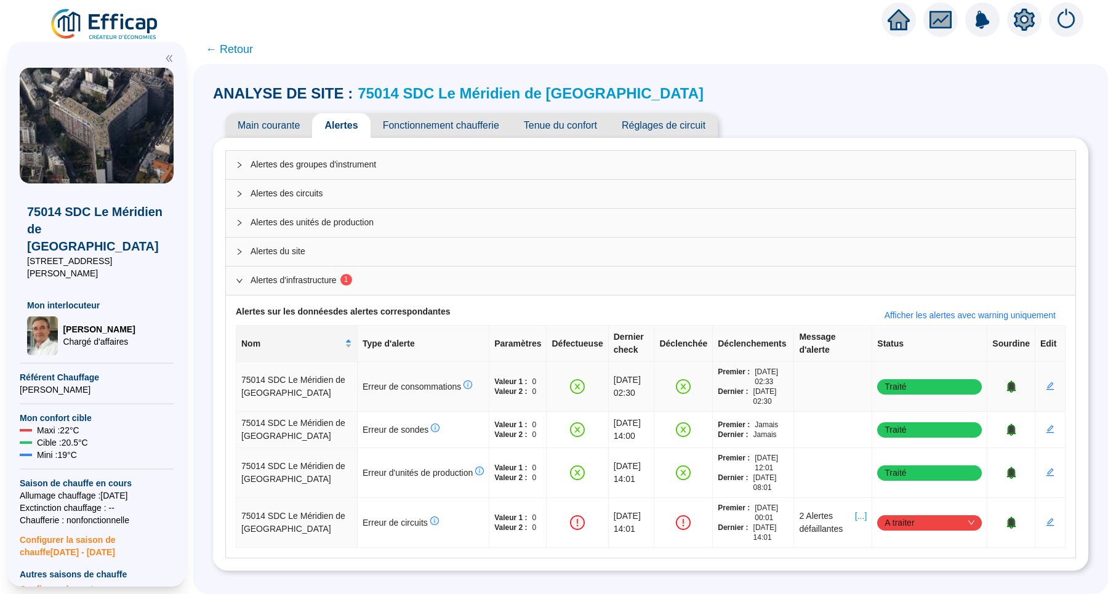
scroll to position [6, 0]
click at [241, 51] on span "← Retour" at bounding box center [229, 49] width 47 height 17
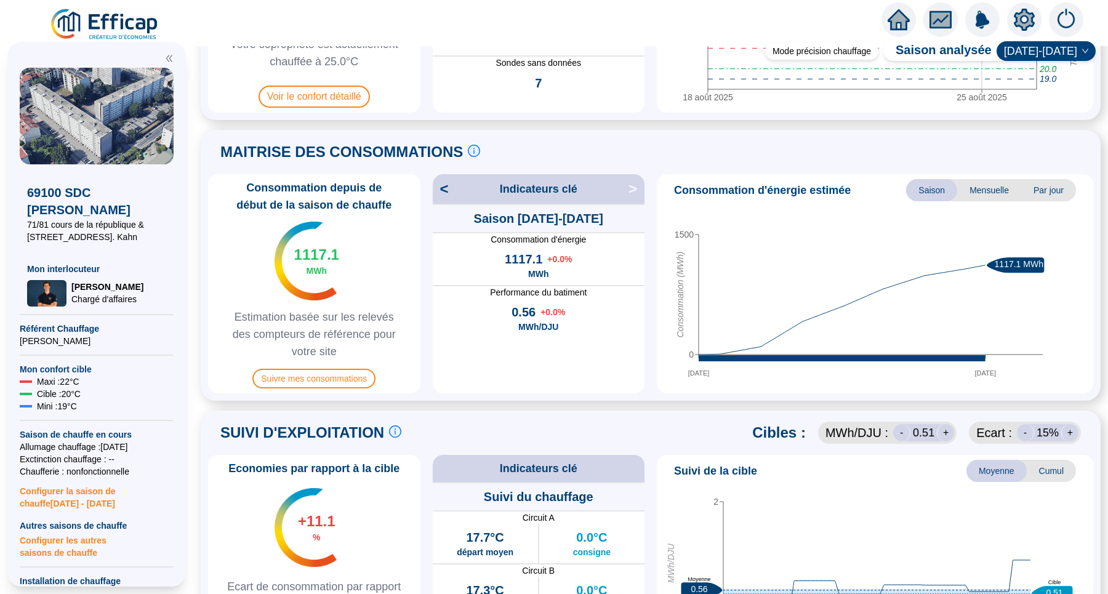
scroll to position [218, 0]
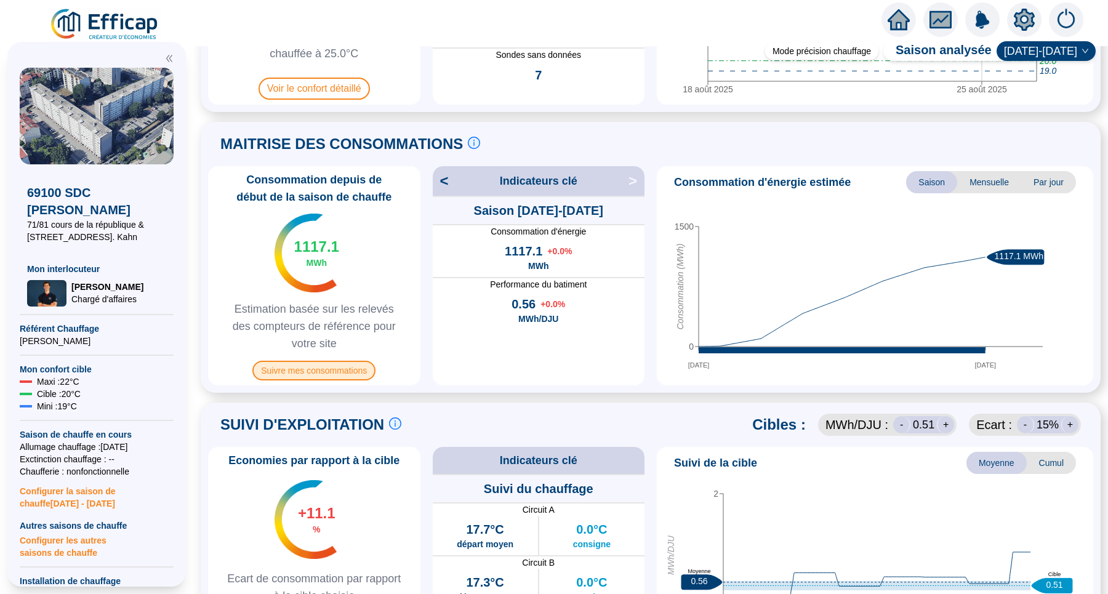
click at [374, 367] on span "Suivre mes consommations" at bounding box center [313, 371] width 123 height 20
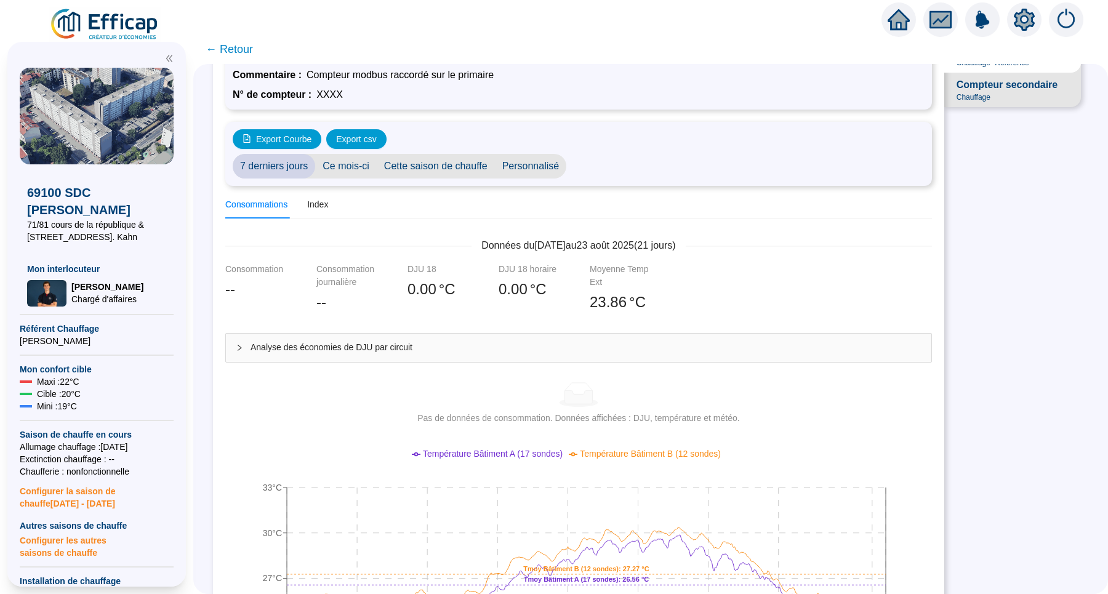
scroll to position [14, 0]
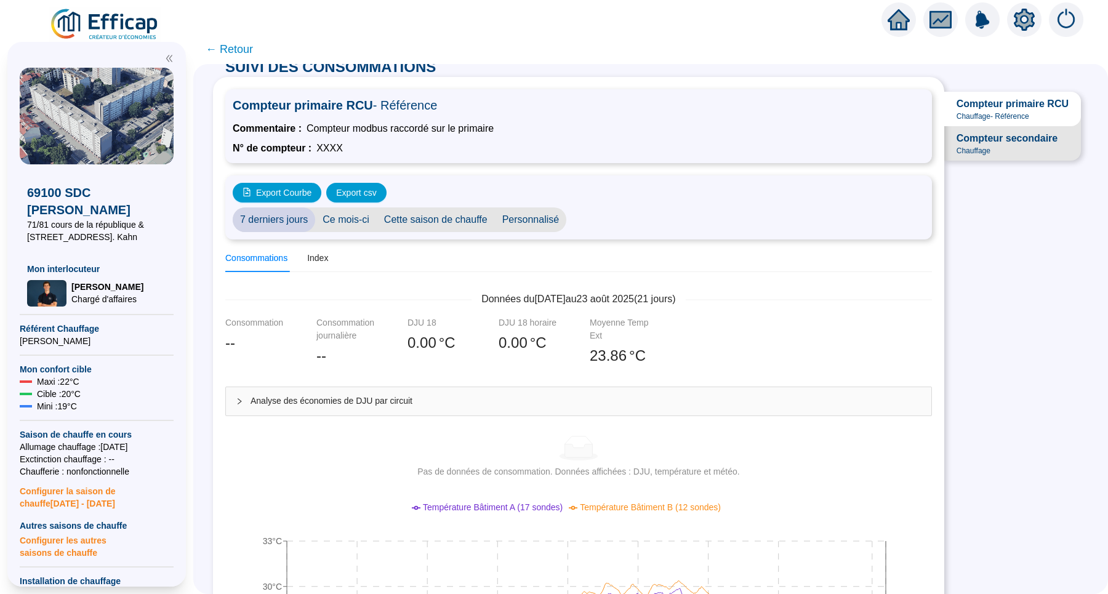
click at [989, 146] on span "Compteur secondaire" at bounding box center [1006, 138] width 101 height 15
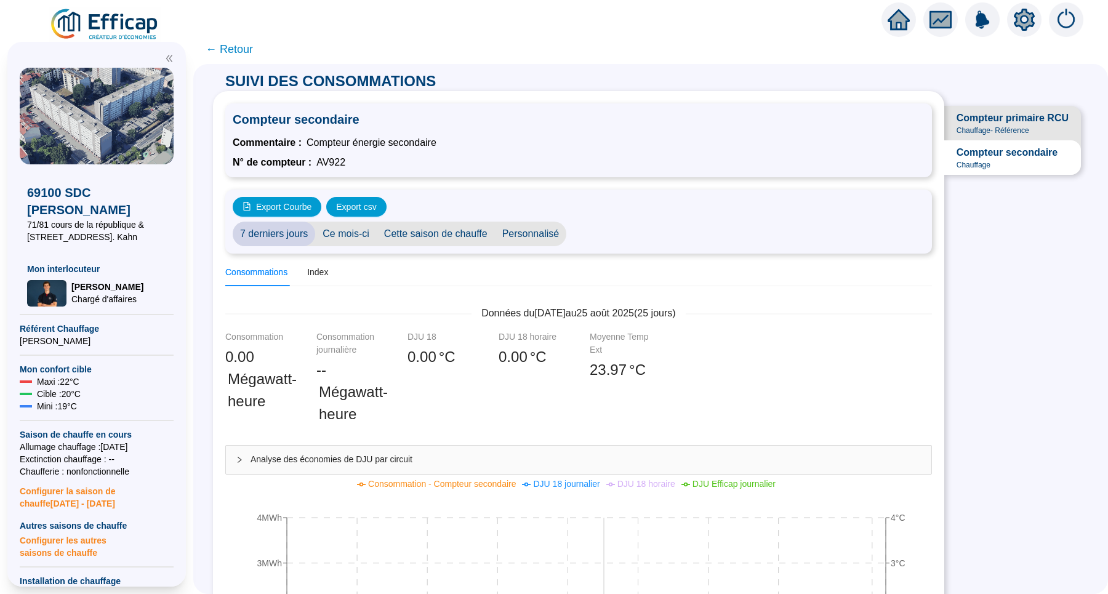
scroll to position [29, 0]
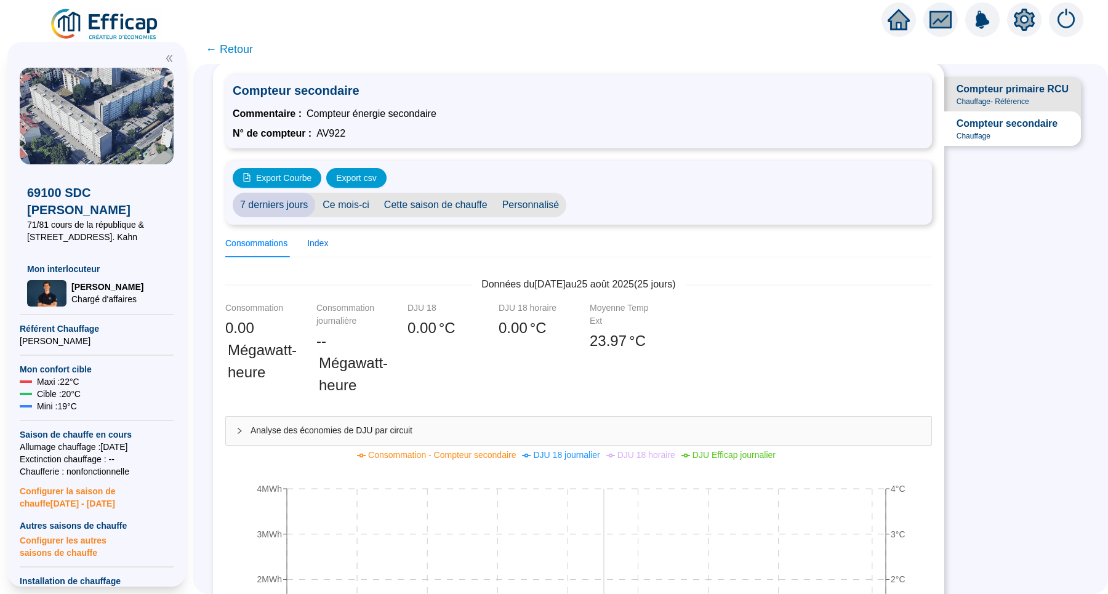
click at [322, 240] on div "Index" at bounding box center [317, 243] width 21 height 13
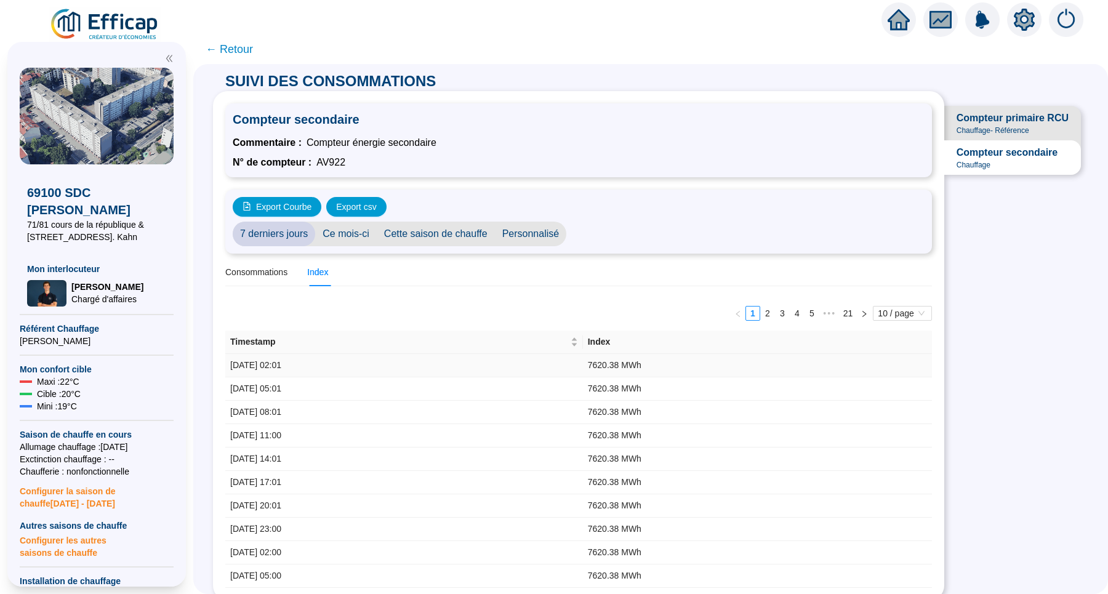
scroll to position [0, 0]
click at [568, 345] on span "Timestamp" at bounding box center [399, 341] width 338 height 13
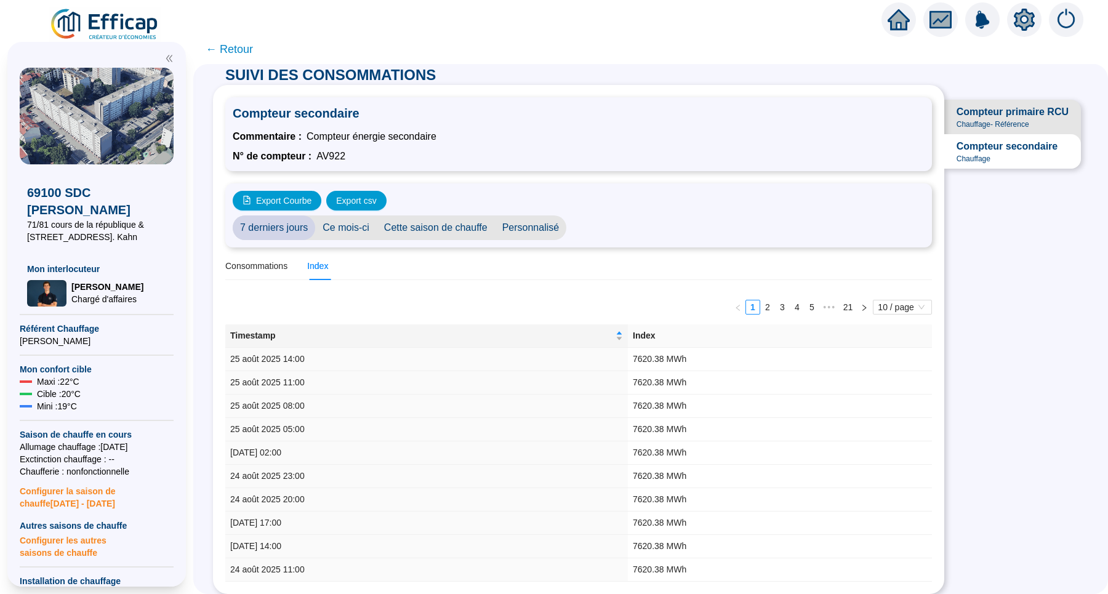
scroll to position [15, 0]
click at [287, 260] on div "Consommations" at bounding box center [256, 266] width 62 height 13
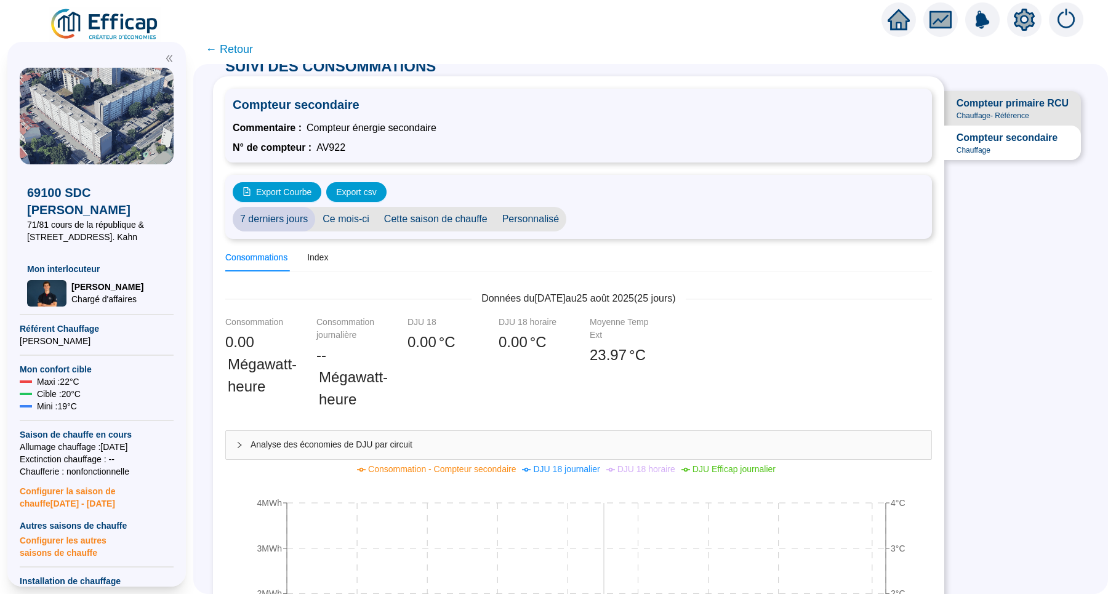
click at [986, 116] on span "Chauffage - Référence" at bounding box center [992, 116] width 73 height 10
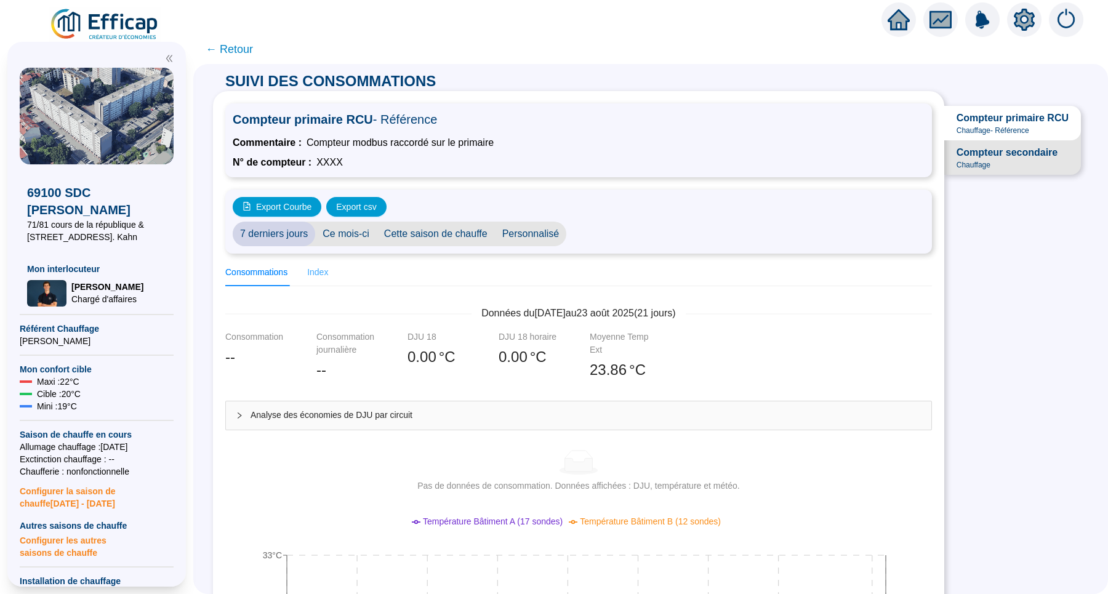
click at [321, 265] on div "Index" at bounding box center [317, 272] width 21 height 28
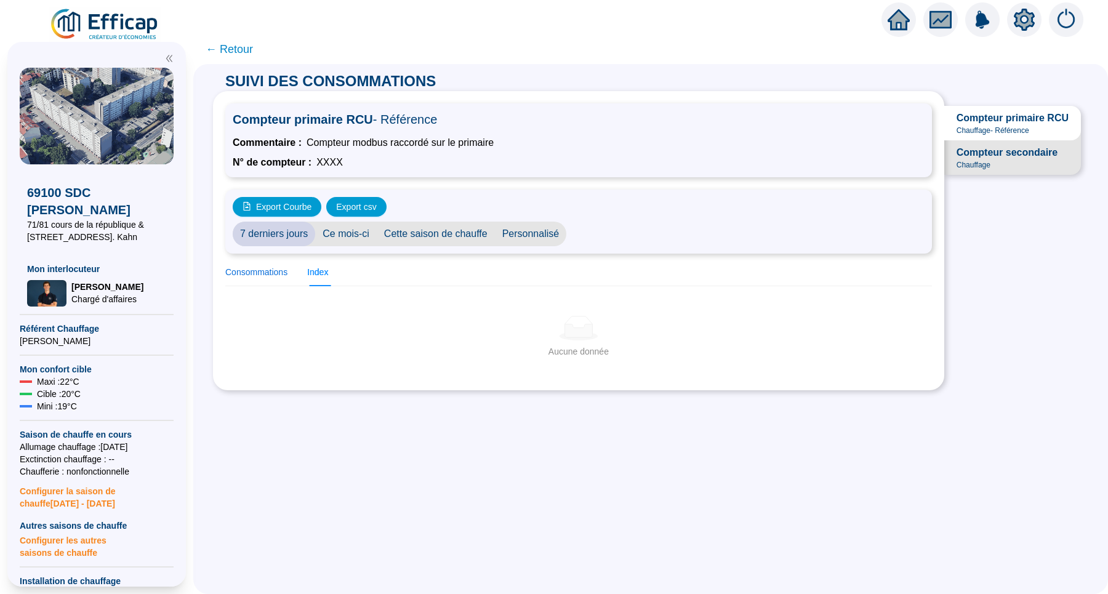
click at [277, 270] on div "Consommations" at bounding box center [256, 272] width 62 height 13
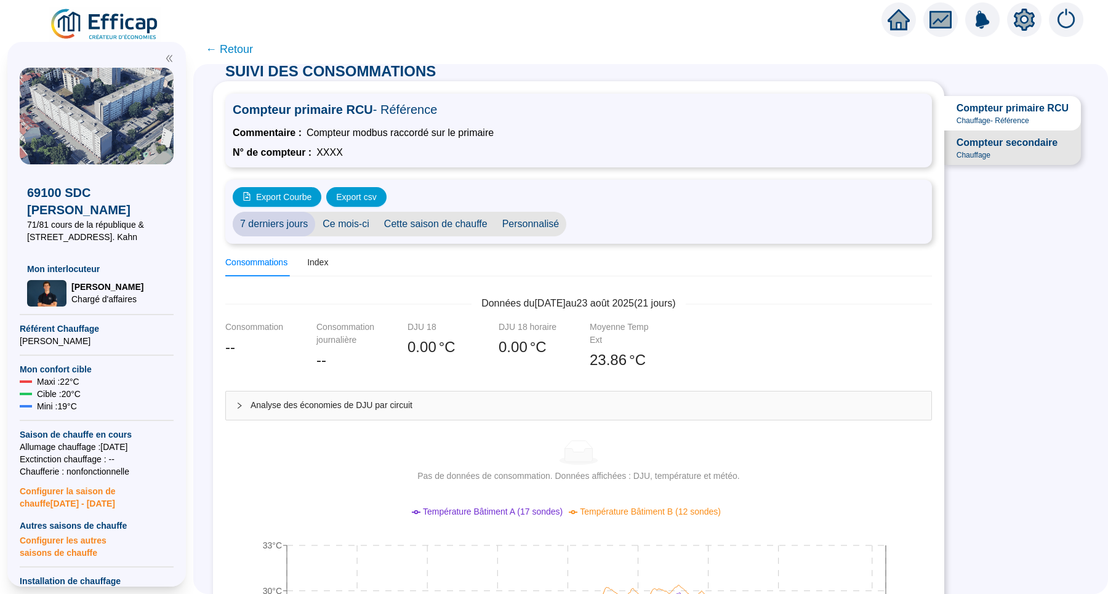
scroll to position [8, 0]
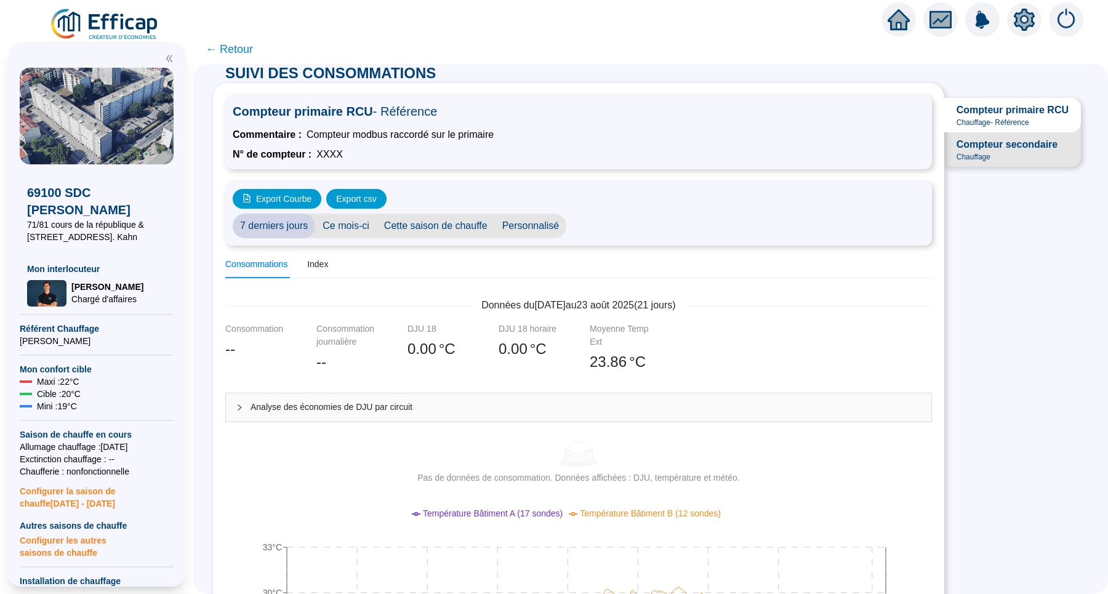
click at [968, 152] on span "Compteur secondaire" at bounding box center [1006, 144] width 101 height 15
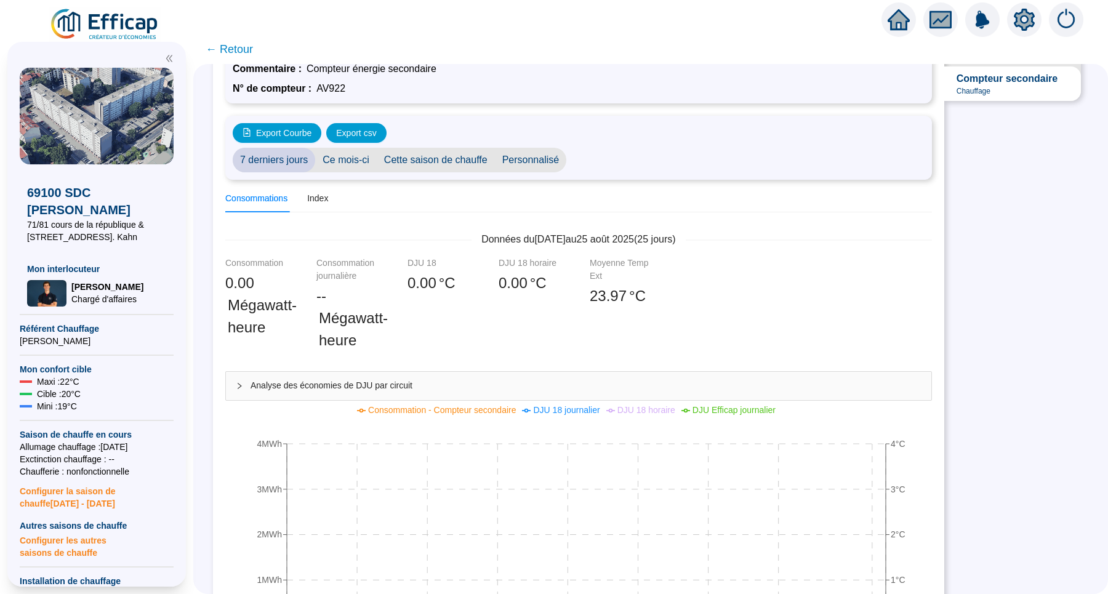
scroll to position [41, 0]
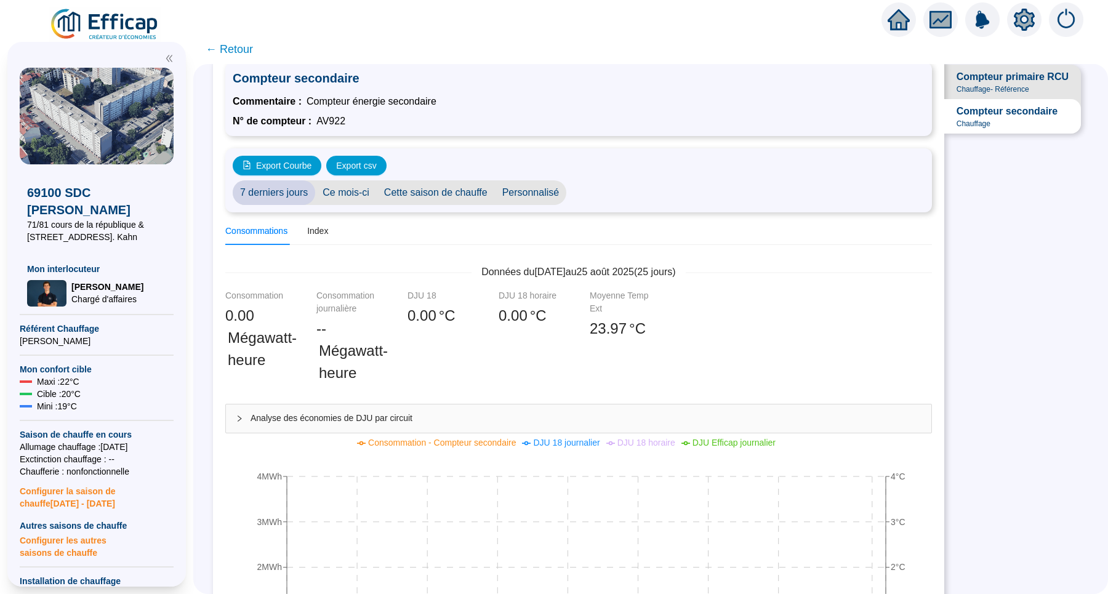
click at [985, 92] on span "Chauffage - Référence" at bounding box center [992, 89] width 73 height 10
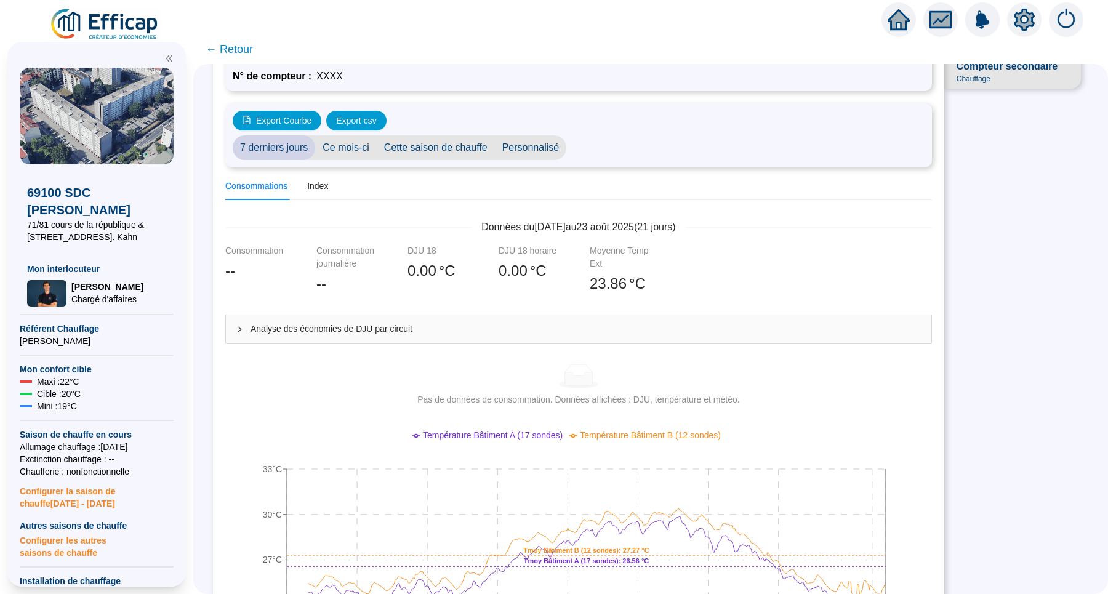
scroll to position [71, 0]
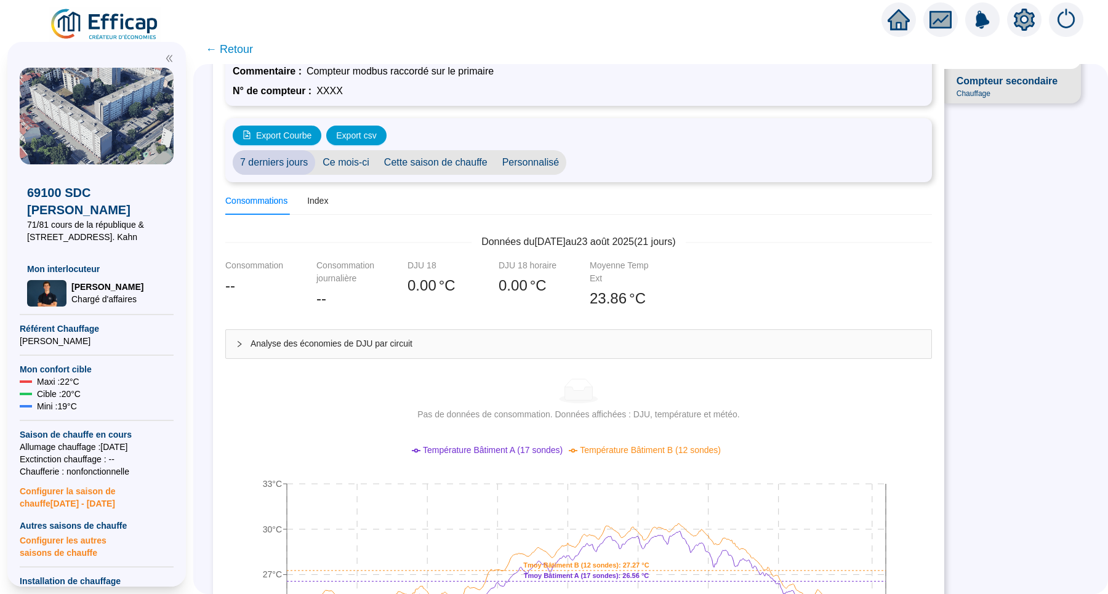
click at [313, 204] on div "Consommations Index" at bounding box center [276, 201] width 103 height 28
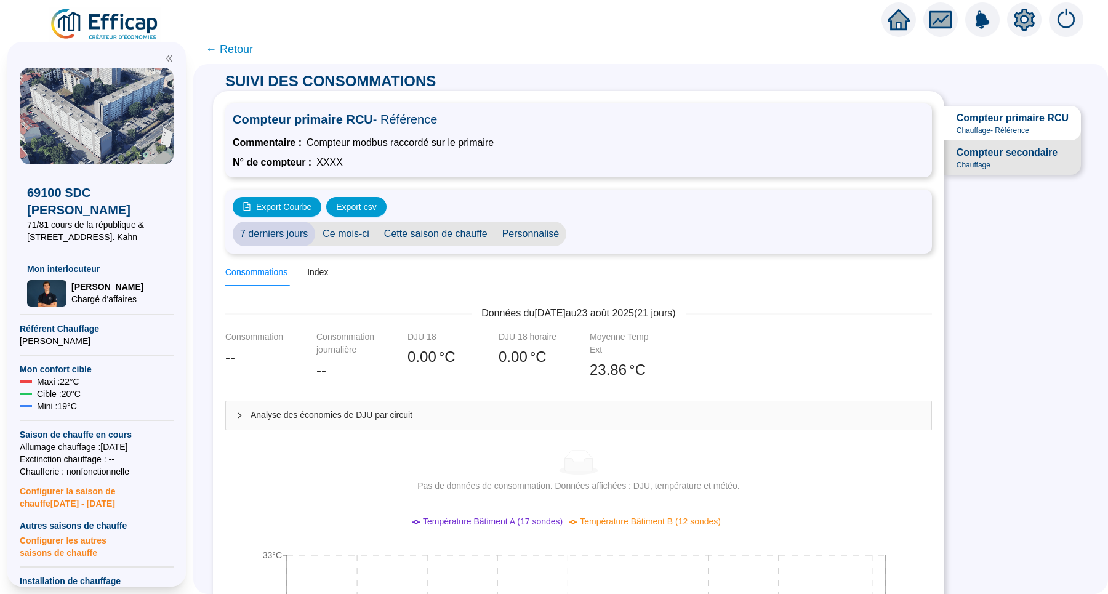
scroll to position [0, 0]
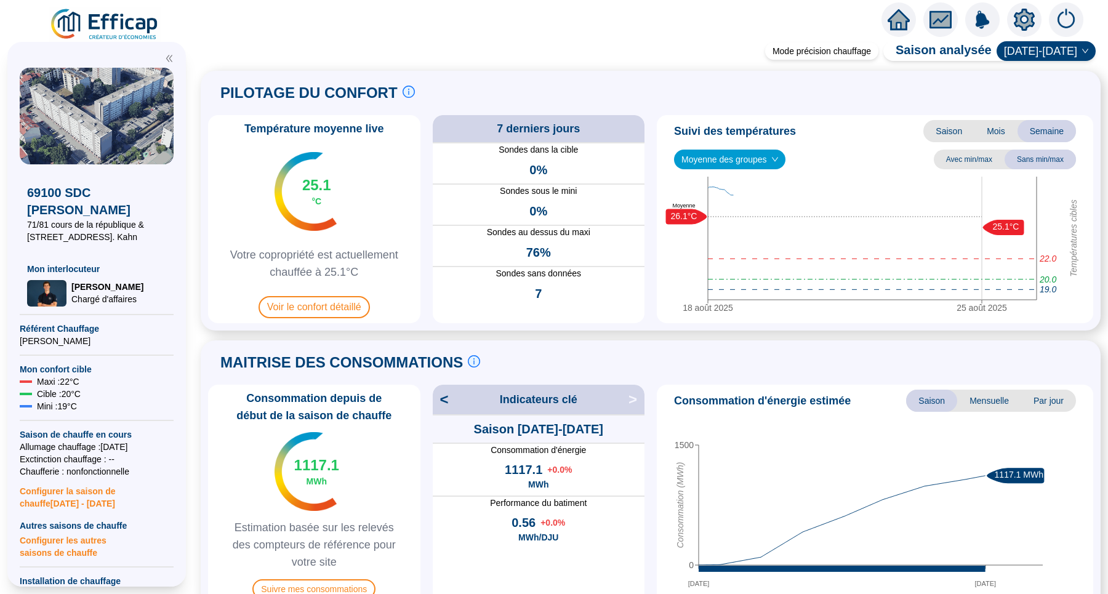
scroll to position [38, 0]
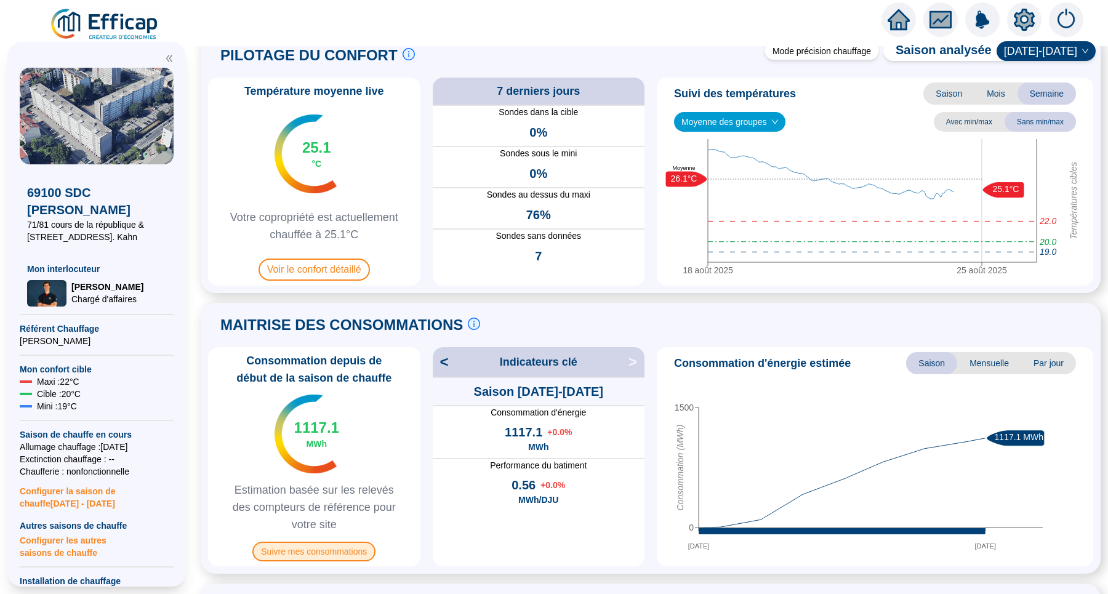
click at [348, 546] on span "Suivre mes consommations" at bounding box center [313, 552] width 123 height 20
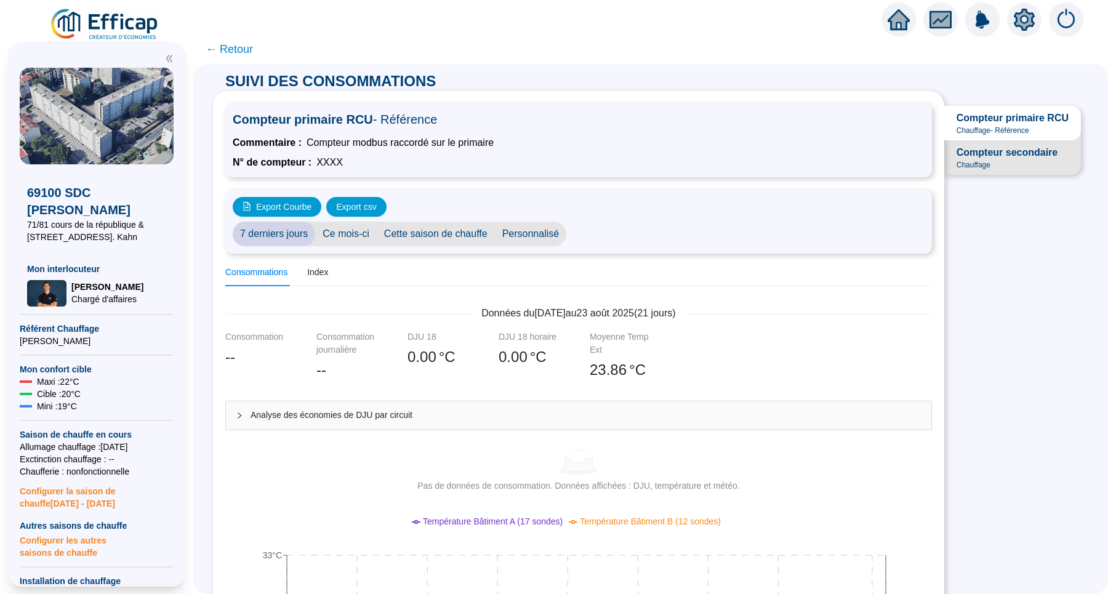
scroll to position [56, 0]
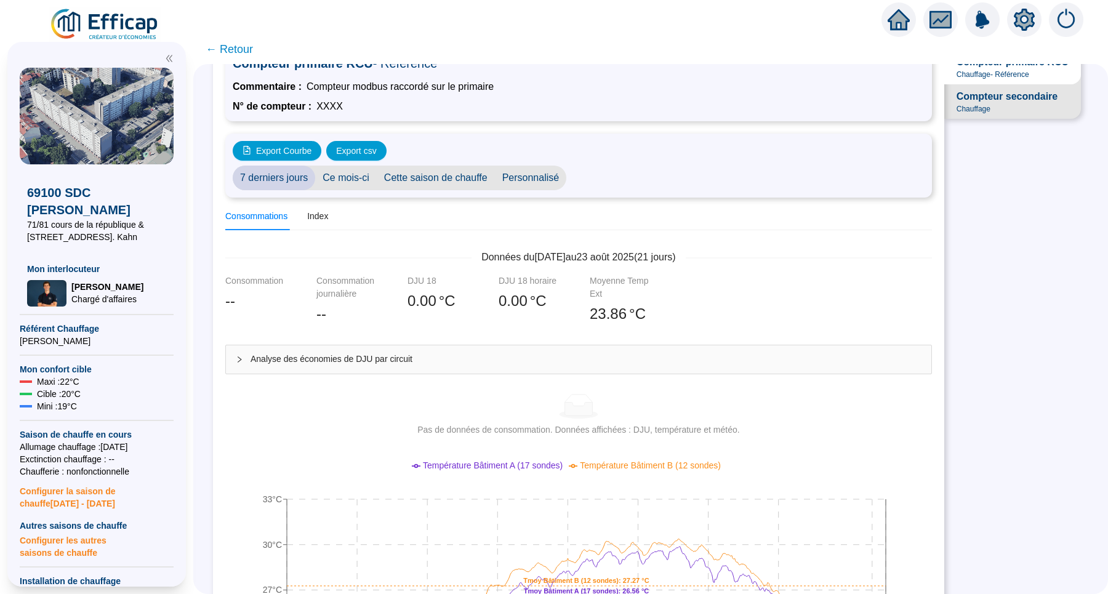
click at [455, 177] on span "Cette saison de chauffe" at bounding box center [436, 178] width 118 height 25
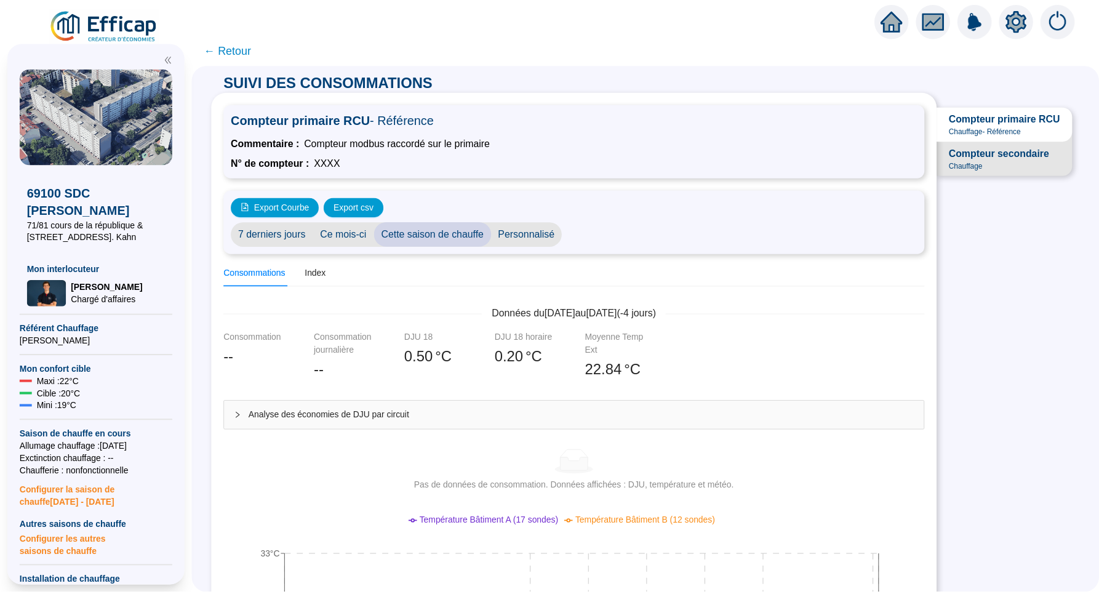
scroll to position [0, 0]
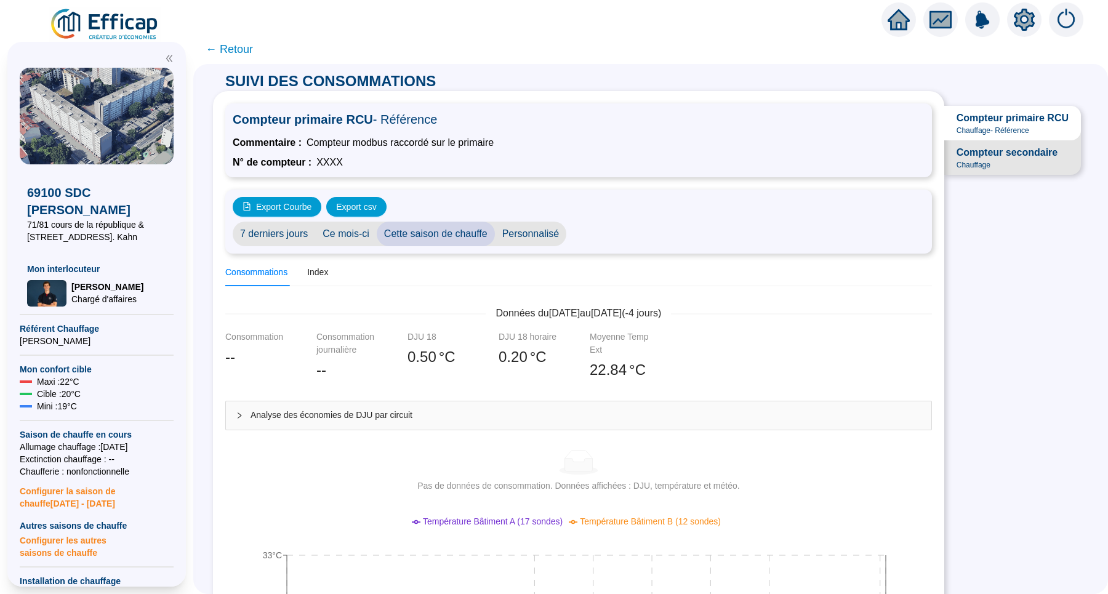
click at [114, 26] on img at bounding box center [104, 24] width 111 height 34
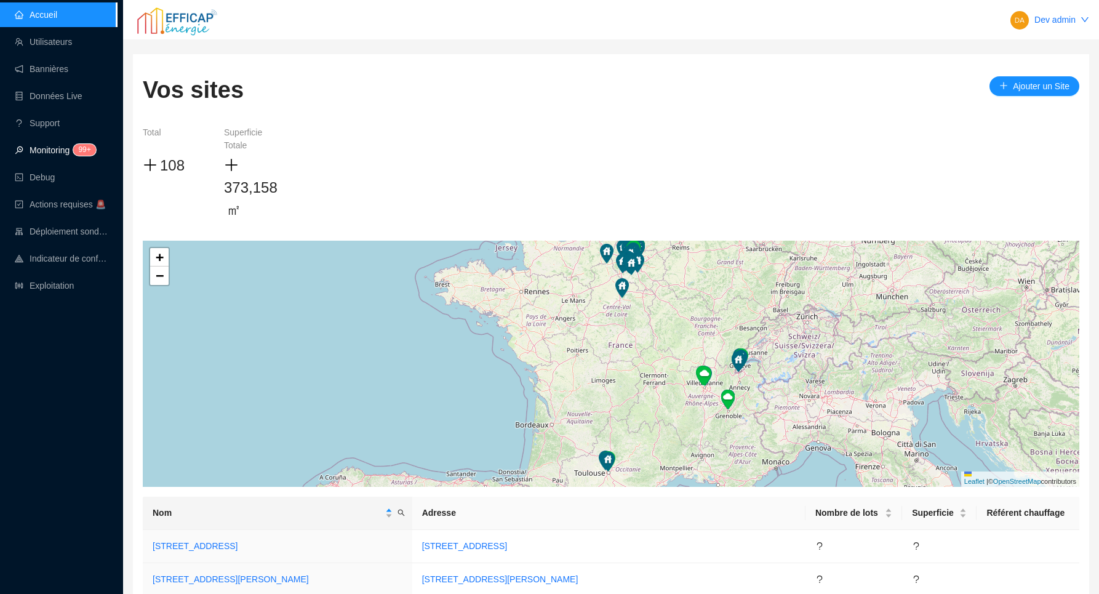
click at [70, 155] on link "Monitoring 99+" at bounding box center [54, 150] width 78 height 10
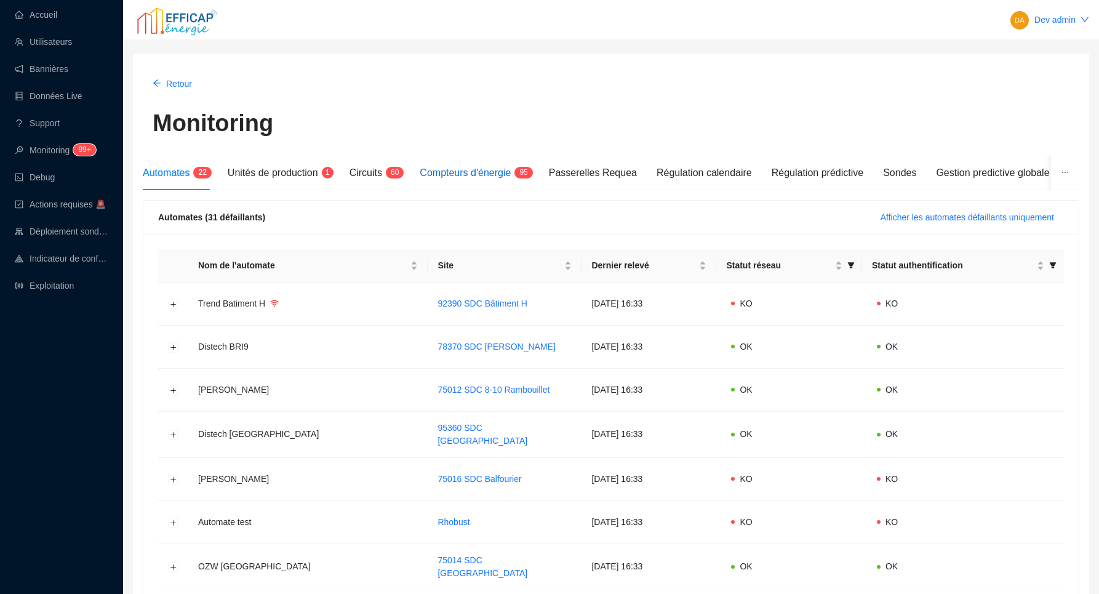
click at [457, 177] on span "Compteurs d'énergie" at bounding box center [465, 172] width 91 height 10
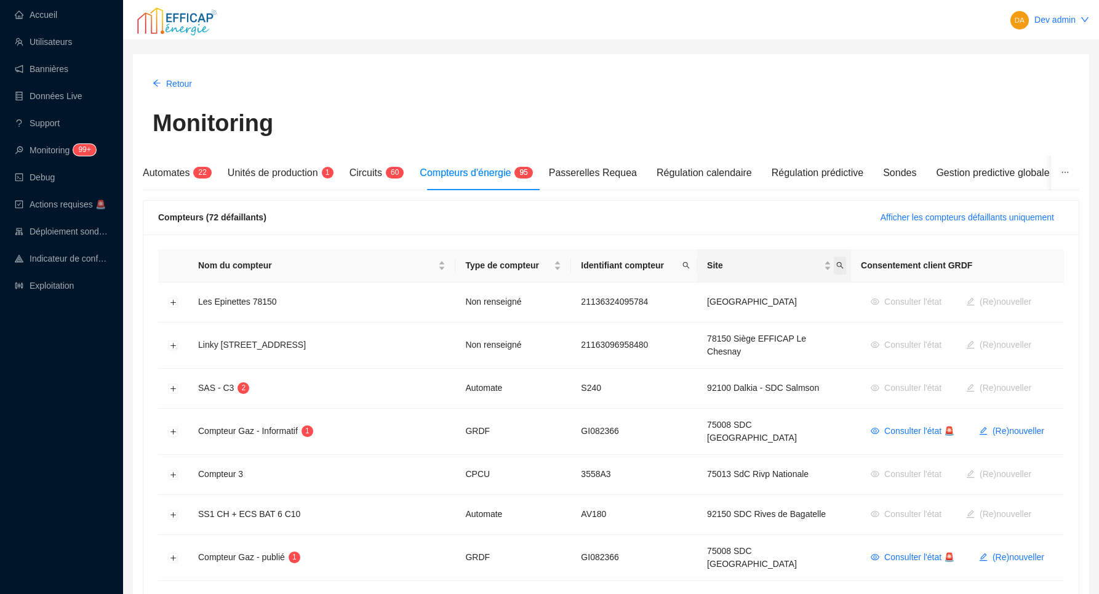
click at [836, 268] on icon "search" at bounding box center [839, 265] width 7 height 7
type input "alber"
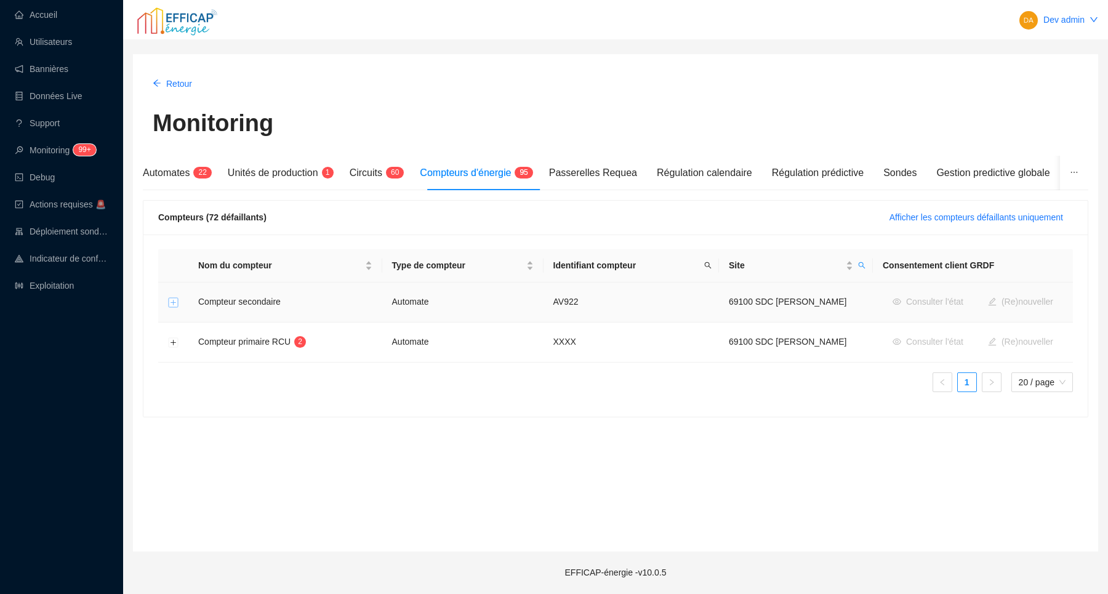
click at [172, 303] on button "Développer la ligne" at bounding box center [174, 303] width 10 height 10
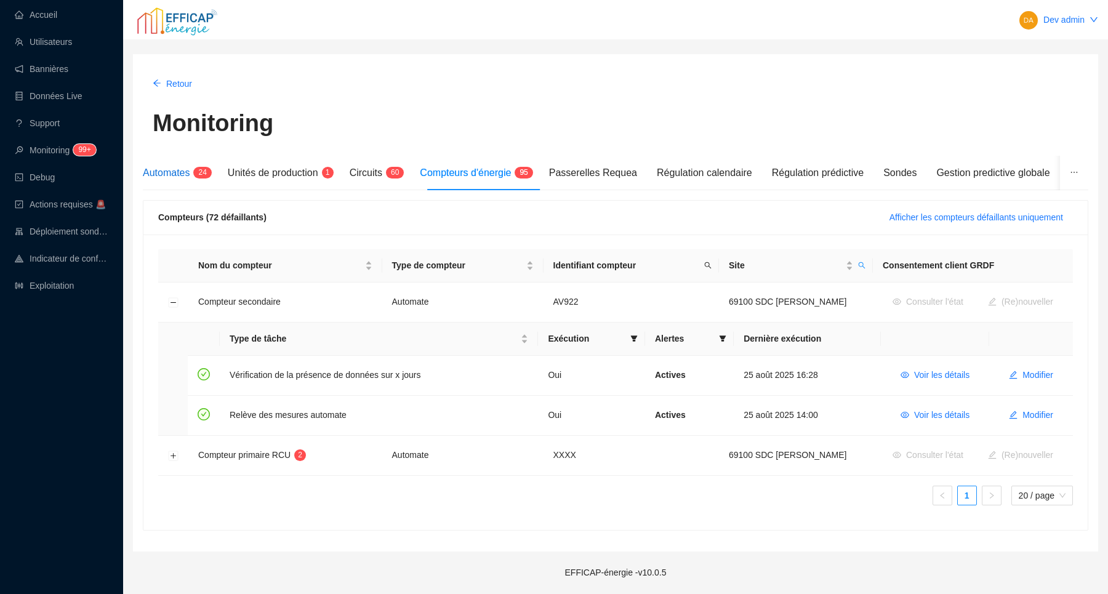
click at [178, 172] on span "Automates" at bounding box center [166, 172] width 47 height 10
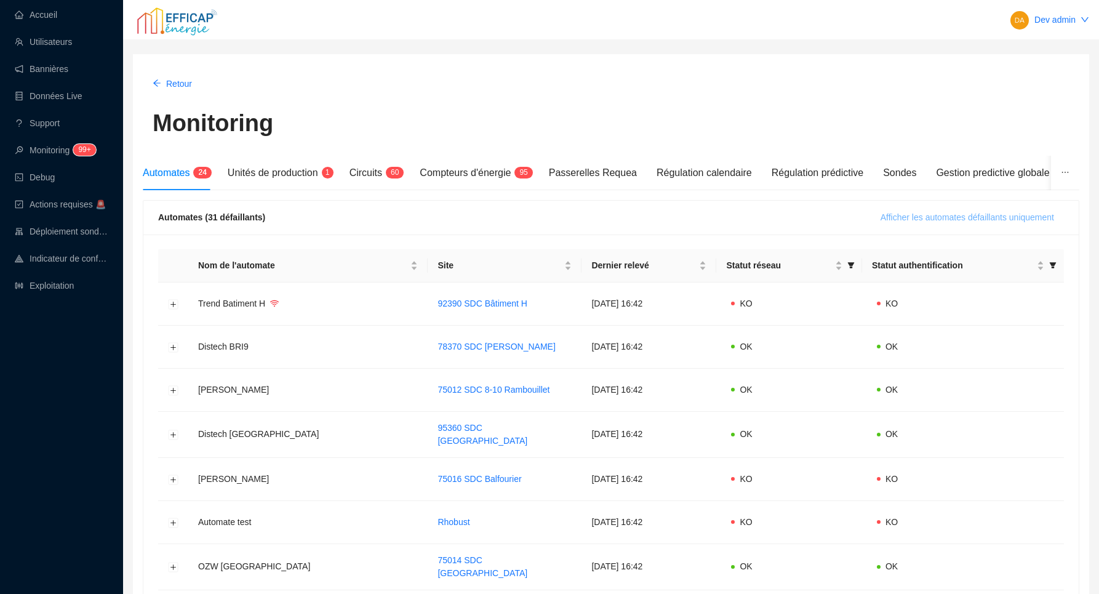
click at [946, 214] on span "Afficher les automates défaillants uniquement" at bounding box center [968, 217] width 174 height 13
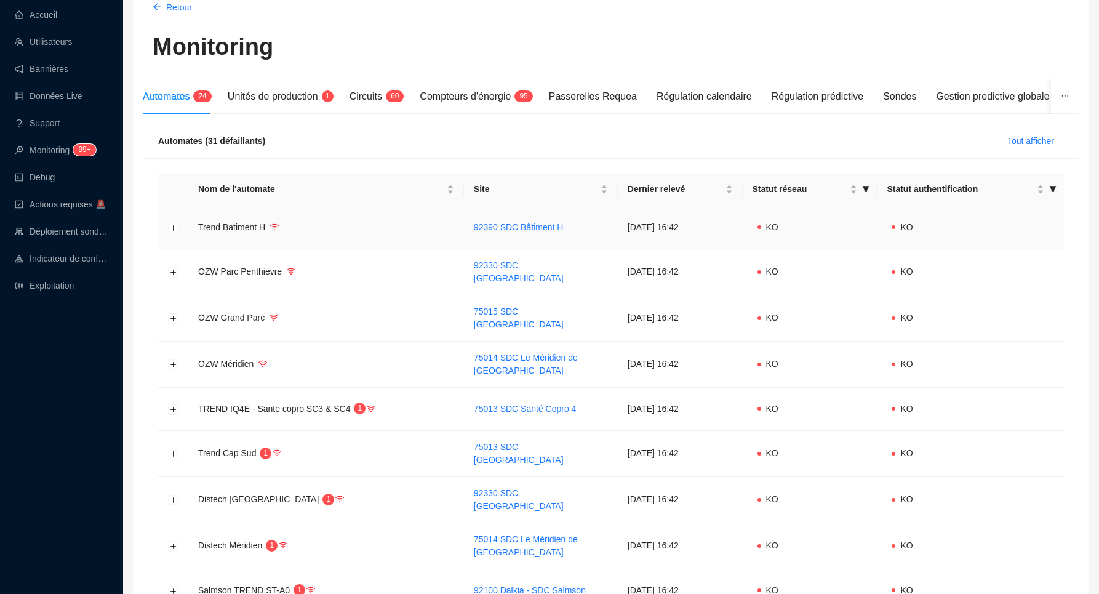
scroll to position [80, 0]
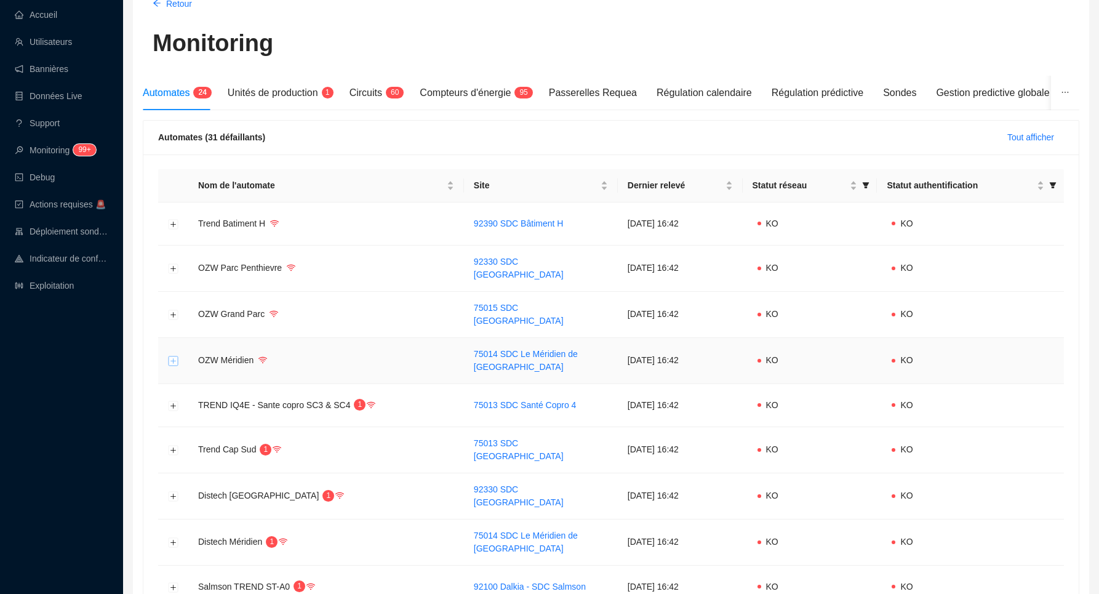
click at [172, 357] on button "Développer la ligne" at bounding box center [174, 361] width 10 height 10
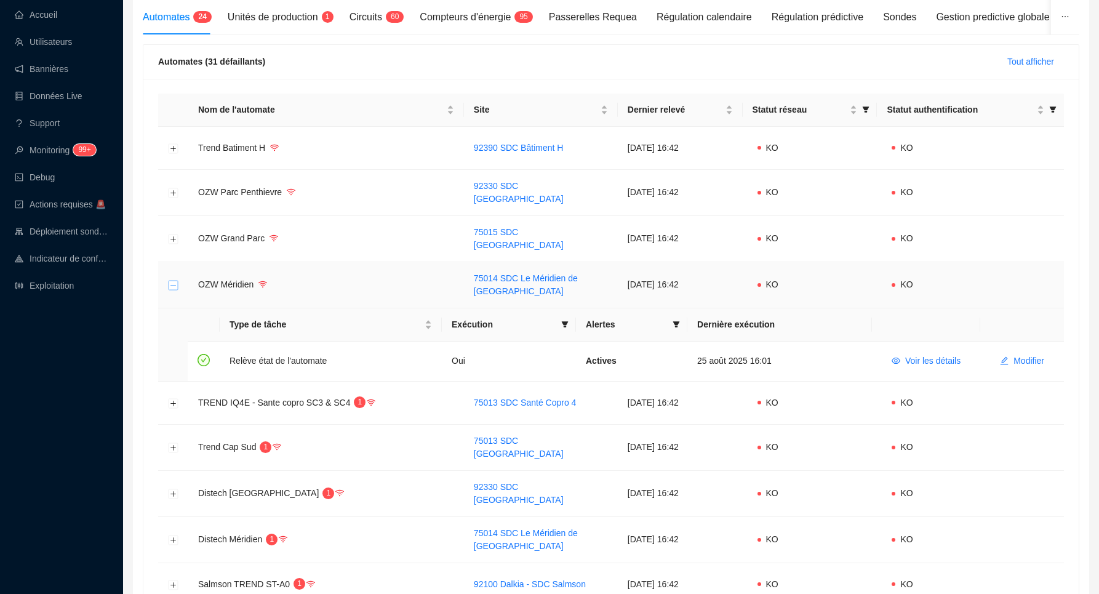
scroll to position [161, 0]
